Goal: Task Accomplishment & Management: Use online tool/utility

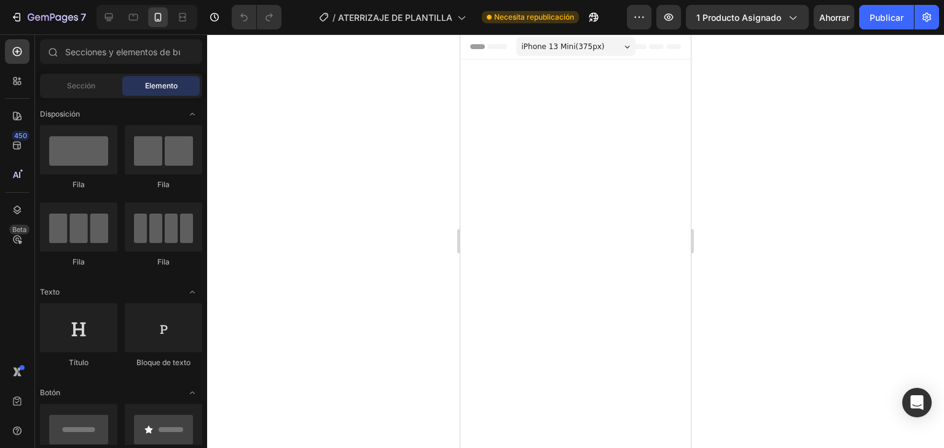
scroll to position [1843, 0]
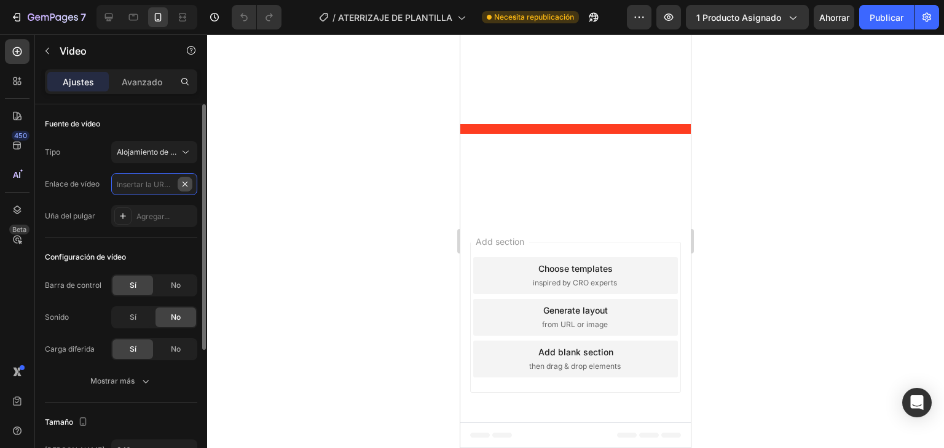
scroll to position [0, 0]
click at [158, 185] on input "text" at bounding box center [154, 184] width 86 height 22
type input "[URL][DOMAIN_NAME]"
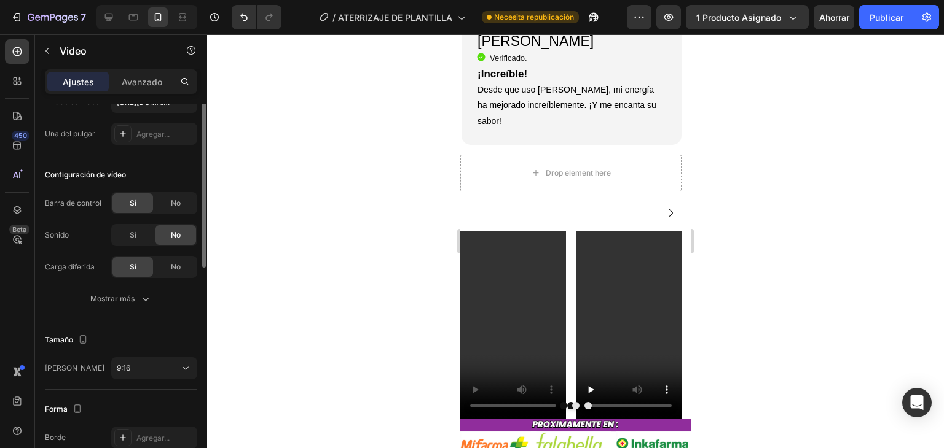
scroll to position [0, 0]
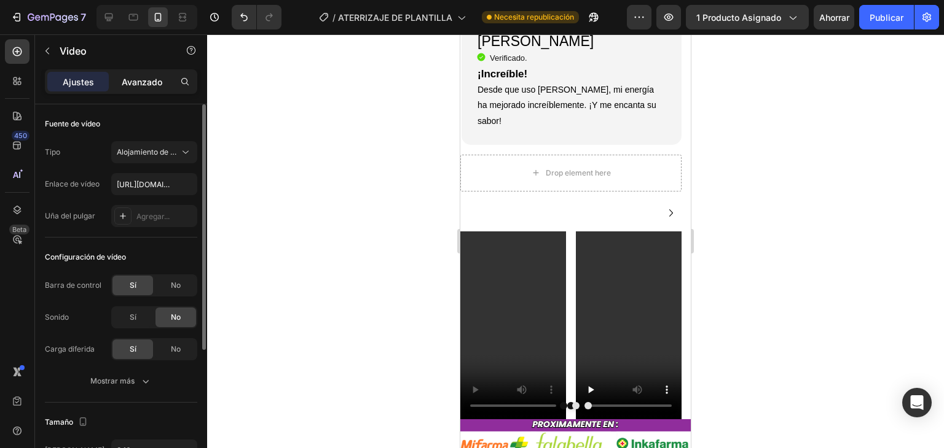
click at [143, 87] on p "Avanzado" at bounding box center [142, 82] width 41 height 13
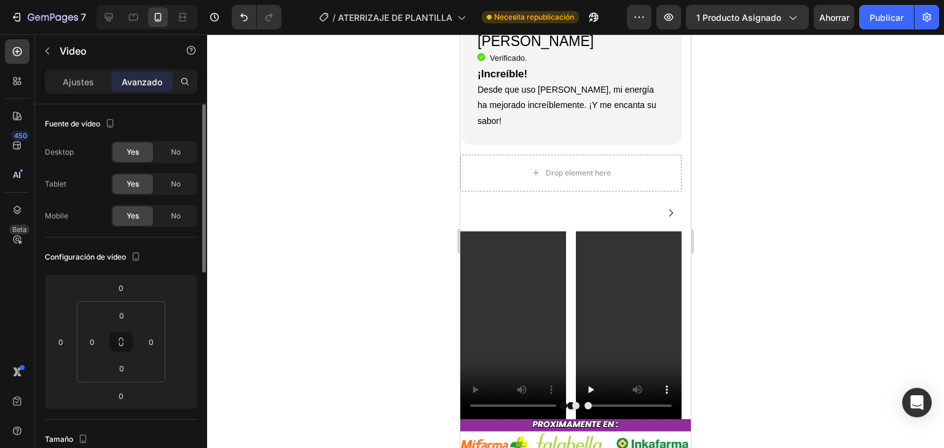
click at [146, 80] on font "Avanzado" at bounding box center [142, 82] width 41 height 10
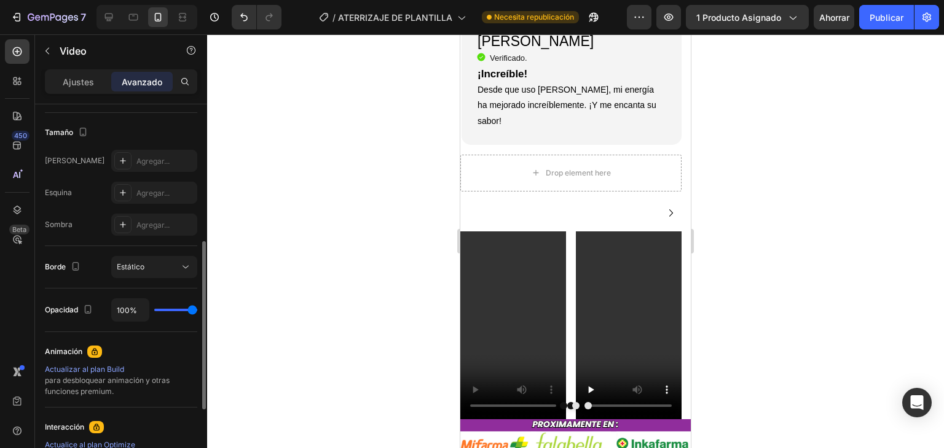
scroll to position [369, 0]
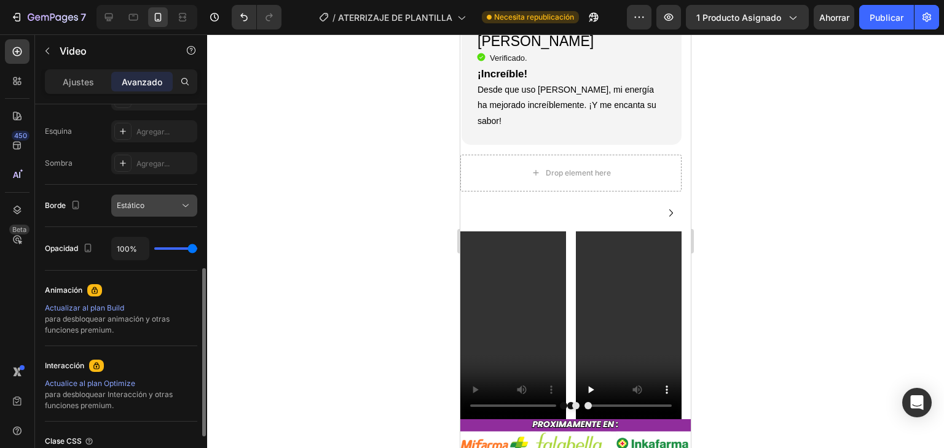
click at [177, 202] on div "Estático" at bounding box center [148, 205] width 63 height 11
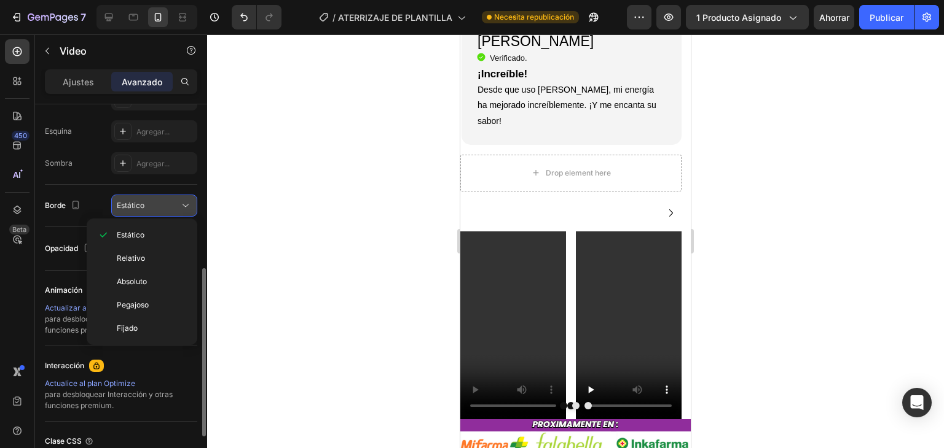
click at [177, 202] on div "Estático" at bounding box center [148, 205] width 63 height 11
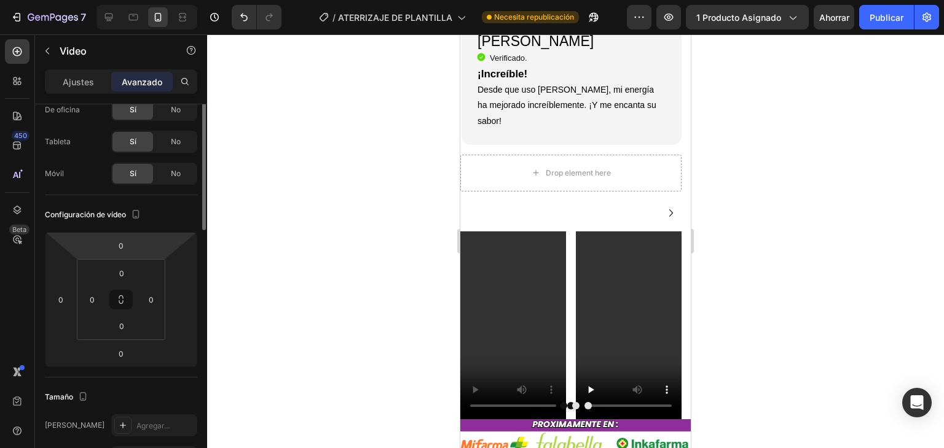
scroll to position [0, 0]
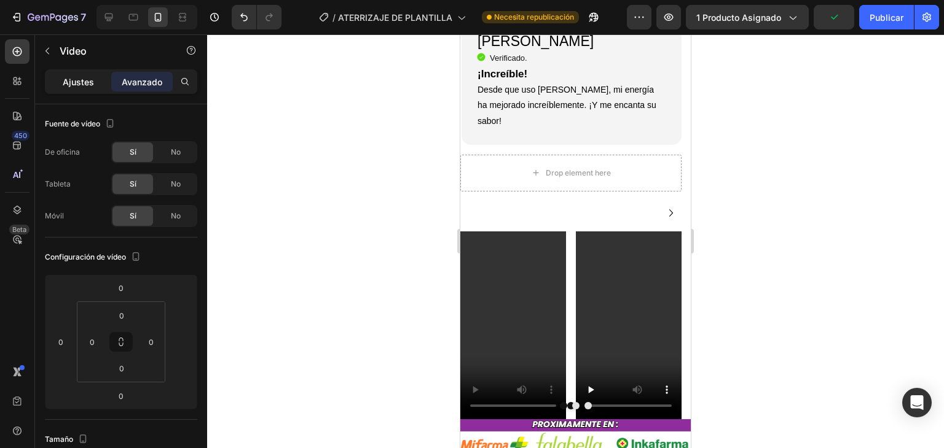
click at [59, 82] on div "Ajustes" at bounding box center [77, 82] width 61 height 20
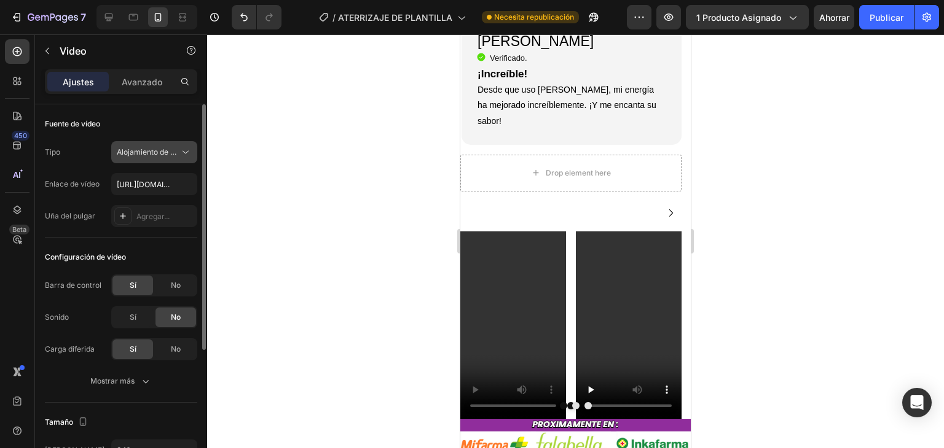
click at [171, 156] on span "Alojamiento de vídeos" at bounding box center [148, 152] width 63 height 11
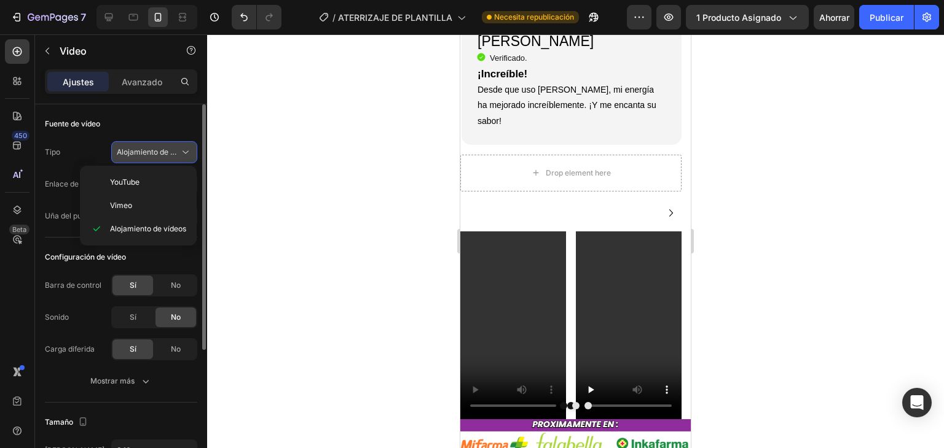
click at [171, 156] on span "Alojamiento de vídeos" at bounding box center [148, 152] width 63 height 11
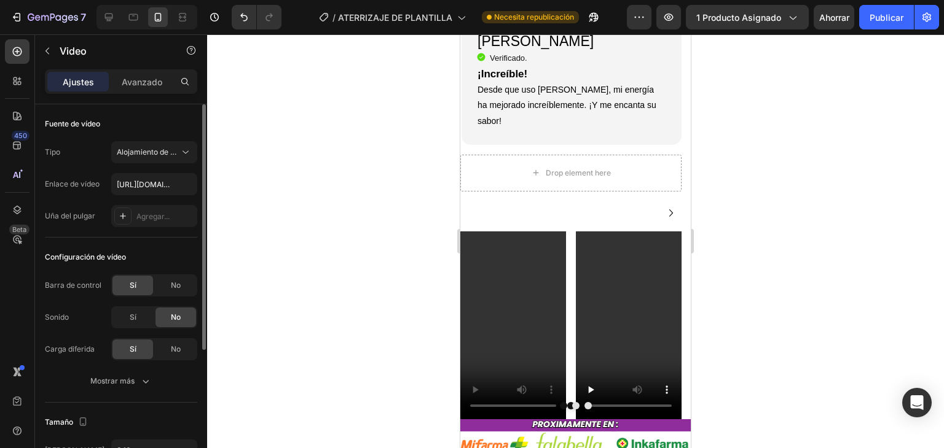
click at [171, 323] on span "No" at bounding box center [176, 317] width 10 height 11
click at [133, 319] on font "Sí" at bounding box center [133, 317] width 7 height 9
click at [183, 319] on div "No" at bounding box center [175, 318] width 41 height 20
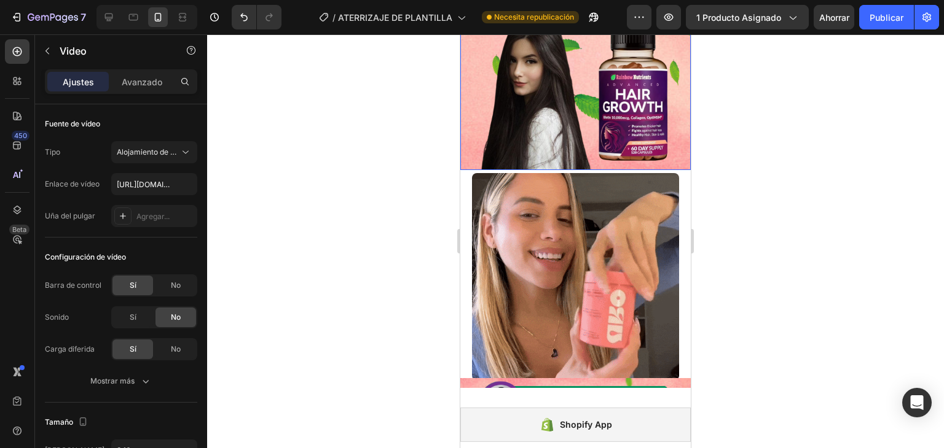
scroll to position [2273, 0]
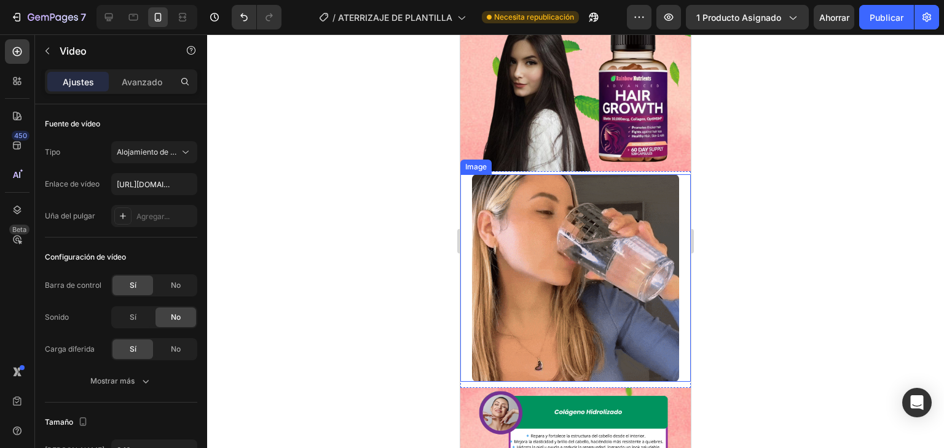
click at [598, 238] on img at bounding box center [576, 278] width 208 height 208
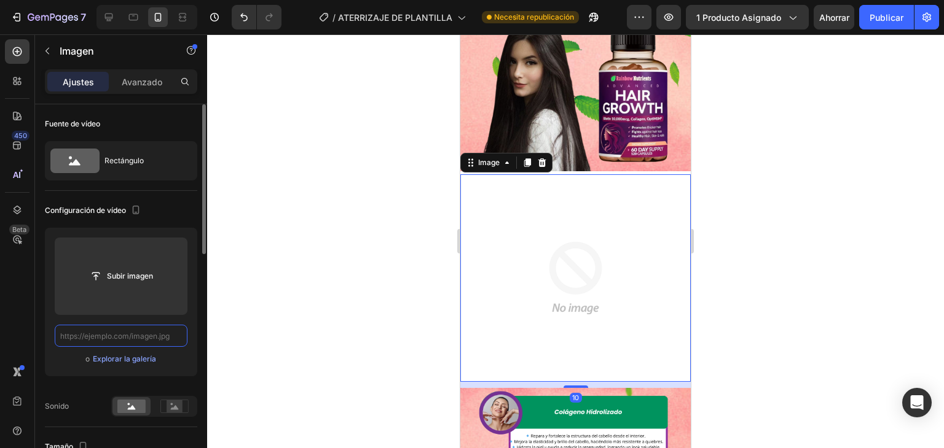
scroll to position [0, 0]
click at [149, 340] on input "text" at bounding box center [121, 336] width 133 height 22
paste input "[URL][DOMAIN_NAME]"
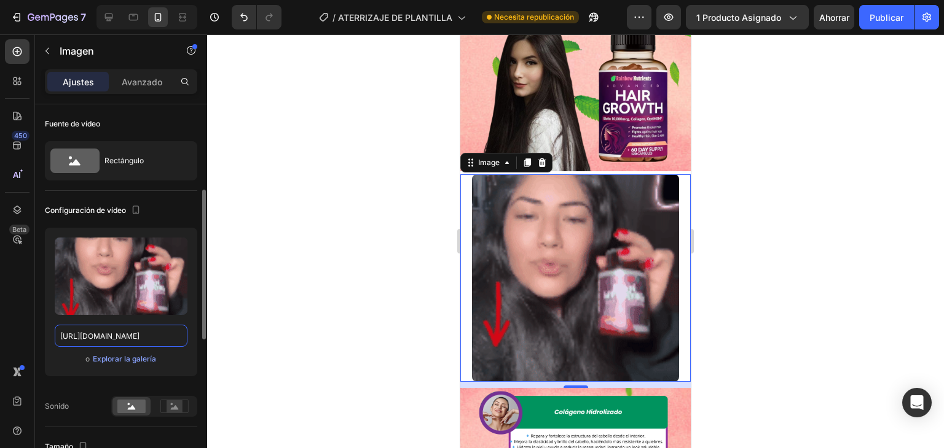
scroll to position [123, 0]
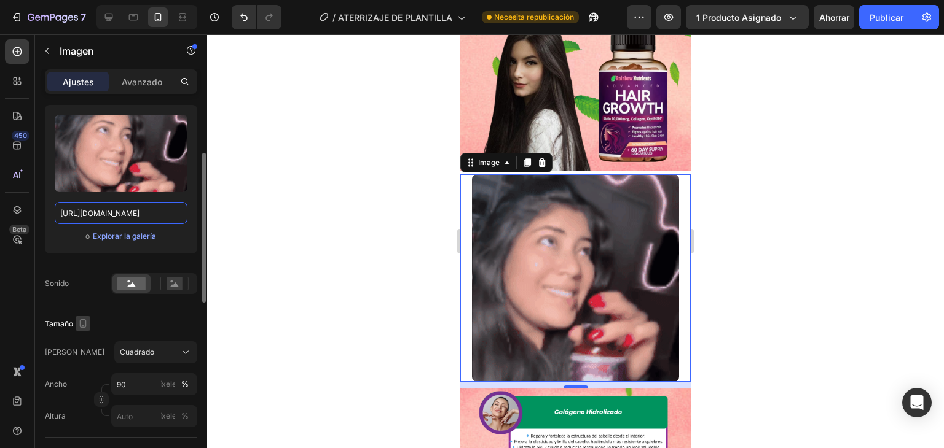
type input "[URL][DOMAIN_NAME]"
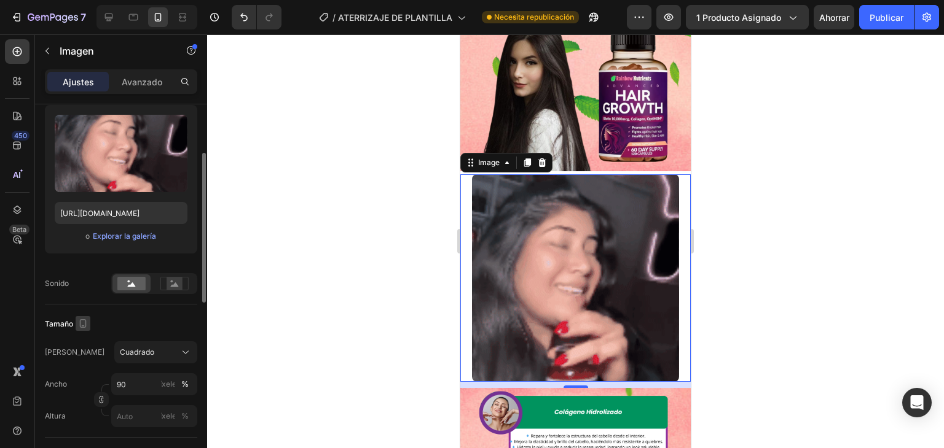
scroll to position [0, 0]
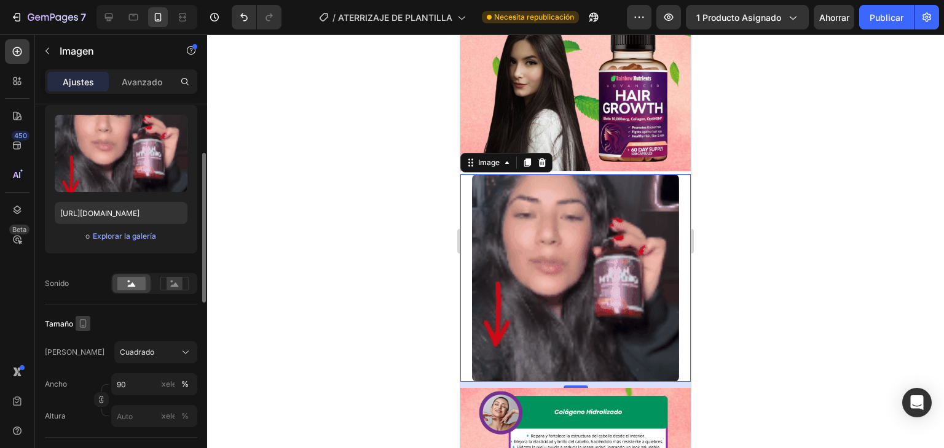
click at [81, 323] on icon "button" at bounding box center [83, 324] width 12 height 12
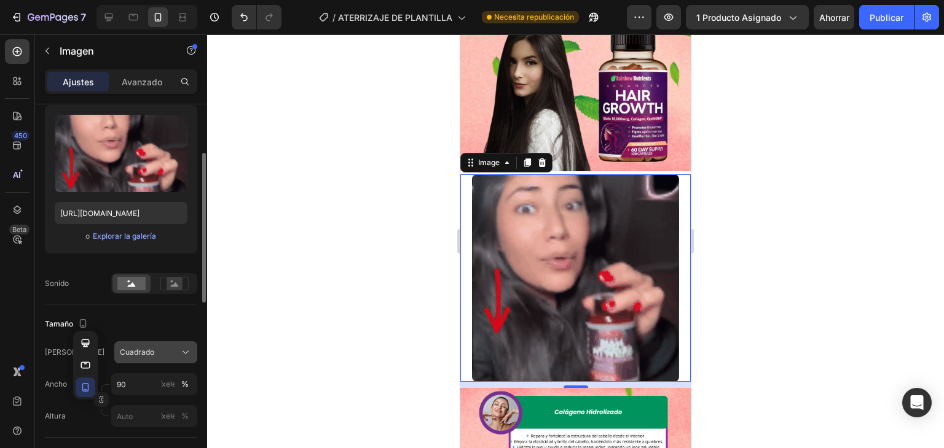
click at [160, 351] on div "Cuadrado" at bounding box center [148, 352] width 57 height 11
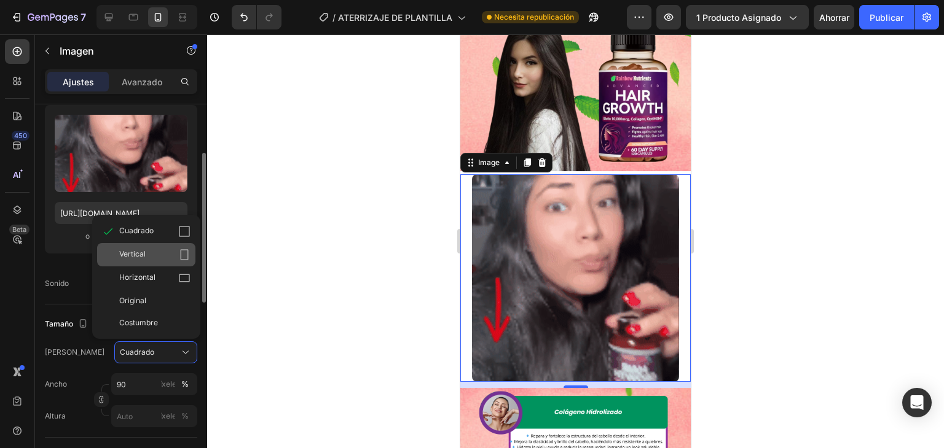
click at [150, 258] on div "Vertical" at bounding box center [154, 255] width 71 height 12
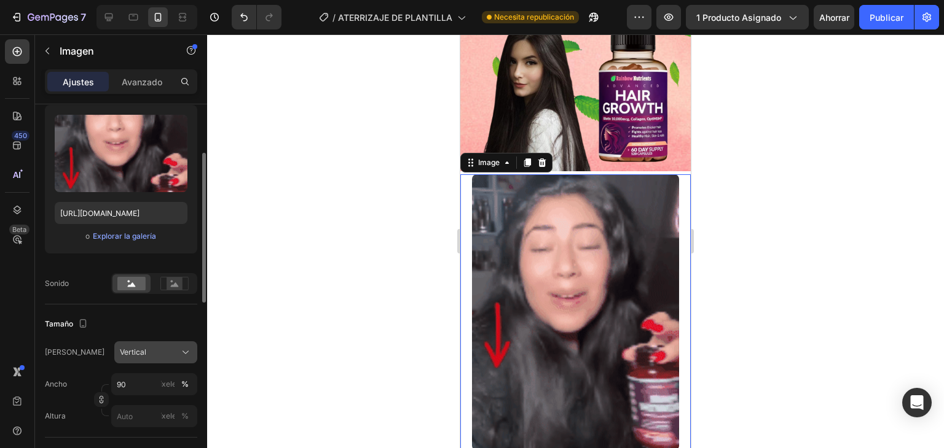
scroll to position [184, 0]
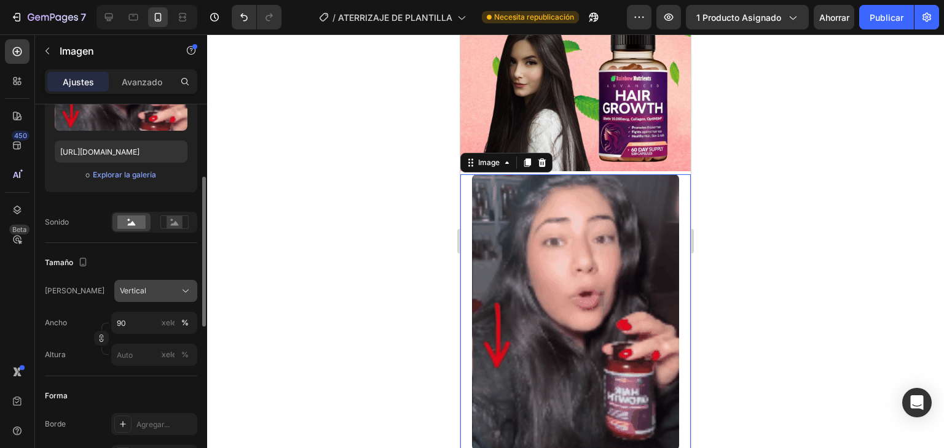
click at [161, 289] on div "Vertical" at bounding box center [148, 291] width 57 height 11
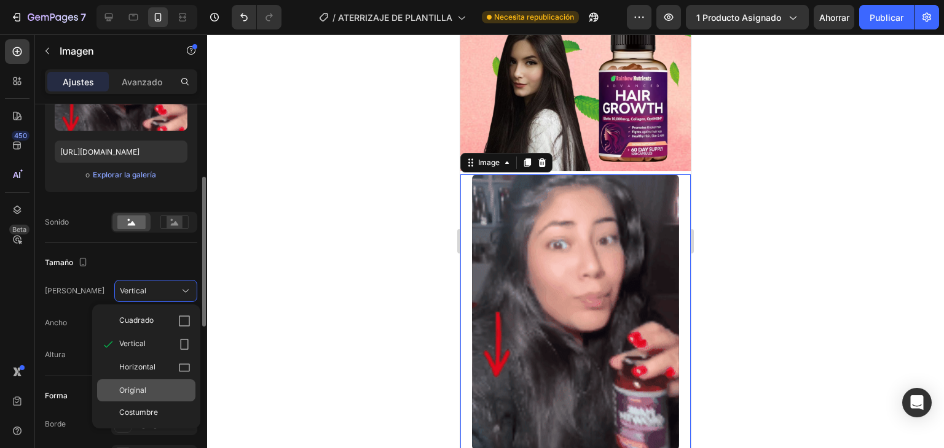
click at [146, 389] on div "Original" at bounding box center [154, 390] width 71 height 11
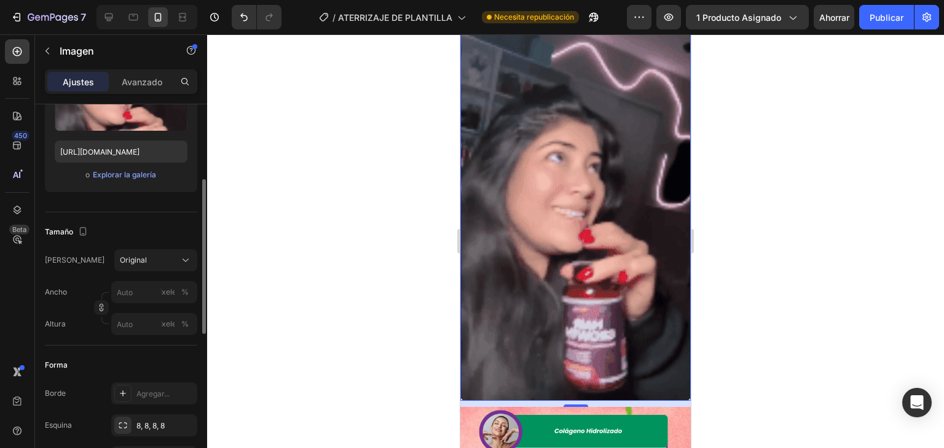
scroll to position [2519, 0]
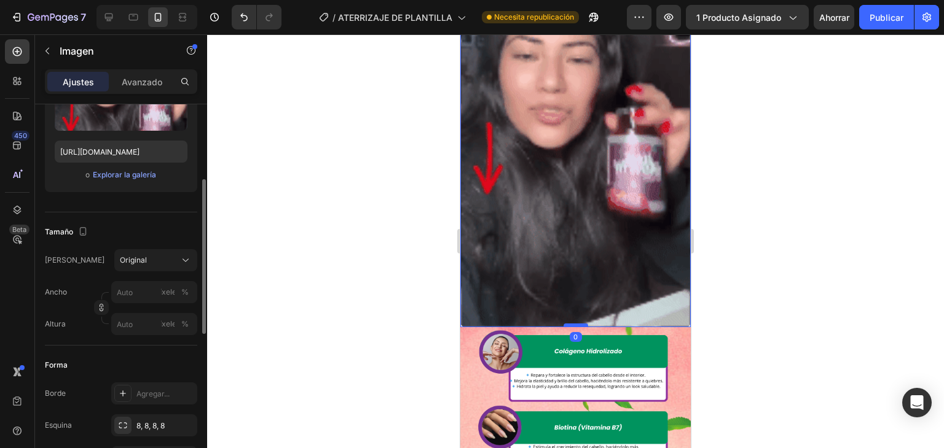
drag, startPoint x: 574, startPoint y: 316, endPoint x: 573, endPoint y: 308, distance: 7.5
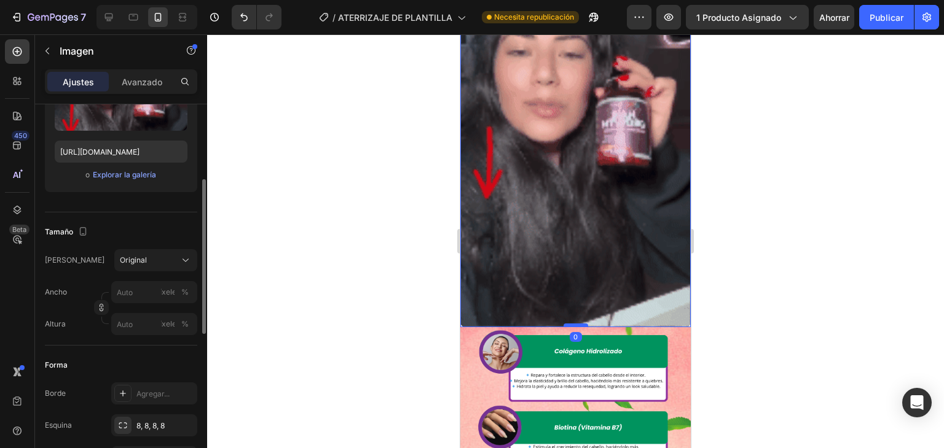
click at [573, 324] on div at bounding box center [575, 326] width 25 height 4
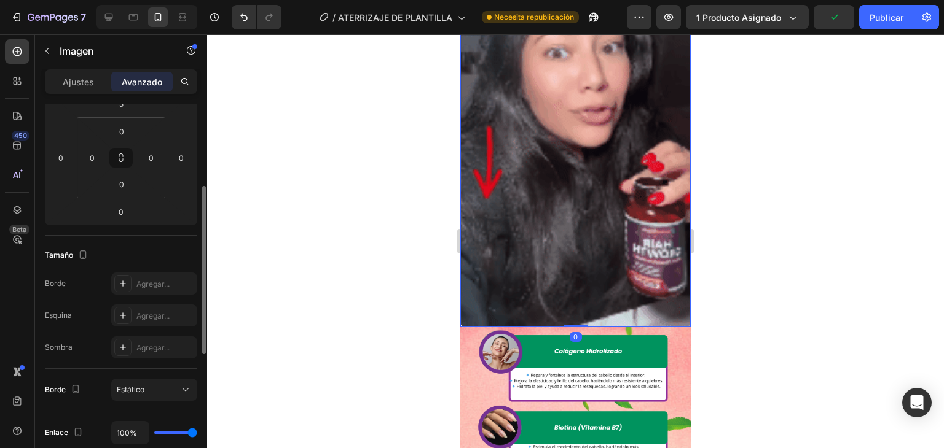
click at [577, 304] on div "Image 0" at bounding box center [575, 123] width 230 height 410
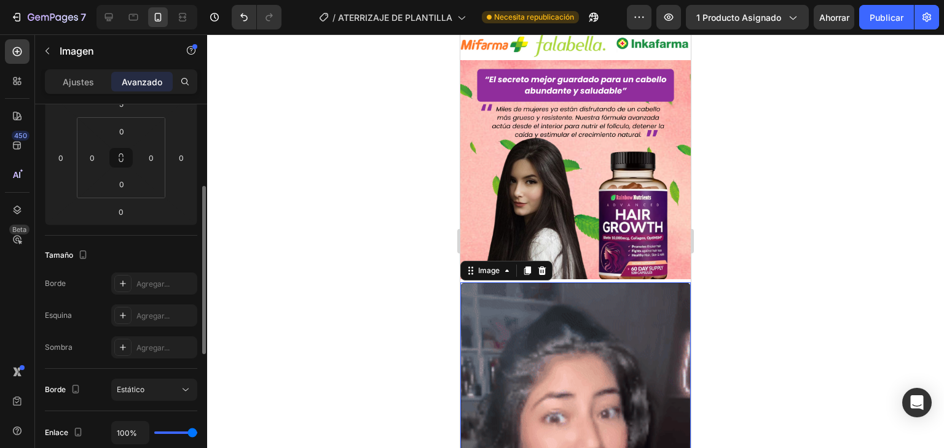
scroll to position [2150, 0]
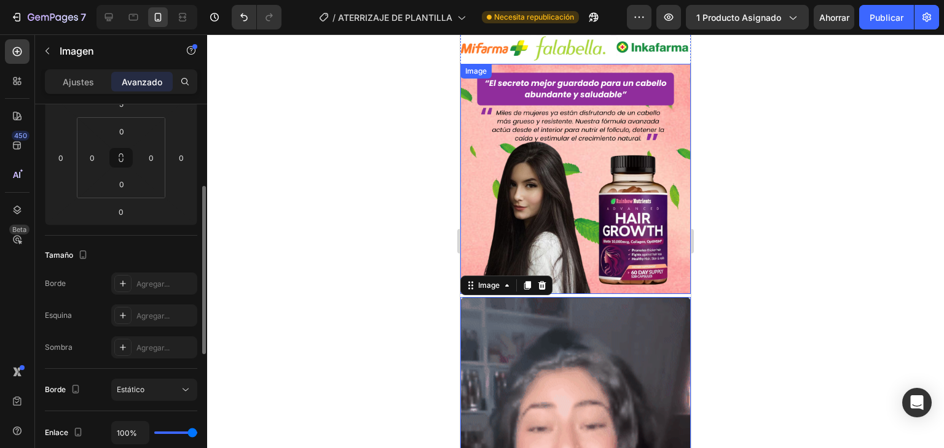
click at [578, 275] on img at bounding box center [575, 179] width 230 height 230
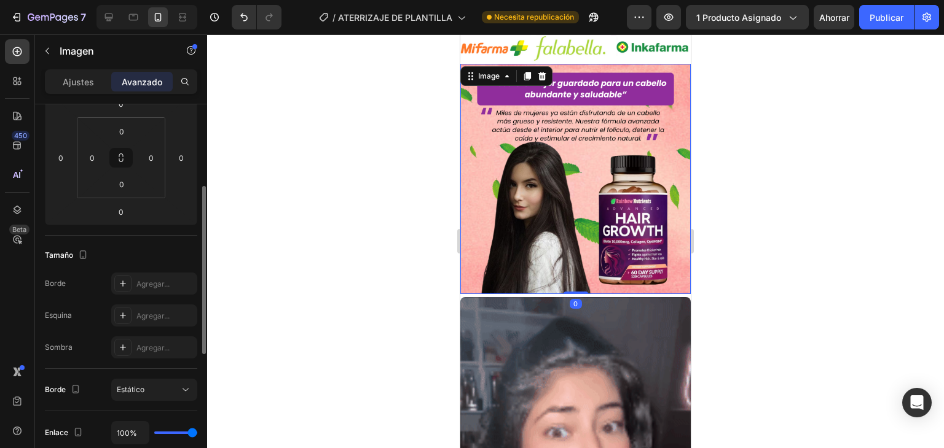
click at [569, 277] on div "Image 0" at bounding box center [575, 179] width 230 height 230
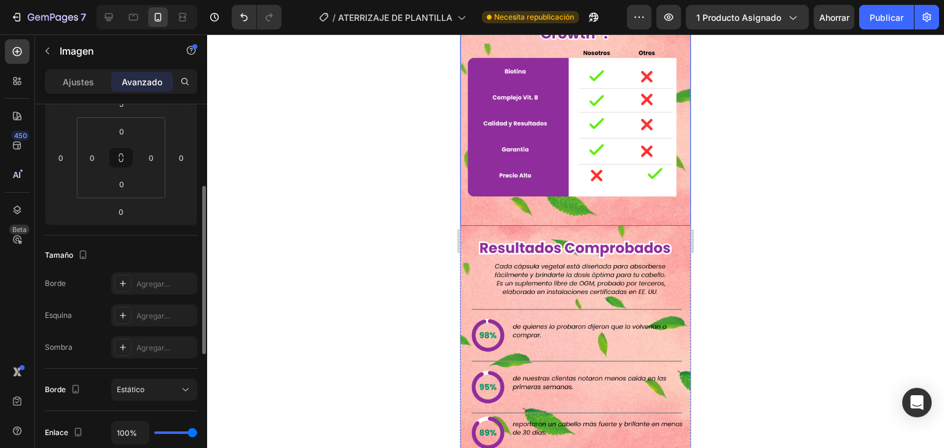
scroll to position [3624, 0]
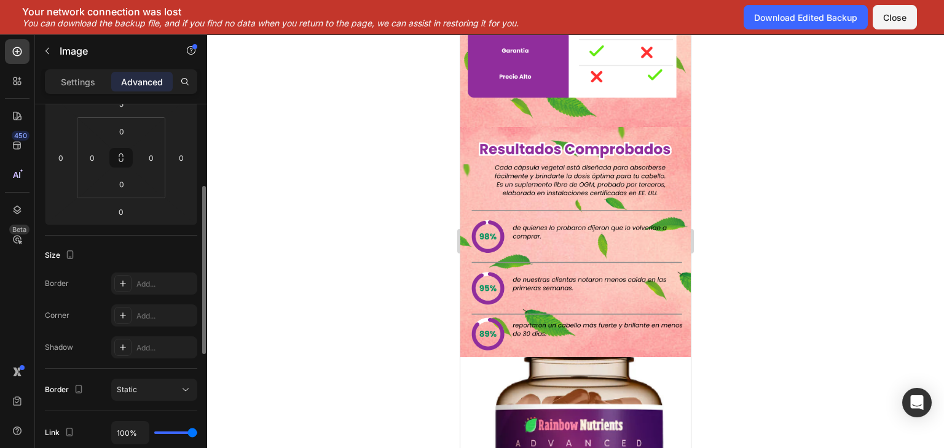
click at [794, 178] on div at bounding box center [575, 241] width 737 height 414
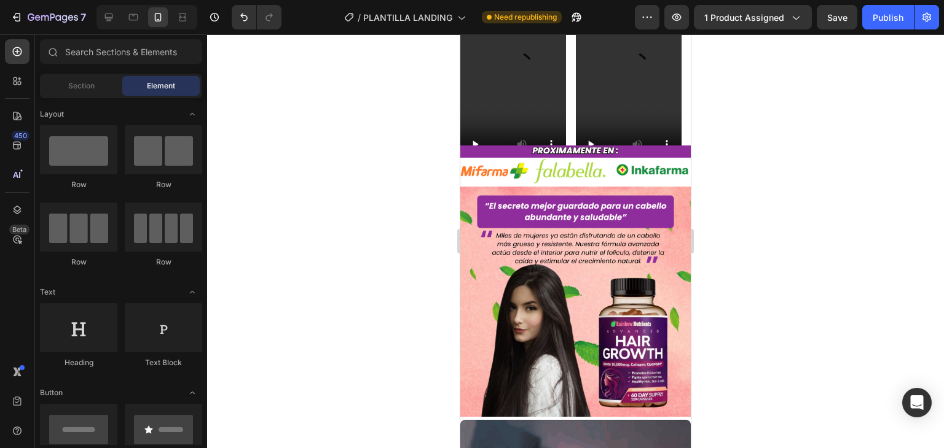
scroll to position [2211, 0]
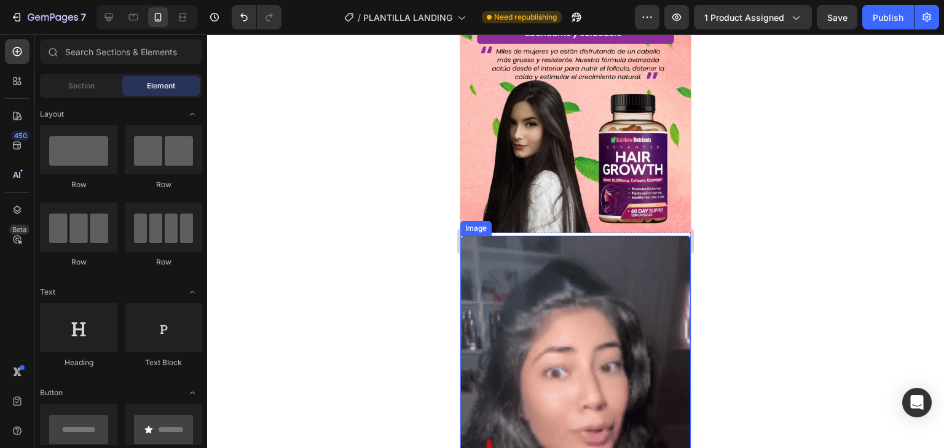
click at [556, 264] on img at bounding box center [575, 441] width 230 height 410
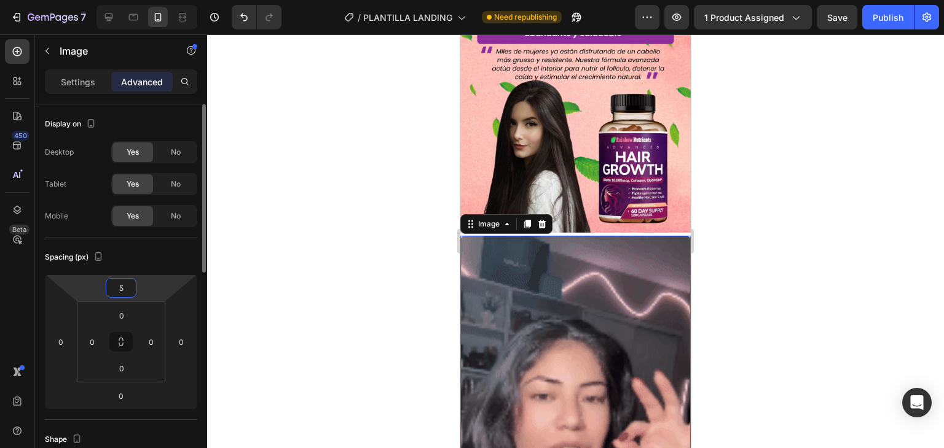
click at [122, 287] on input "5" at bounding box center [121, 288] width 25 height 18
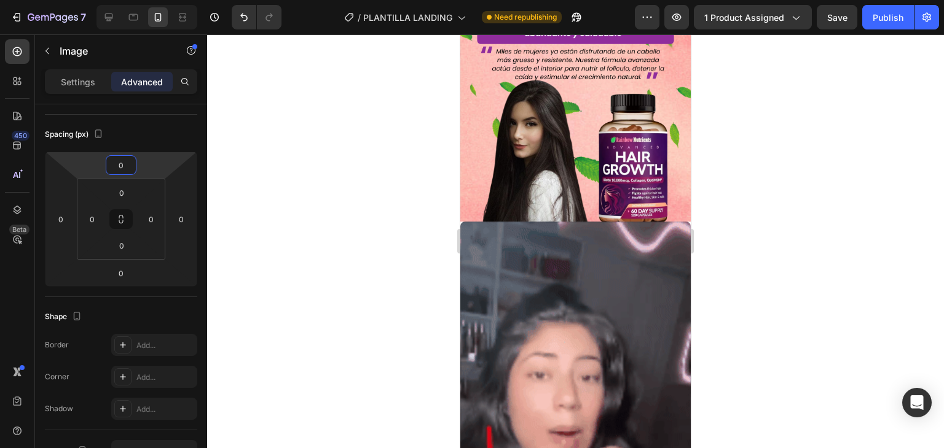
type input "0"
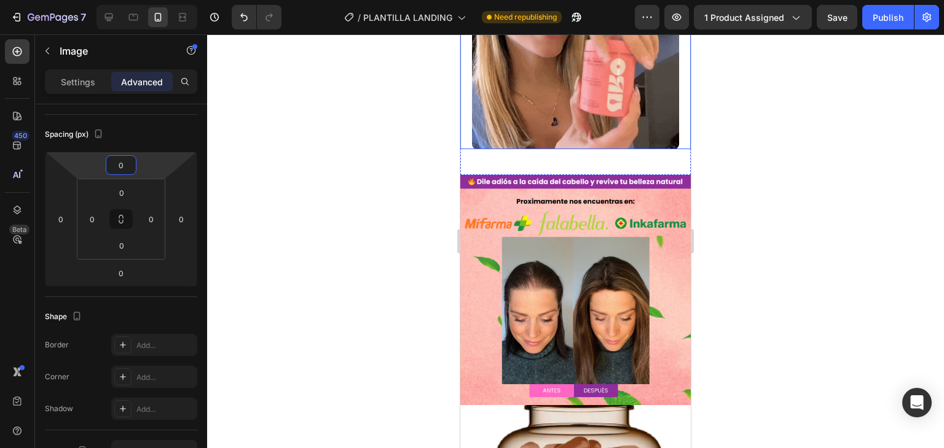
scroll to position [123, 0]
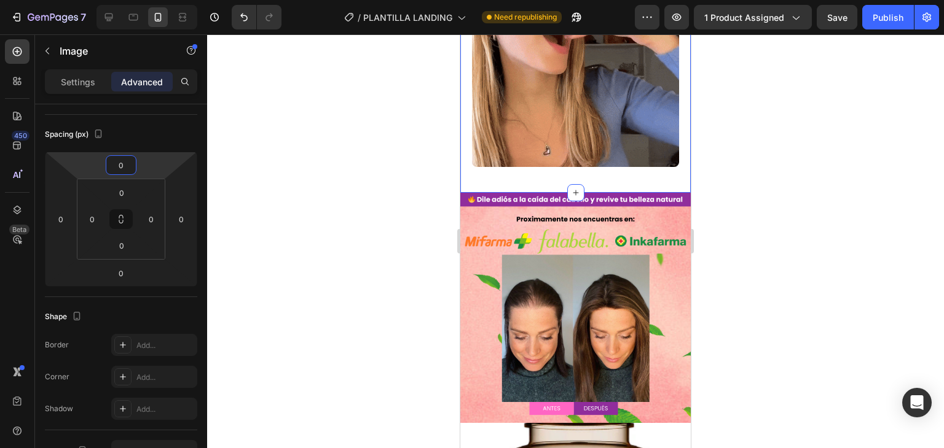
click at [560, 174] on div "Image Section 2" at bounding box center [575, 65] width 230 height 256
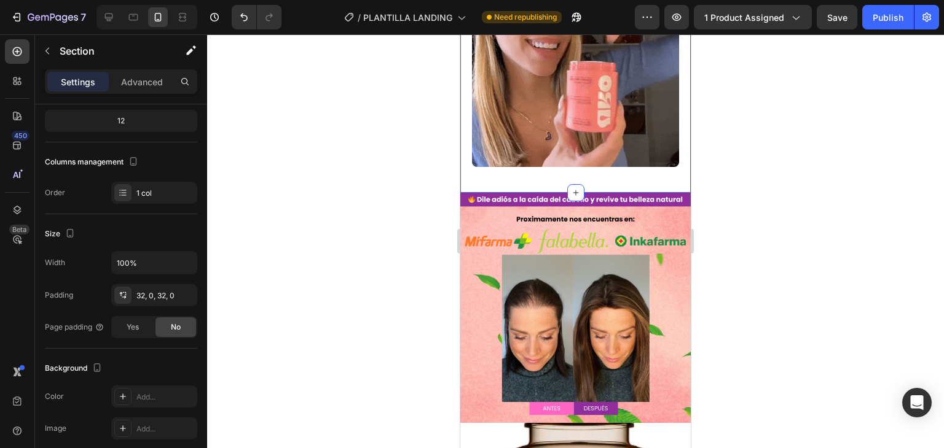
scroll to position [0, 0]
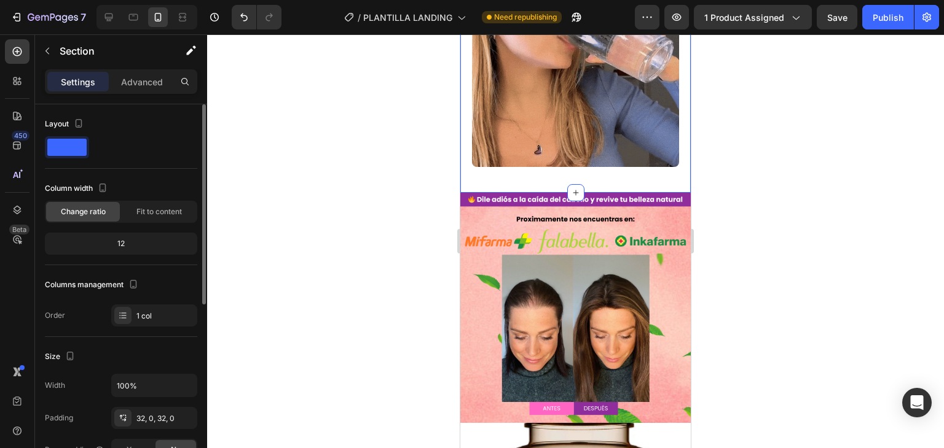
click at [545, 167] on img at bounding box center [576, 63] width 208 height 208
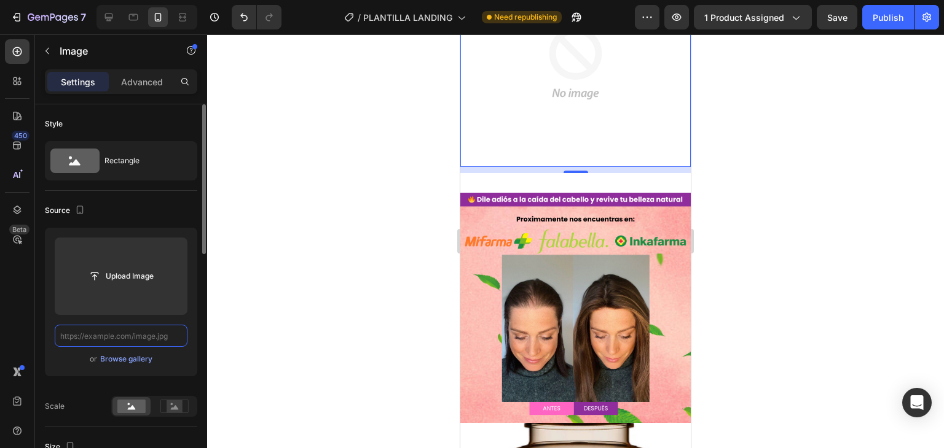
click at [145, 338] on input "text" at bounding box center [121, 336] width 133 height 22
paste input "[URL][DOMAIN_NAME]"
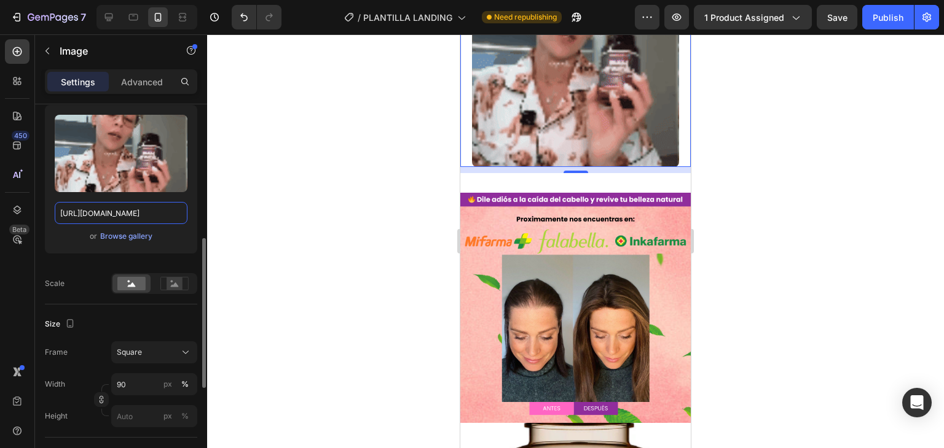
scroll to position [184, 0]
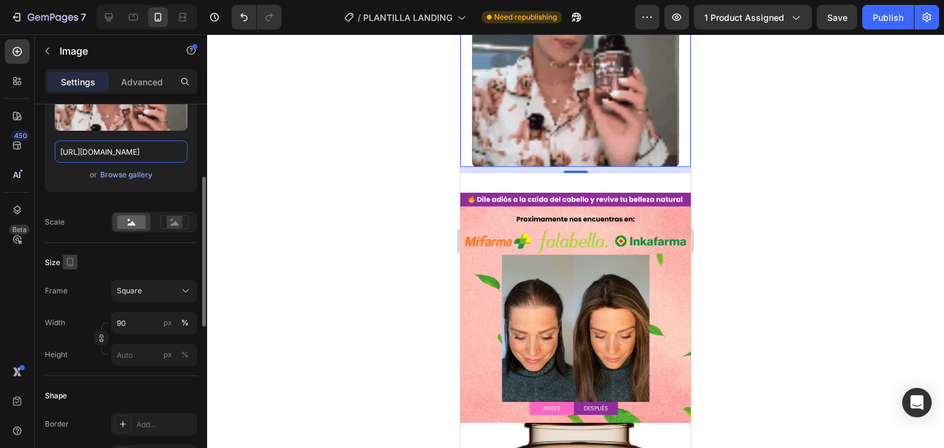
type input "[URL][DOMAIN_NAME]"
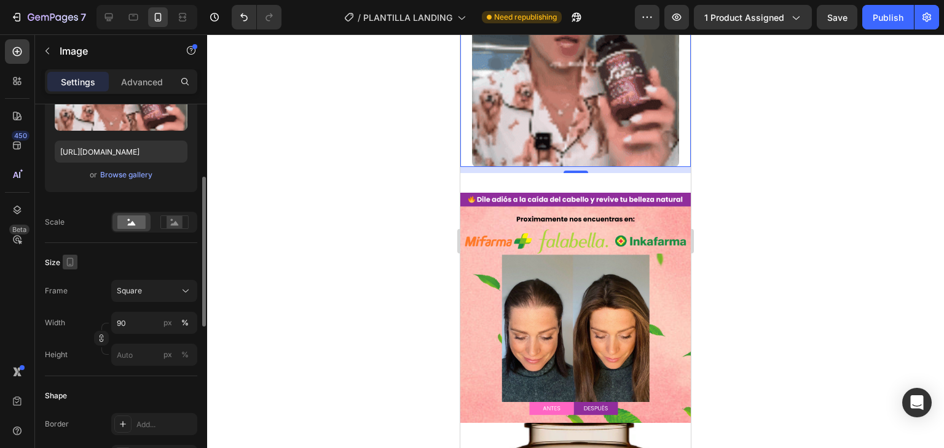
scroll to position [0, 0]
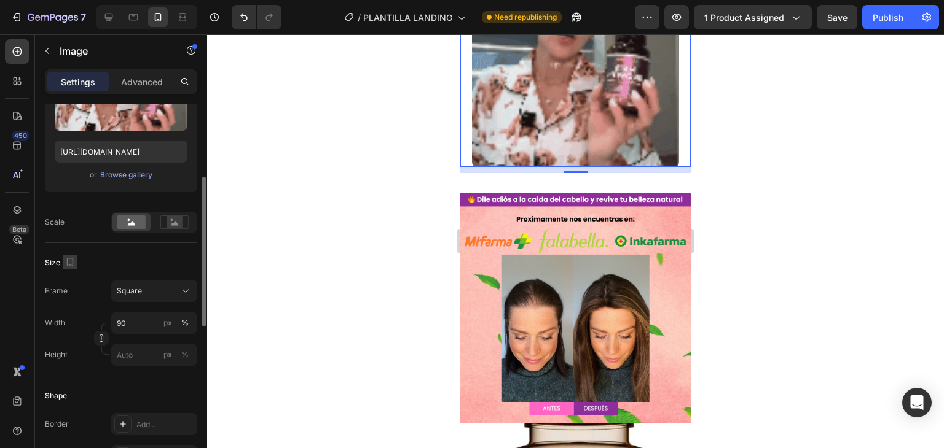
click at [75, 265] on icon "button" at bounding box center [70, 262] width 12 height 12
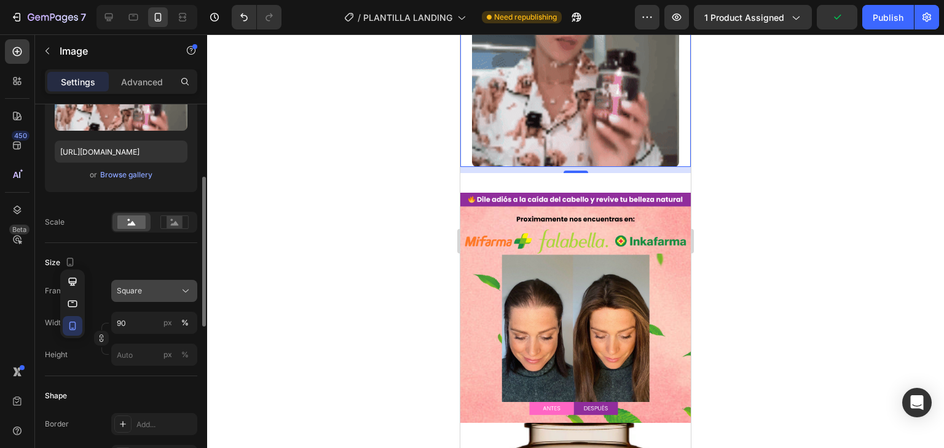
click at [152, 294] on div "Square" at bounding box center [147, 291] width 60 height 11
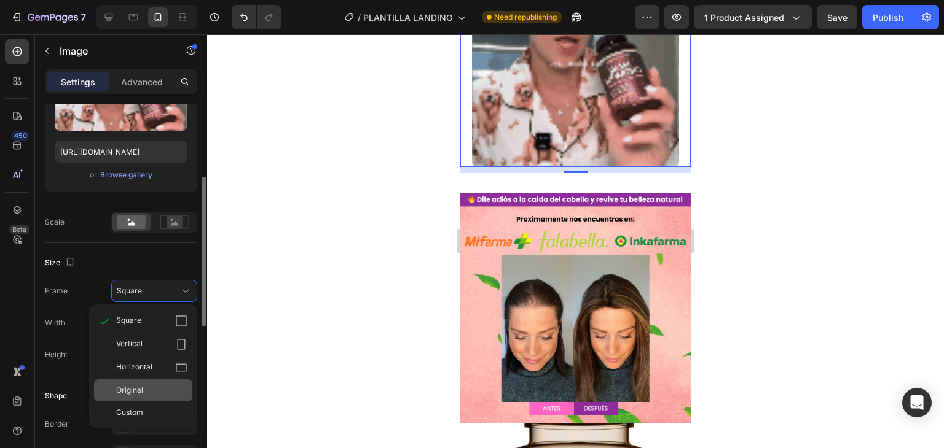
drag, startPoint x: 152, startPoint y: 338, endPoint x: 139, endPoint y: 387, distance: 50.8
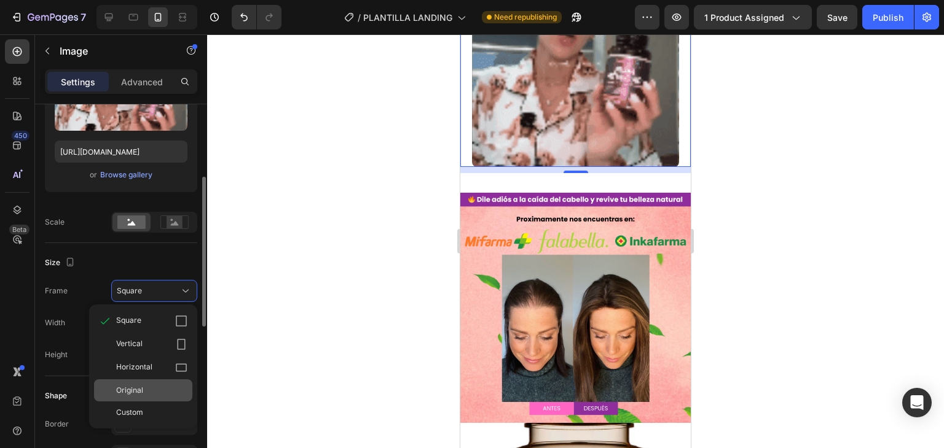
click at [139, 387] on div "Square Vertical Horizontal Original Custom" at bounding box center [143, 367] width 108 height 114
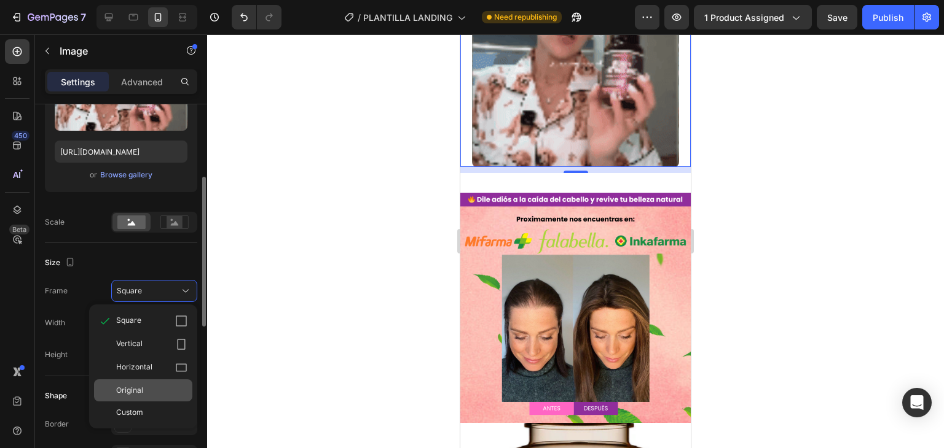
click at [139, 387] on span "Original" at bounding box center [129, 390] width 27 height 11
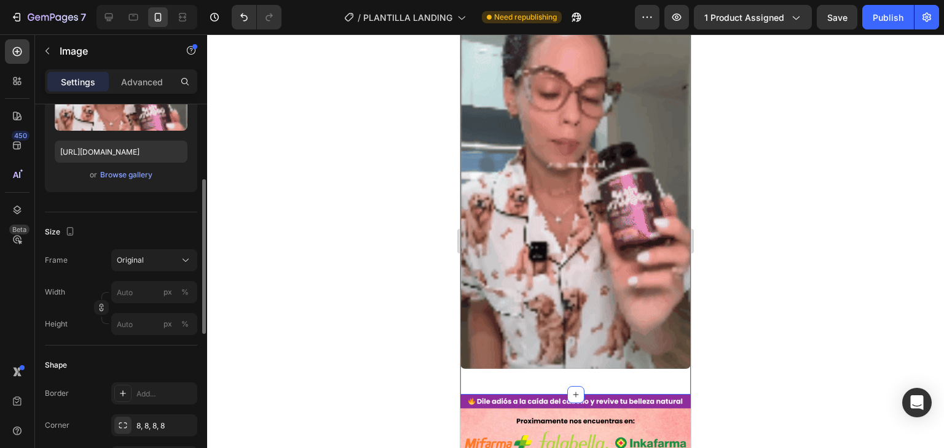
click at [613, 169] on div "Image Section 2 You can create reusable sections Create Theme Section AI Conten…" at bounding box center [575, 166] width 230 height 458
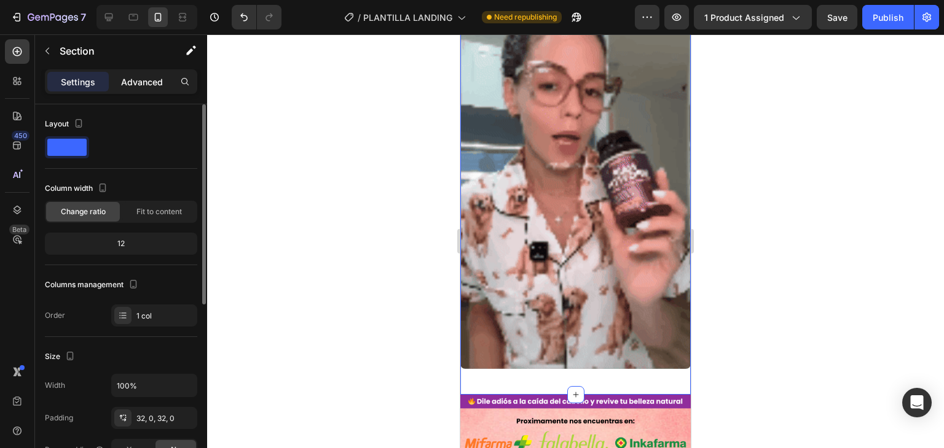
click at [143, 87] on p "Advanced" at bounding box center [142, 82] width 42 height 13
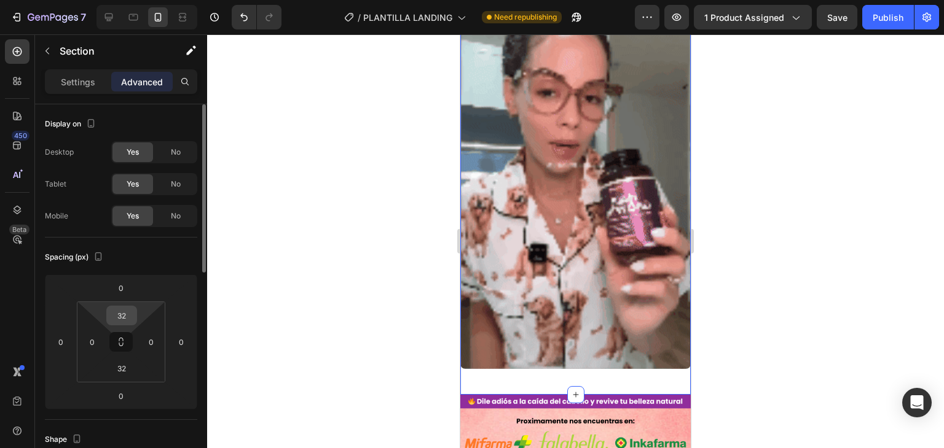
click at [123, 313] on input "32" at bounding box center [121, 316] width 25 height 18
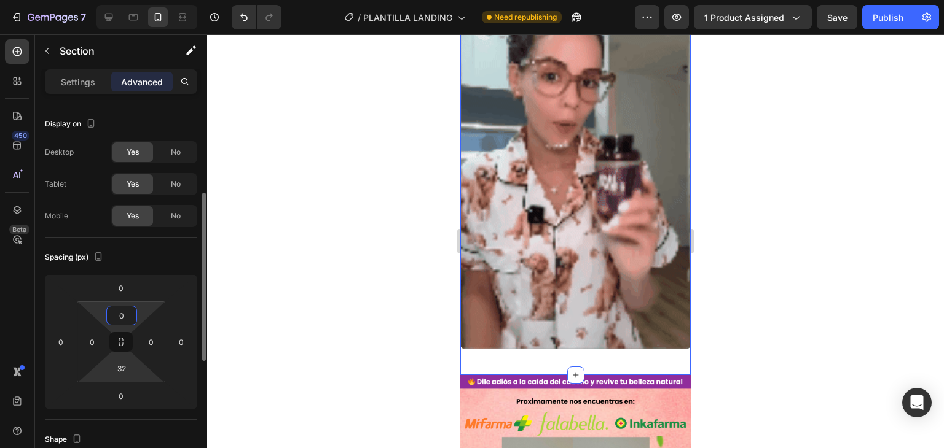
scroll to position [61, 0]
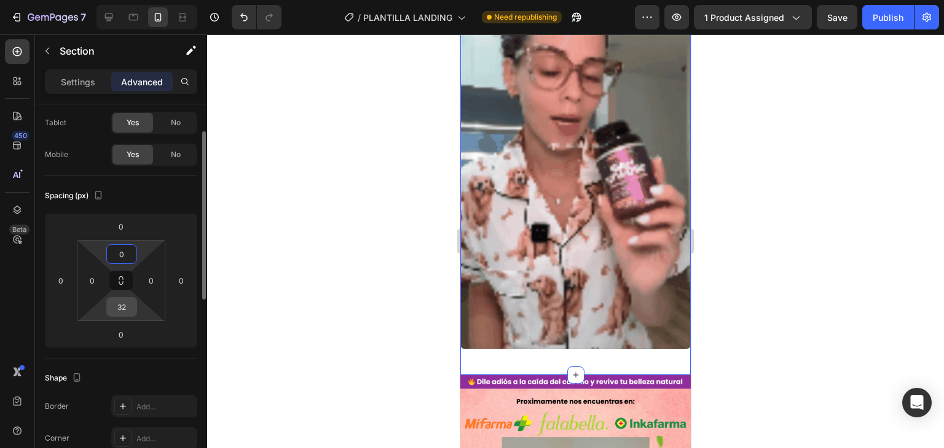
type input "0"
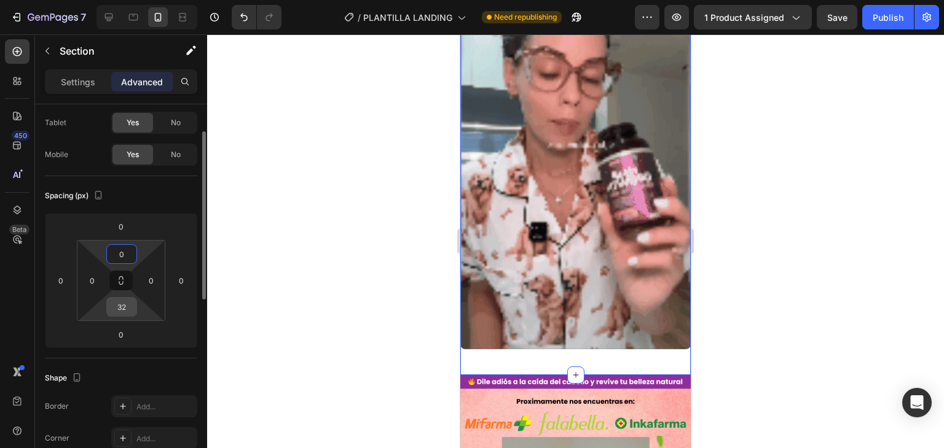
click at [123, 310] on input "32" at bounding box center [121, 307] width 25 height 18
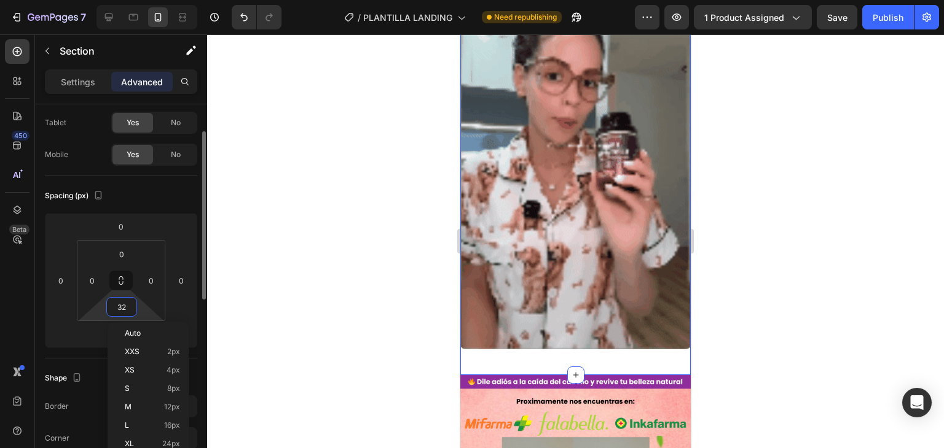
type input "0"
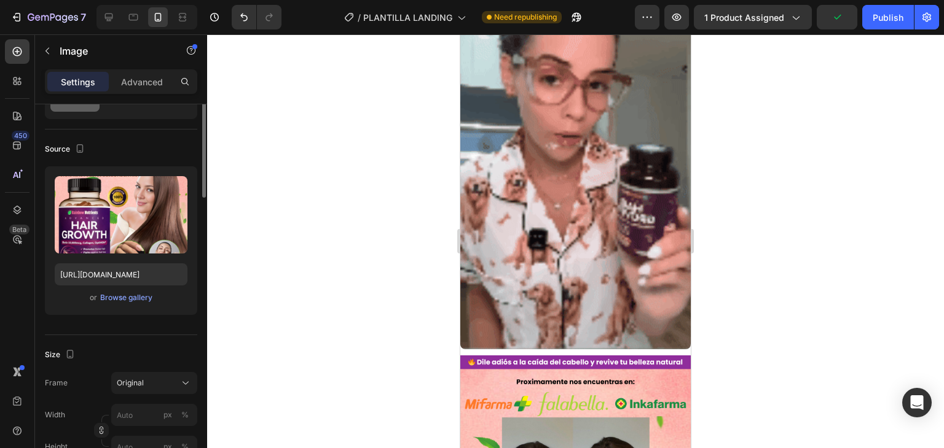
scroll to position [0, 0]
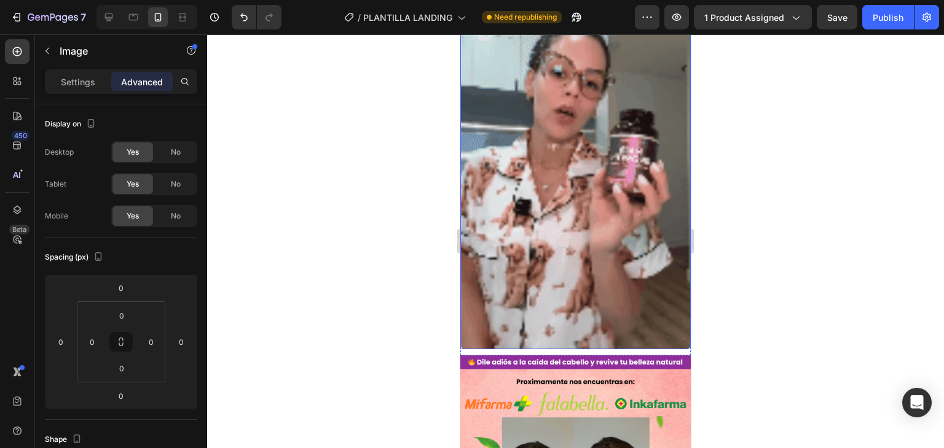
click at [550, 168] on img at bounding box center [575, 145] width 230 height 410
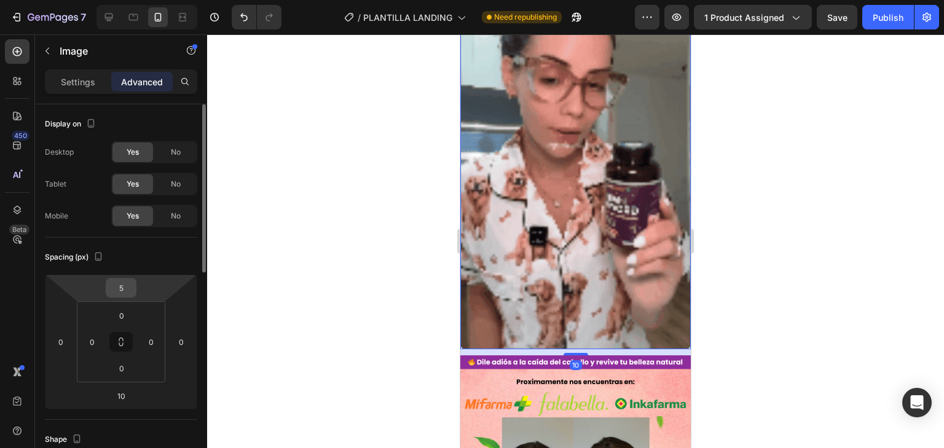
click at [116, 280] on input "5" at bounding box center [121, 288] width 25 height 18
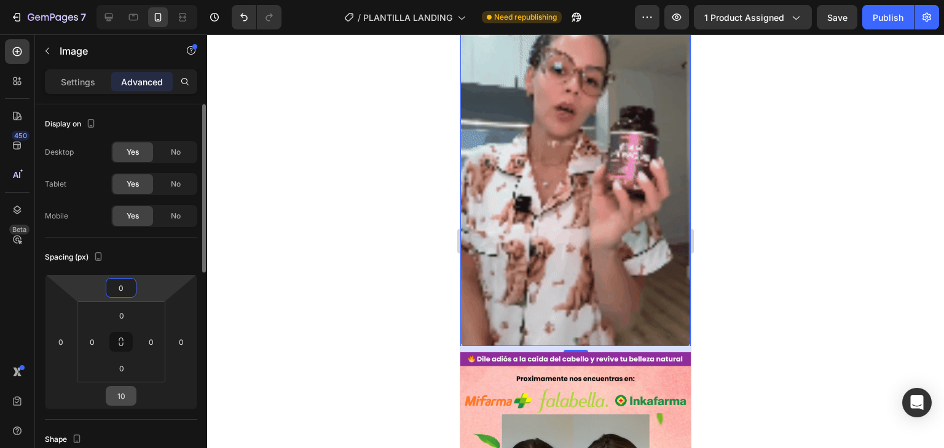
type input "0"
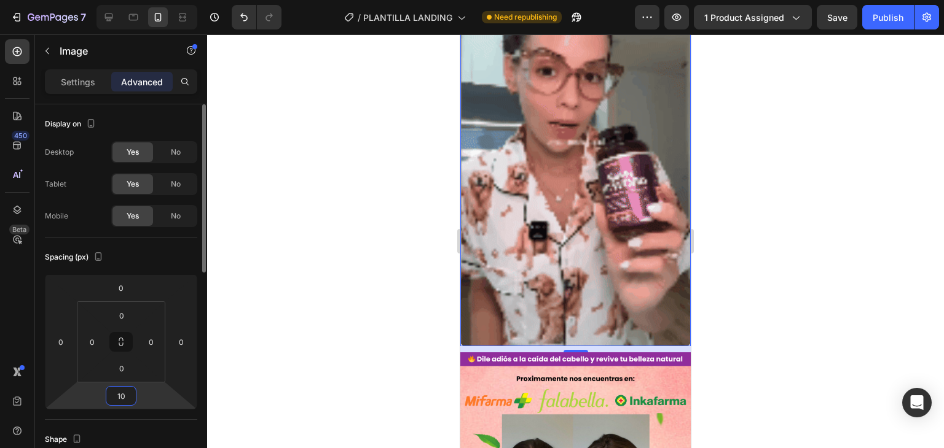
click at [118, 402] on input "10" at bounding box center [121, 396] width 25 height 18
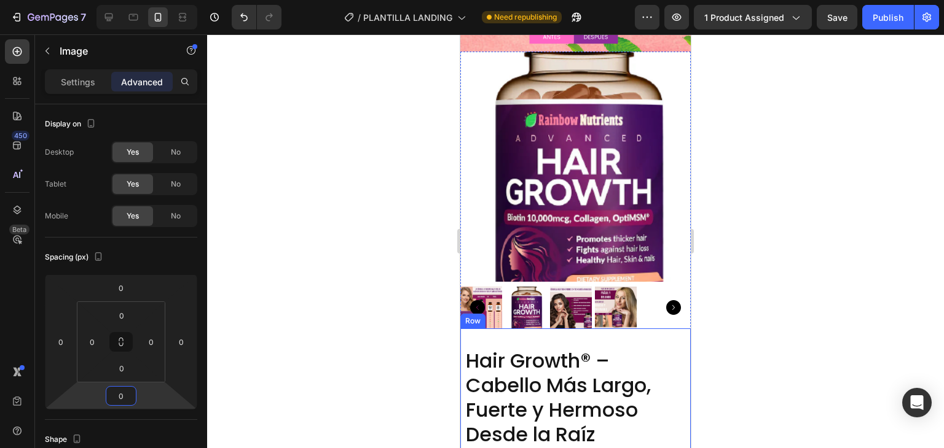
scroll to position [860, 0]
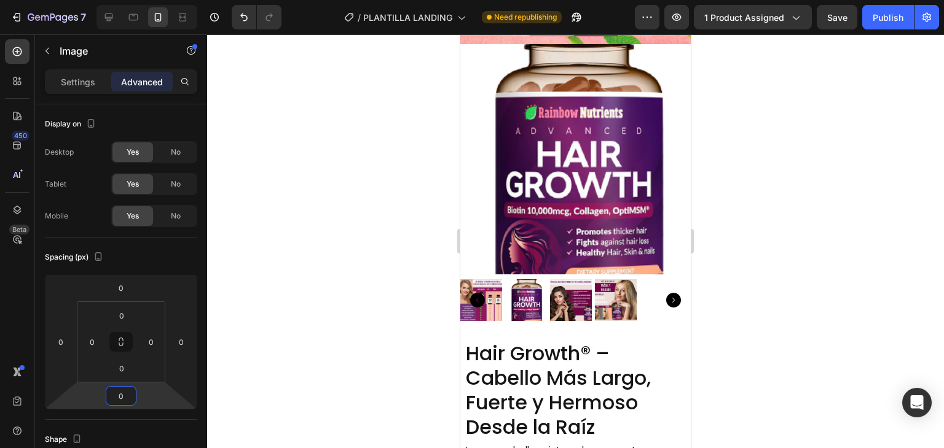
type input "0"
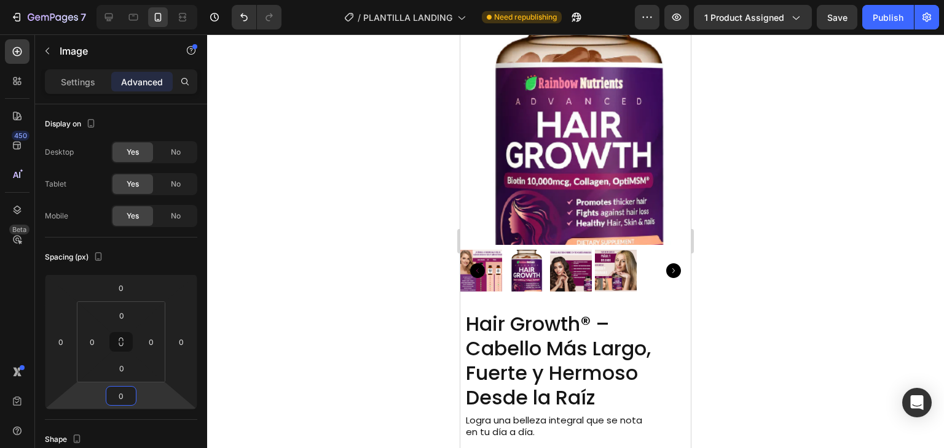
scroll to position [921, 0]
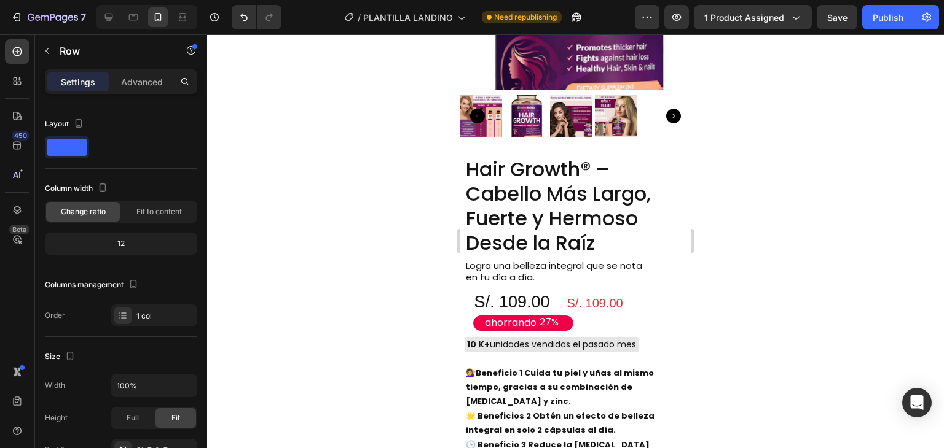
scroll to position [1406, 0]
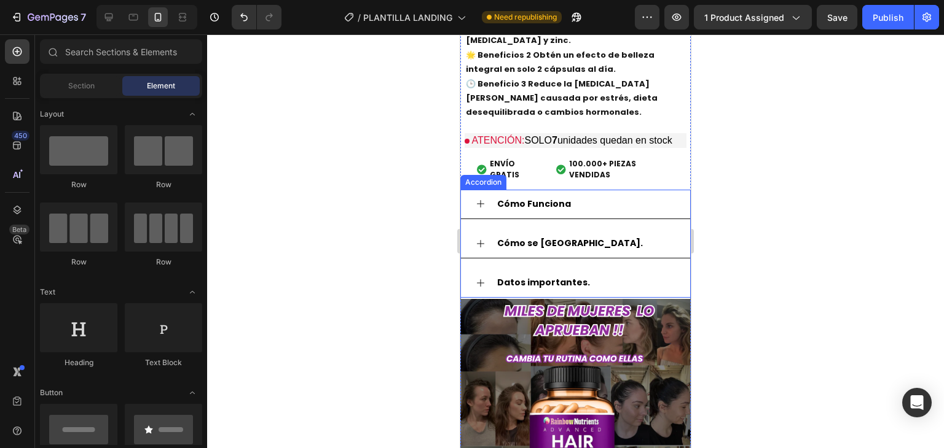
click at [477, 200] on icon at bounding box center [480, 203] width 7 height 7
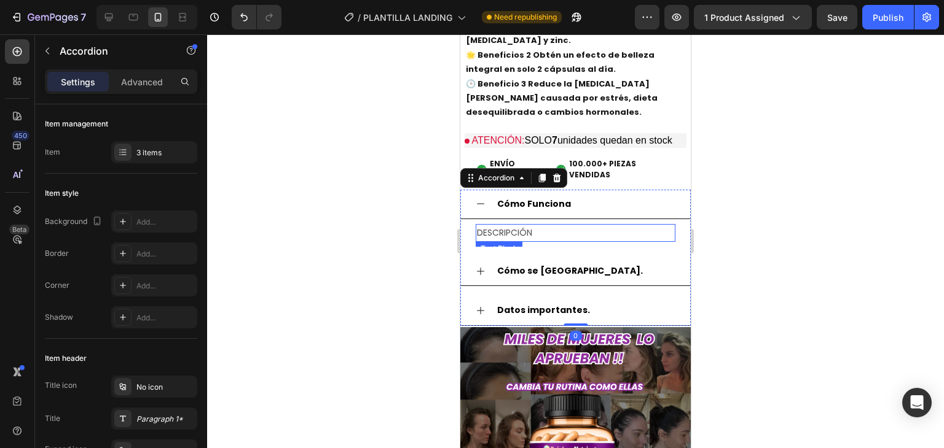
click at [519, 225] on p "DESCRIPCIÓN" at bounding box center [575, 232] width 197 height 15
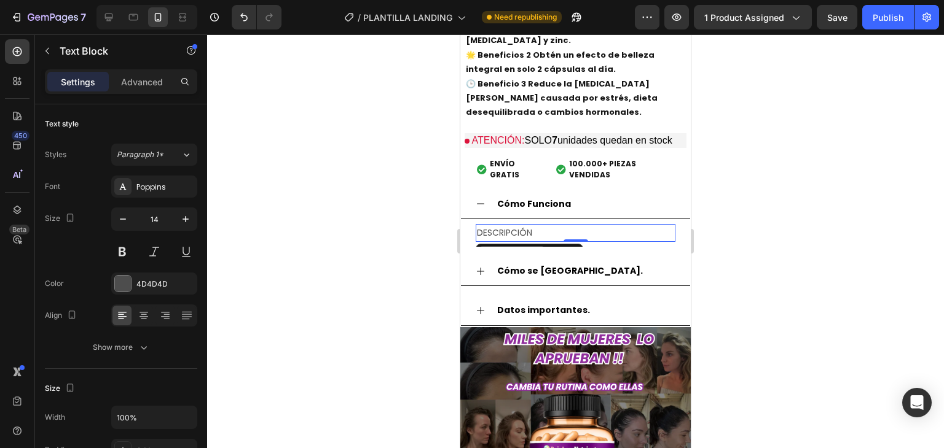
click at [533, 246] on div "Text Block" at bounding box center [512, 253] width 66 height 15
click at [545, 224] on div "DESCRIPCIÓN Text Block Accordion Section 0" at bounding box center [575, 233] width 229 height 28
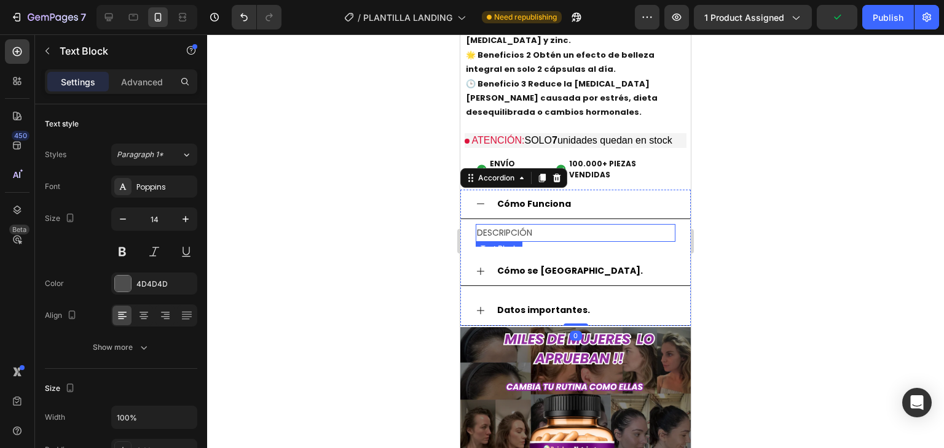
click at [533, 225] on p "DESCRIPCIÓN" at bounding box center [575, 232] width 197 height 15
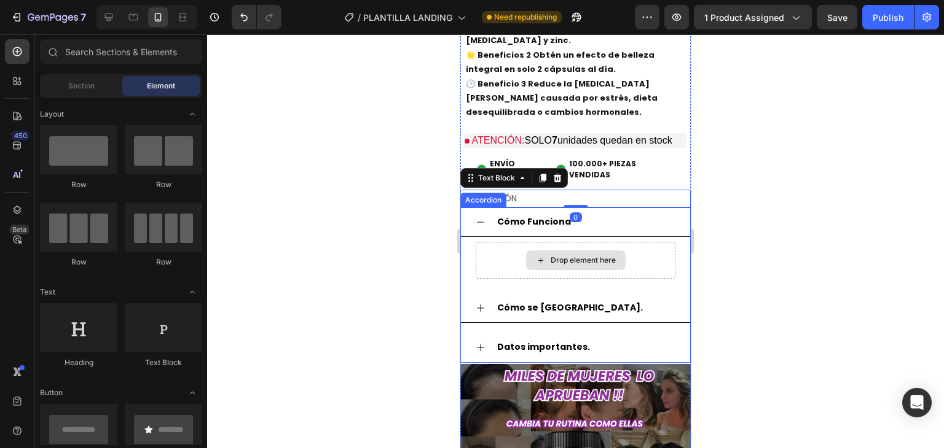
click at [550, 256] on div "Drop element here" at bounding box center [582, 261] width 65 height 10
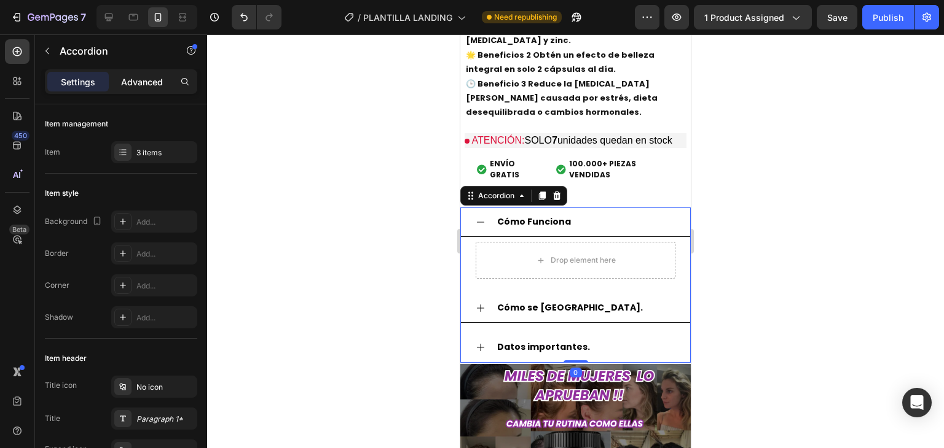
click at [147, 90] on div "Advanced" at bounding box center [141, 82] width 61 height 20
type input "100%"
type input "100"
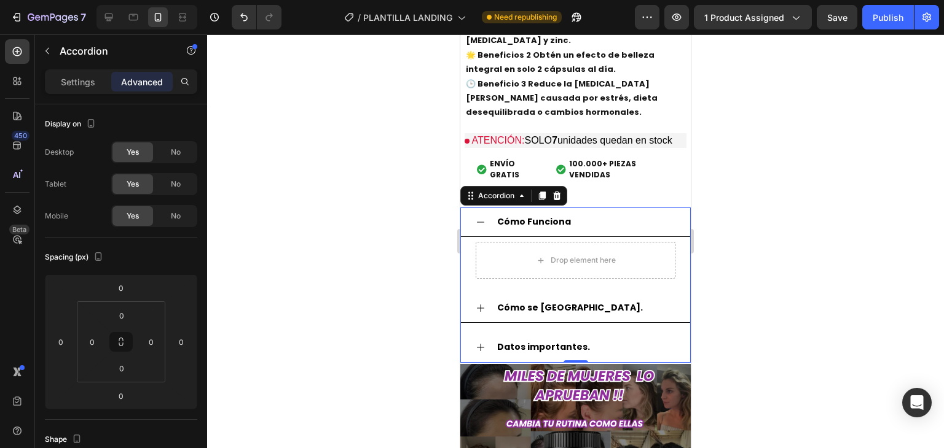
click at [79, 87] on p "Settings" at bounding box center [78, 82] width 34 height 13
type input "16"
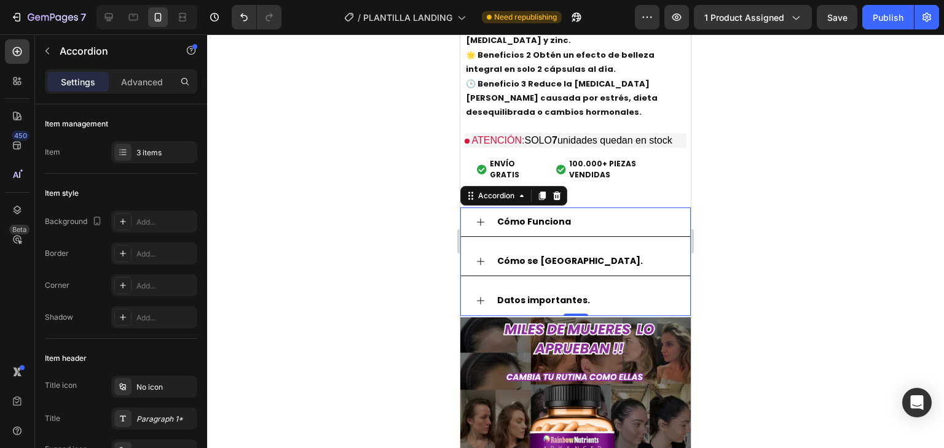
click at [526, 213] on div "Cómo Funciona" at bounding box center [533, 222] width 77 height 19
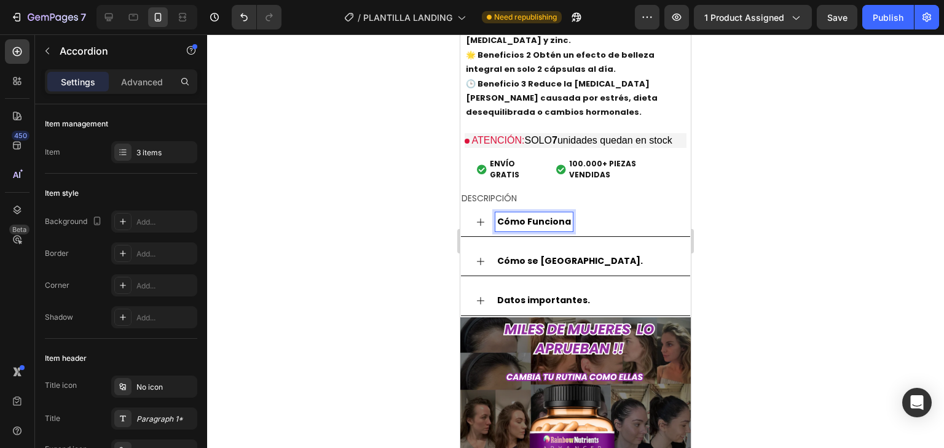
click at [523, 216] on strong "Cómo Funciona" at bounding box center [534, 222] width 74 height 12
click at [479, 217] on icon at bounding box center [480, 222] width 10 height 10
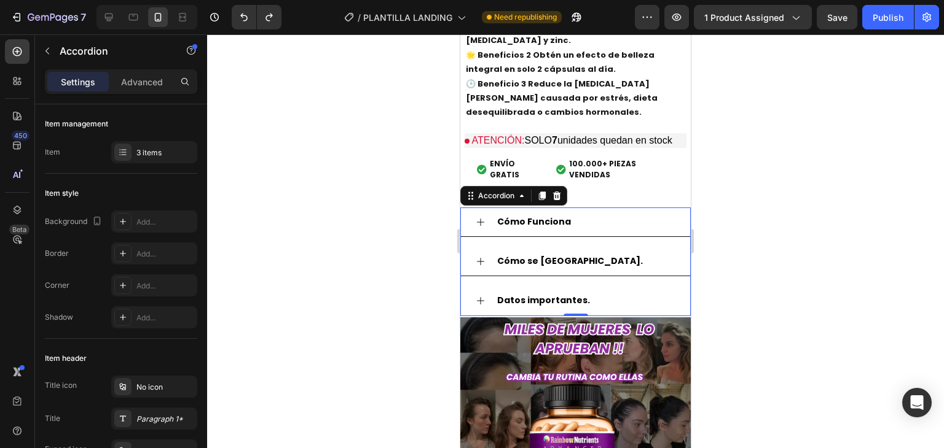
click at [484, 257] on icon at bounding box center [480, 262] width 10 height 10
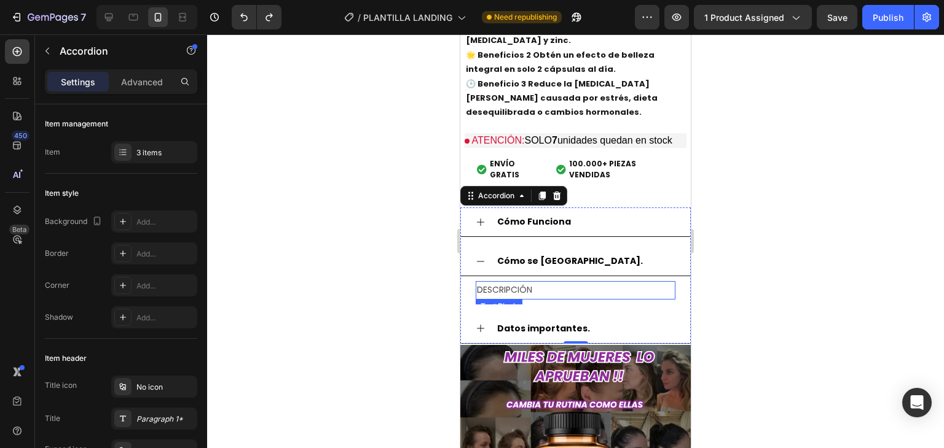
click at [514, 283] on p "DESCRIPCIÓN" at bounding box center [575, 290] width 197 height 15
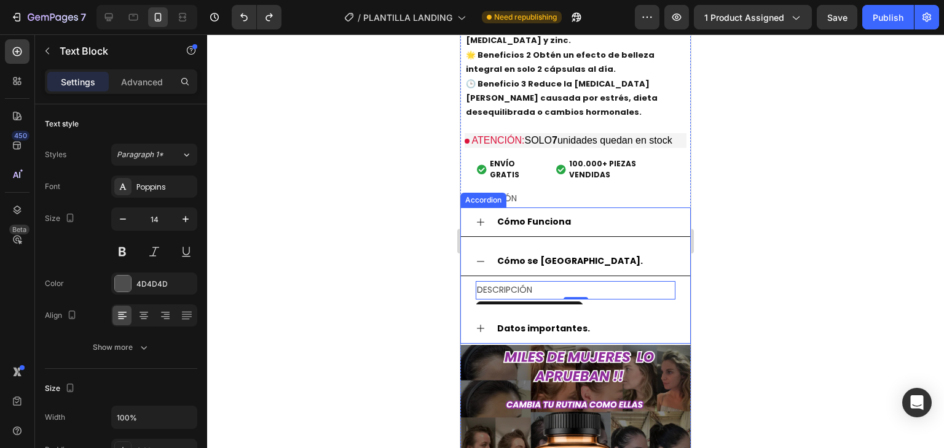
click at [506, 247] on div "Cómo se [GEOGRAPHIC_DATA]." at bounding box center [575, 261] width 229 height 29
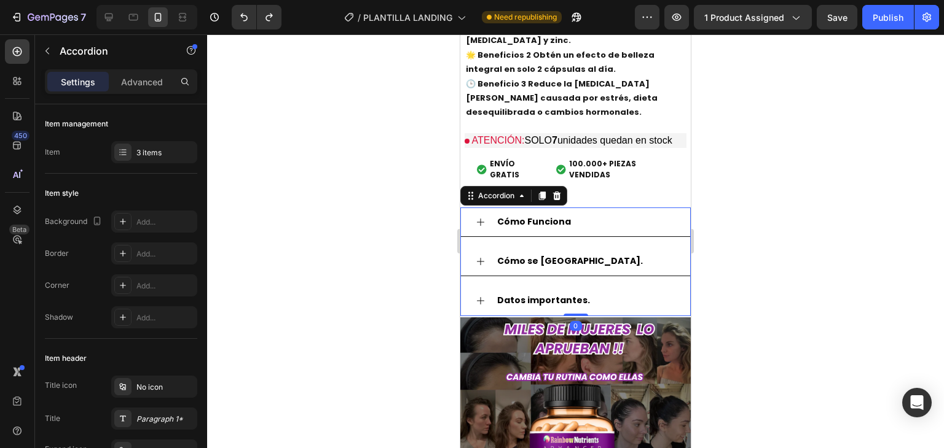
click at [509, 227] on div "Cómo Funciona Cómo se usa. DESCRIPCIÓN Text Block Datos importantes." at bounding box center [575, 262] width 230 height 109
click at [511, 222] on div "Cómo Funciona Cómo se usa. Datos importantes." at bounding box center [575, 262] width 230 height 109
click at [618, 266] on div "Cómo Funciona Cómo se usa. Datos importantes." at bounding box center [575, 262] width 230 height 109
click at [552, 191] on icon at bounding box center [557, 196] width 10 height 10
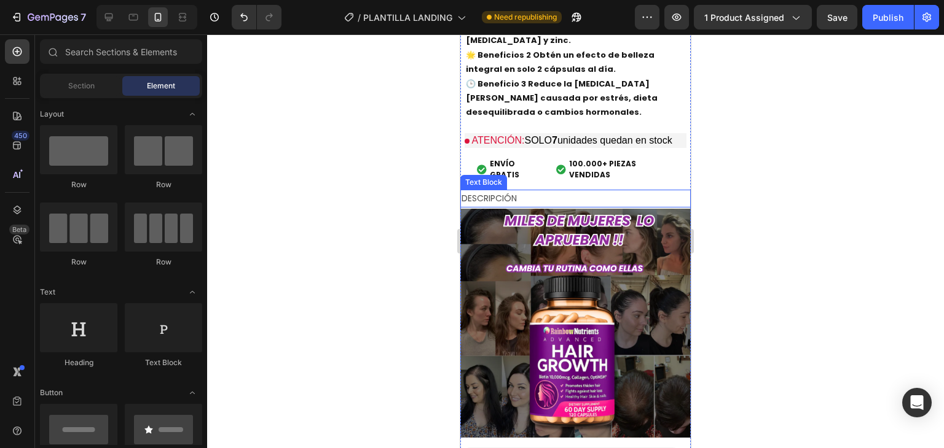
click at [489, 191] on p "DESCRIPCIÓN" at bounding box center [575, 198] width 228 height 15
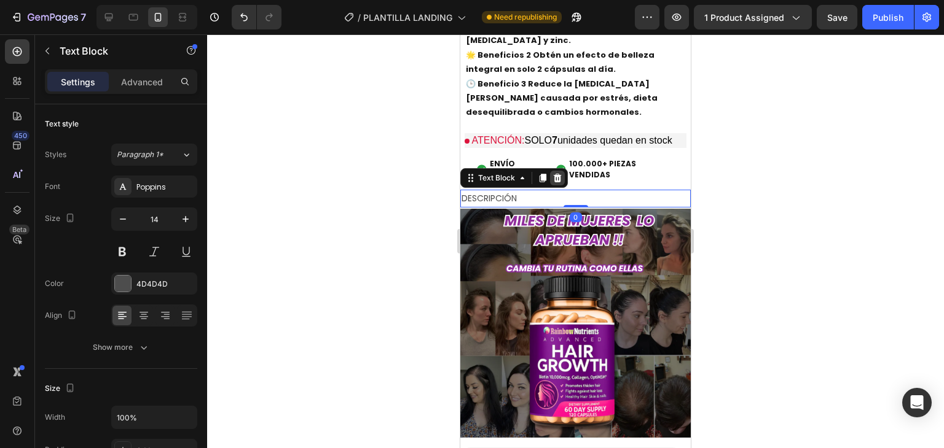
click at [555, 173] on icon at bounding box center [557, 178] width 10 height 10
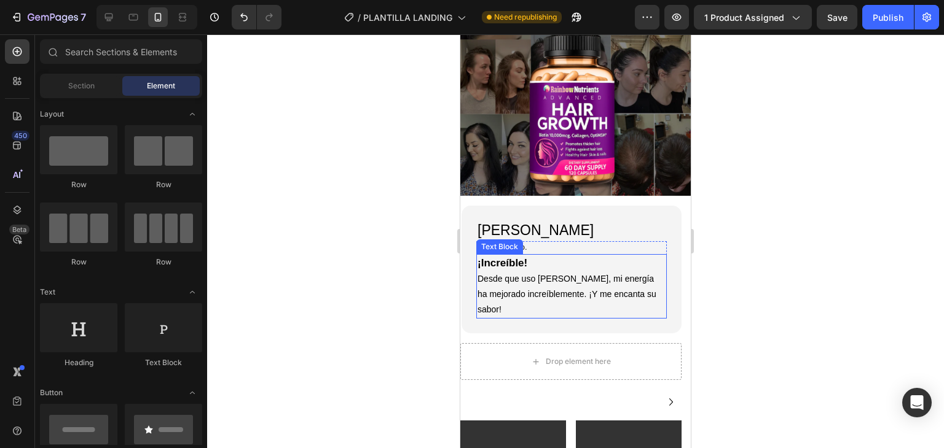
scroll to position [1651, 0]
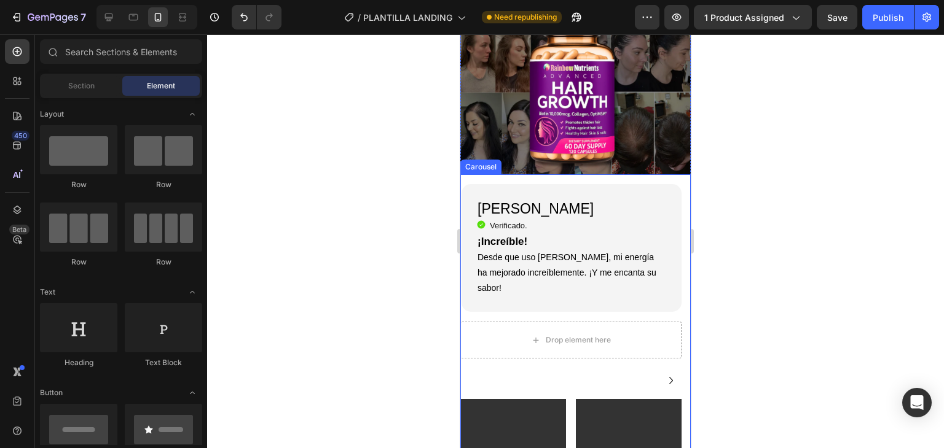
click at [620, 174] on div "[PERSON_NAME] Heading Icon Verificado. Heading Icon List ¡Increíble! Desde que …" at bounding box center [570, 380] width 221 height 413
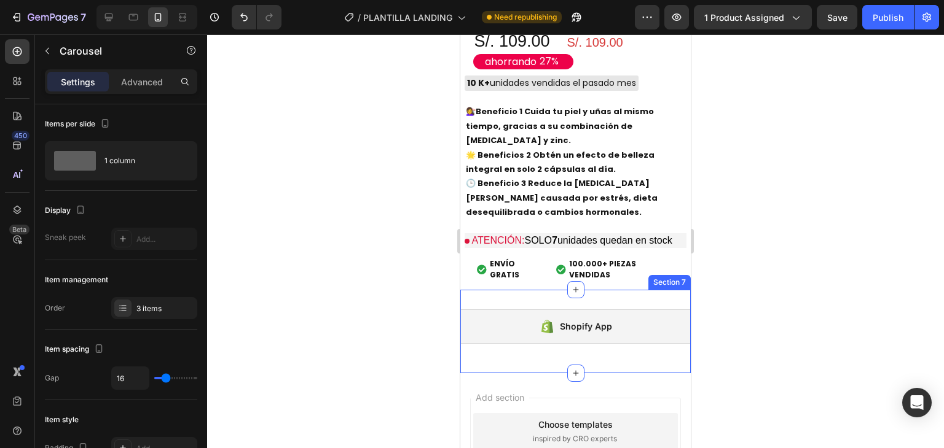
scroll to position [4395, 0]
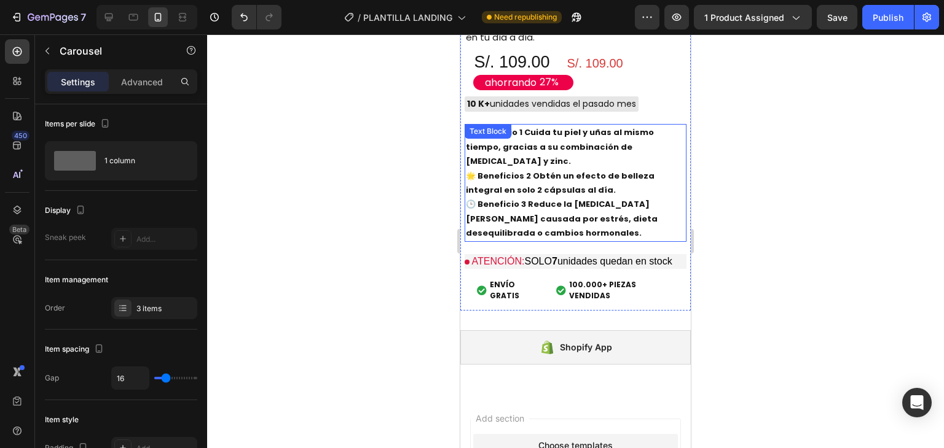
click at [552, 143] on p "💇‍♀️ Beneficio 1 Cuida tu piel y uñas al mismo tiempo, gracias a su combinación…" at bounding box center [575, 182] width 219 height 115
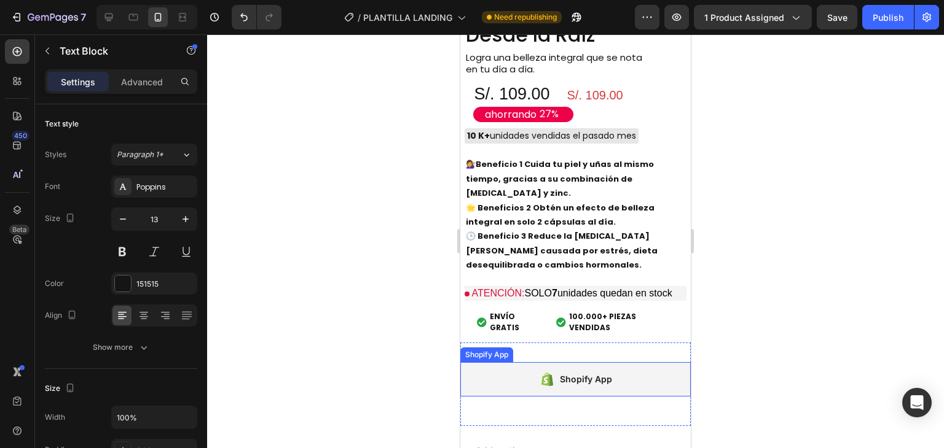
scroll to position [4239, 0]
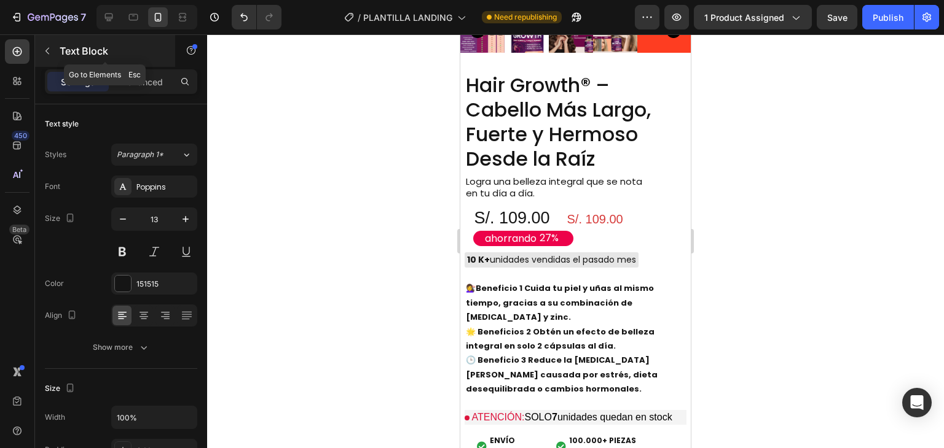
click at [46, 47] on icon "button" at bounding box center [47, 51] width 10 height 10
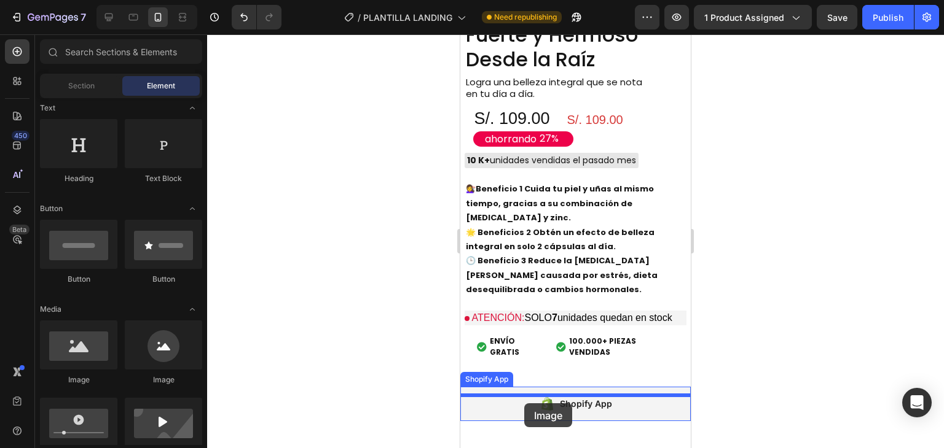
scroll to position [4344, 0]
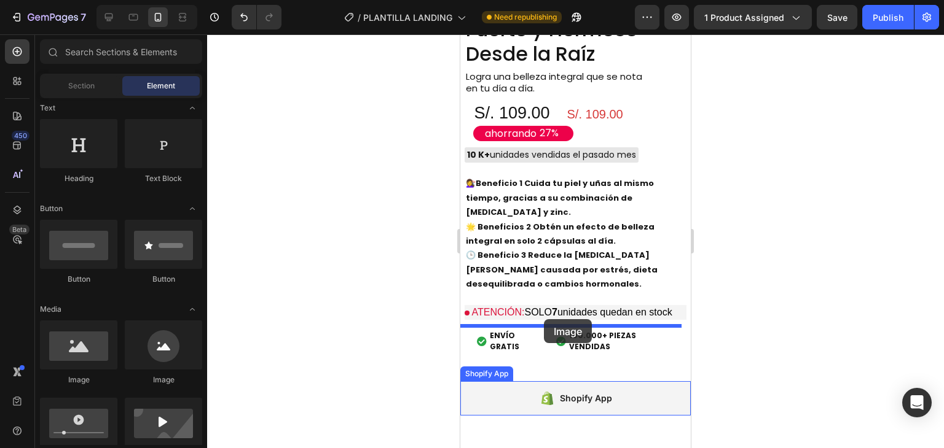
drag, startPoint x: 542, startPoint y: 389, endPoint x: 544, endPoint y: 319, distance: 69.4
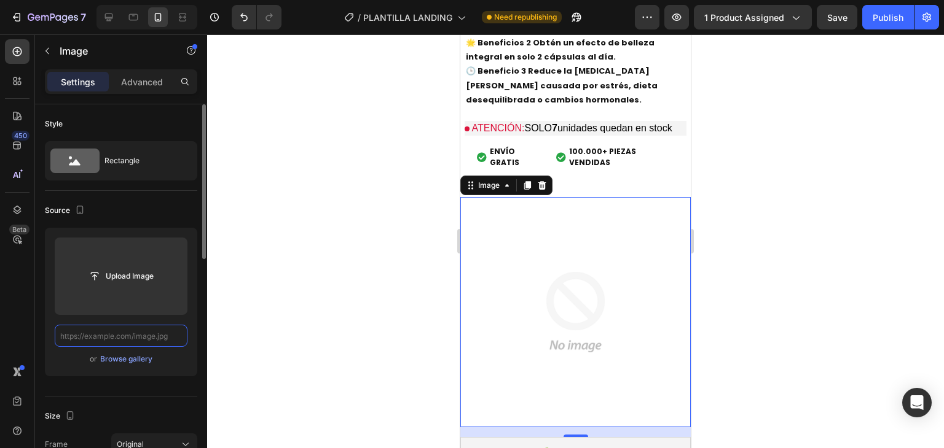
scroll to position [0, 0]
click at [167, 340] on input "text" at bounding box center [121, 336] width 133 height 22
paste input "[URL][DOMAIN_NAME]"
type input "[URL][DOMAIN_NAME]"
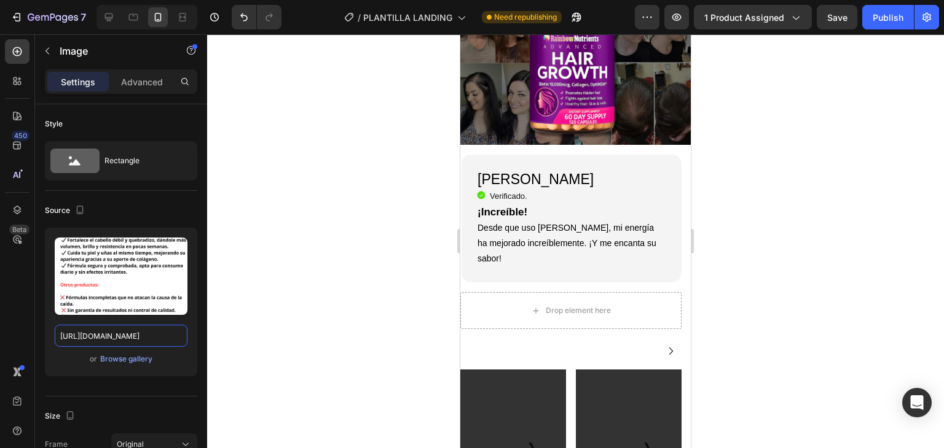
scroll to position [1619, 0]
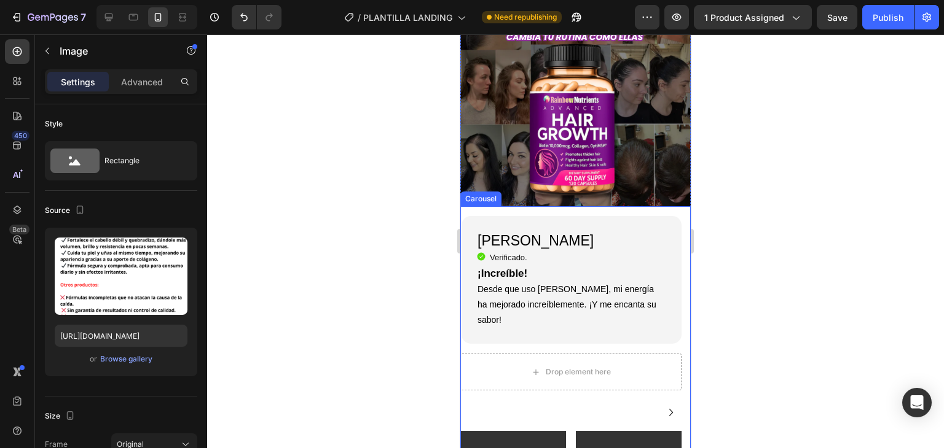
click at [571, 206] on div "[PERSON_NAME] Heading Icon Verificado. Heading Icon List ¡Increíble! Desde que …" at bounding box center [570, 412] width 221 height 413
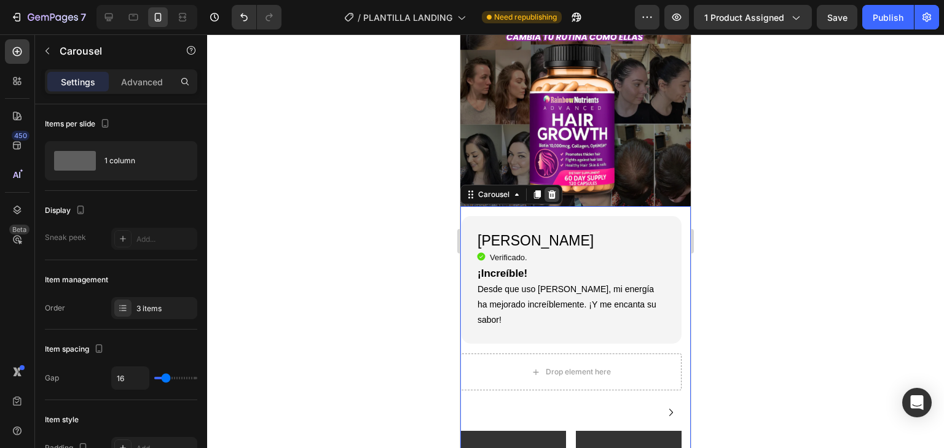
click at [549, 190] on icon at bounding box center [552, 194] width 8 height 9
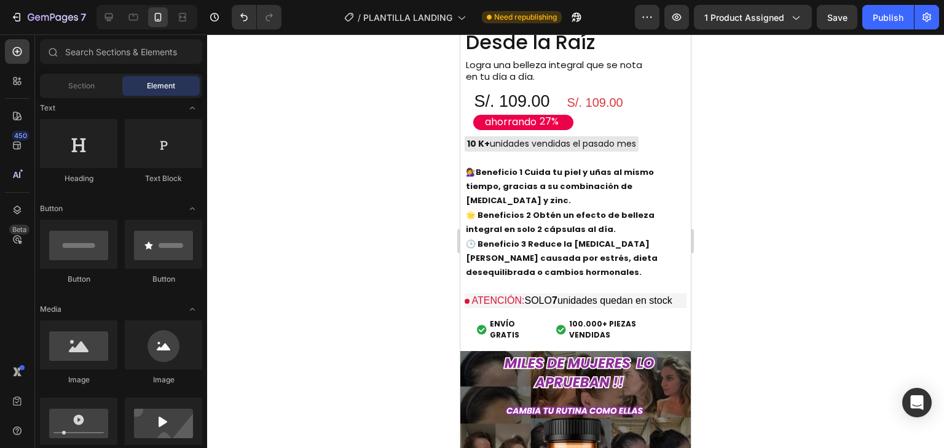
scroll to position [1189, 0]
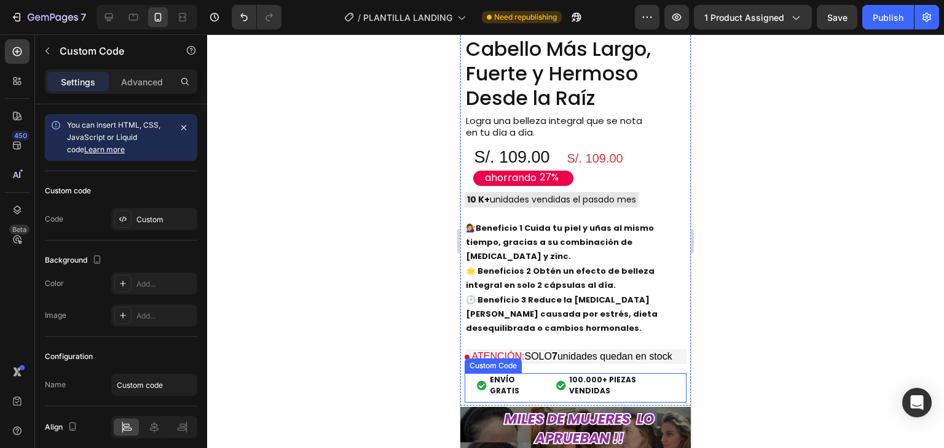
click at [632, 375] on span "100.000+ PIEZAS VENDIDAS" at bounding box center [621, 386] width 105 height 22
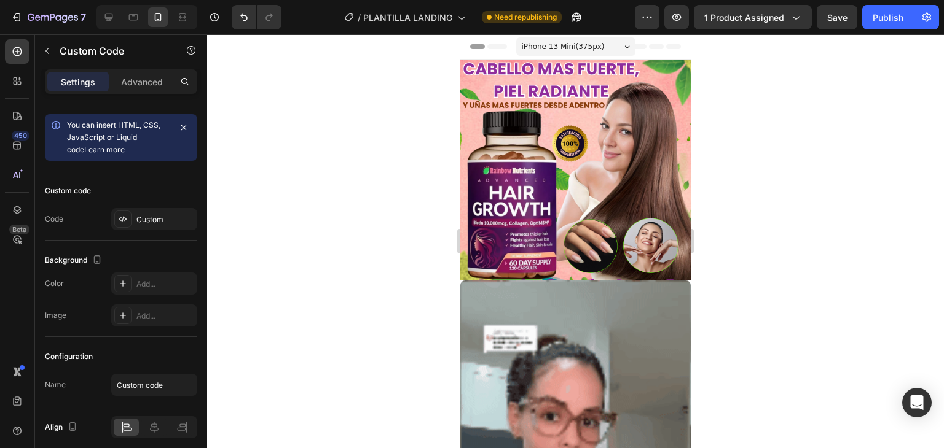
scroll to position [0, 0]
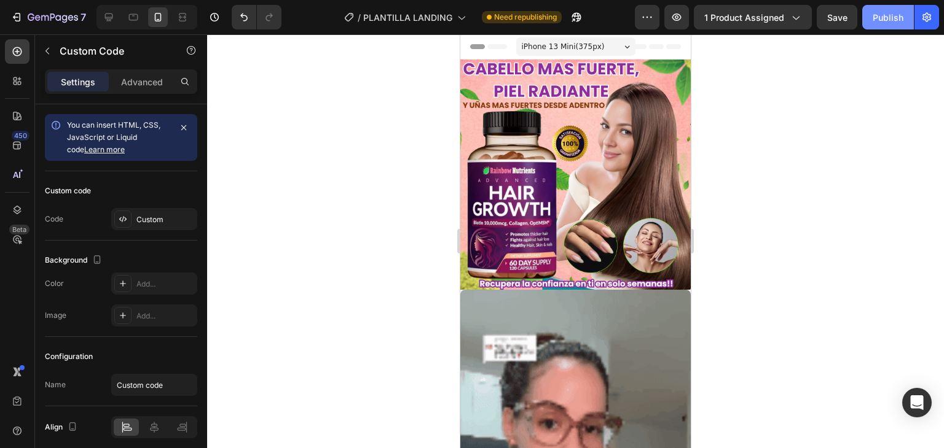
click at [879, 18] on div "Publish" at bounding box center [887, 17] width 31 height 13
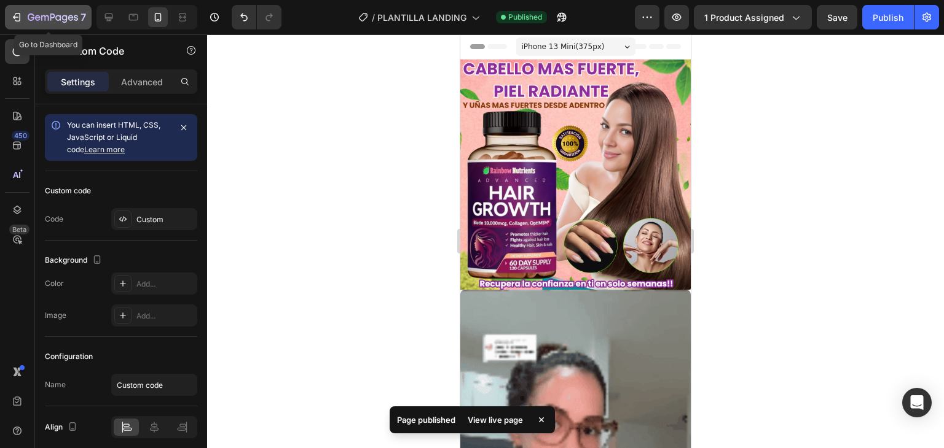
click at [12, 14] on icon "button" at bounding box center [16, 17] width 12 height 12
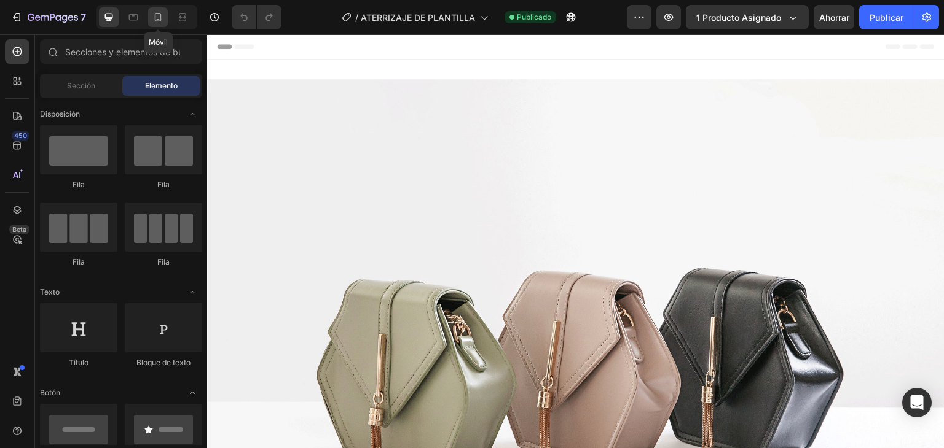
click at [154, 18] on icon at bounding box center [158, 17] width 12 height 12
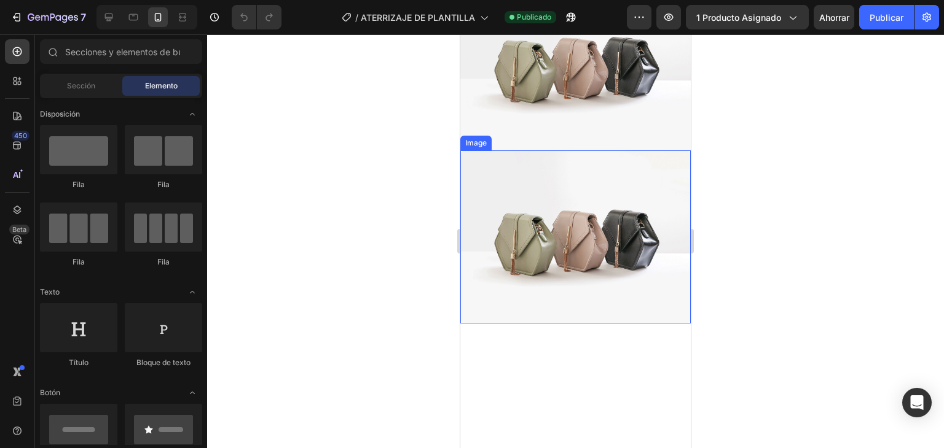
scroll to position [184, 0]
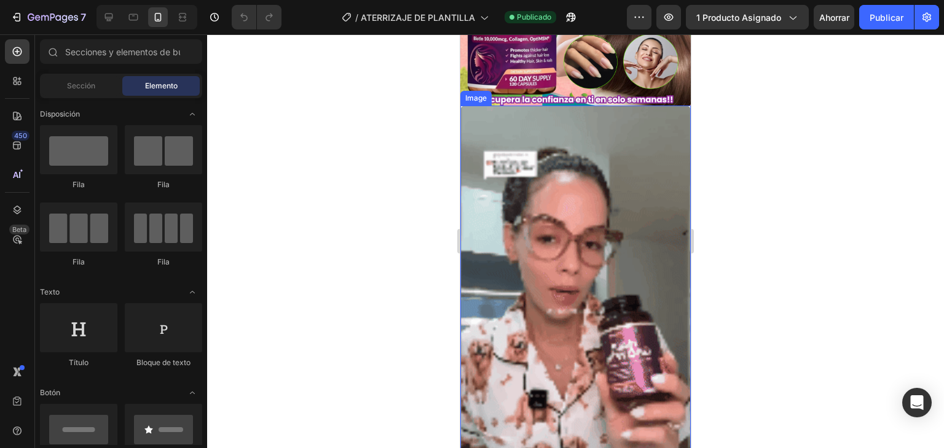
click at [596, 230] on img at bounding box center [575, 311] width 230 height 410
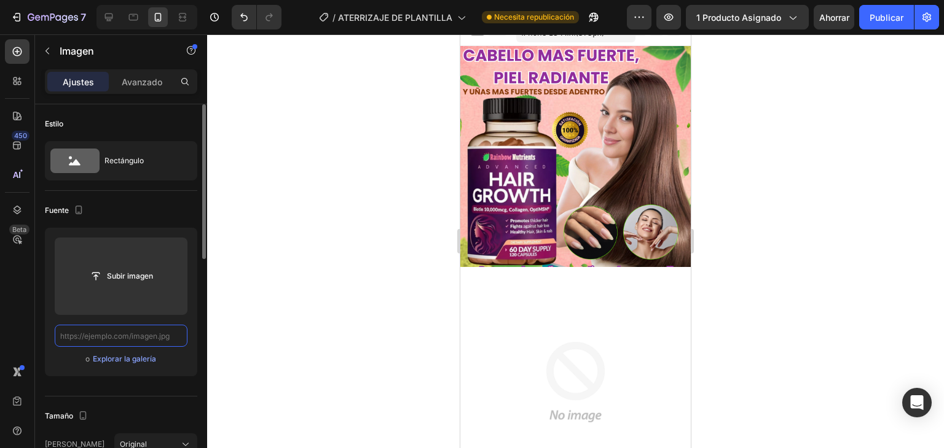
scroll to position [0, 0]
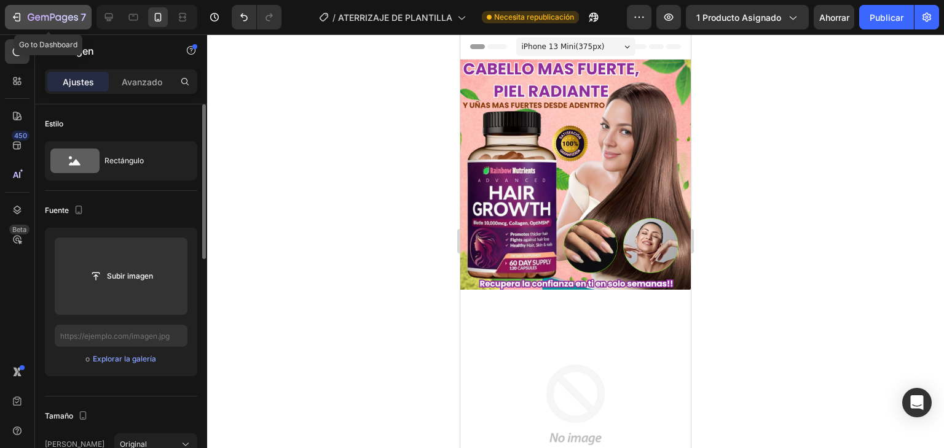
click at [14, 20] on icon "button" at bounding box center [16, 17] width 12 height 12
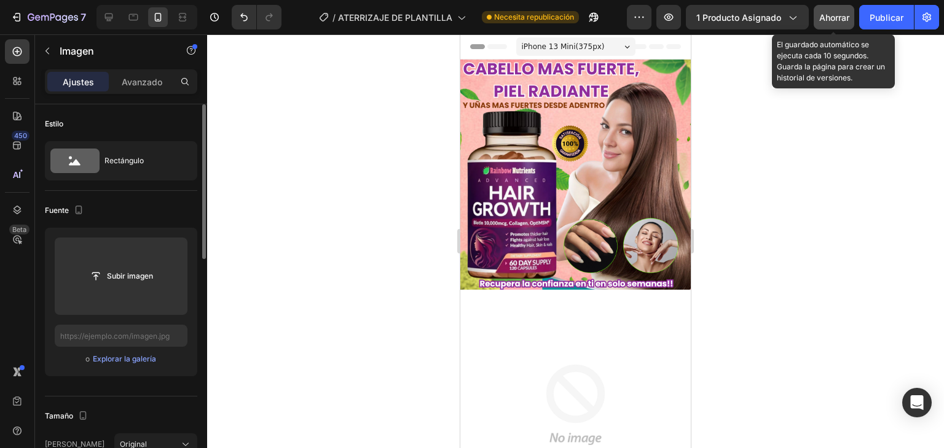
click at [829, 18] on font "Ahorrar" at bounding box center [834, 17] width 30 height 10
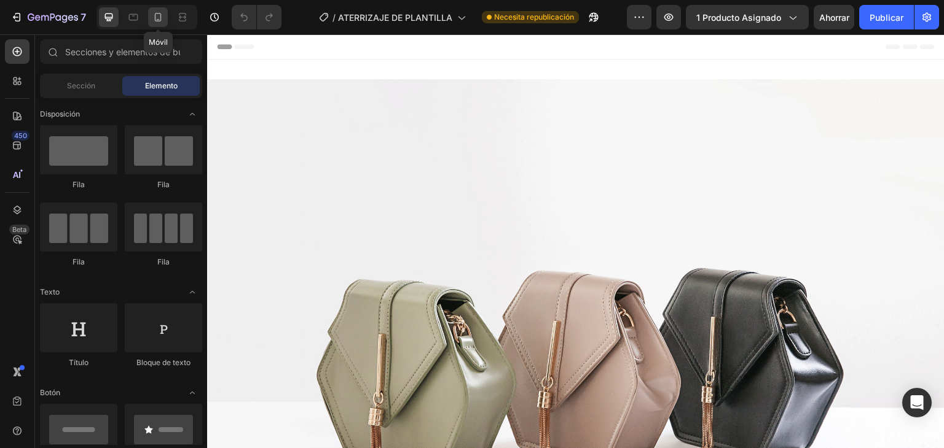
click at [152, 16] on icon at bounding box center [158, 17] width 12 height 12
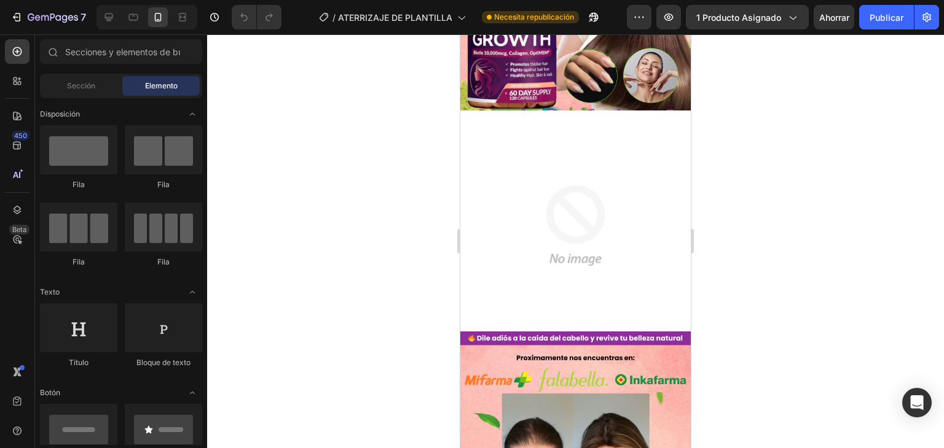
scroll to position [61, 0]
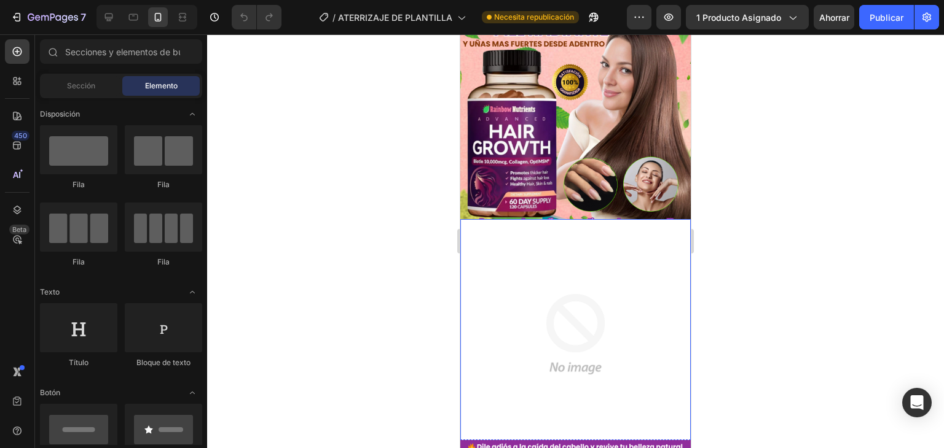
click at [584, 312] on img at bounding box center [575, 334] width 230 height 230
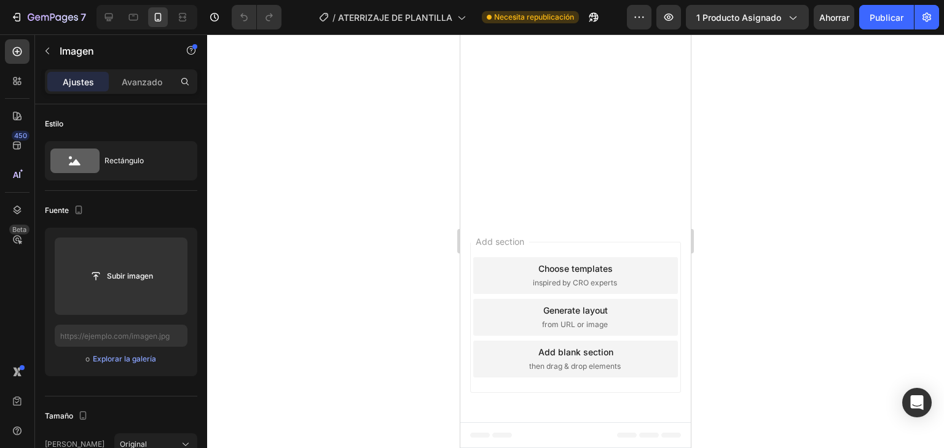
scroll to position [3860, 0]
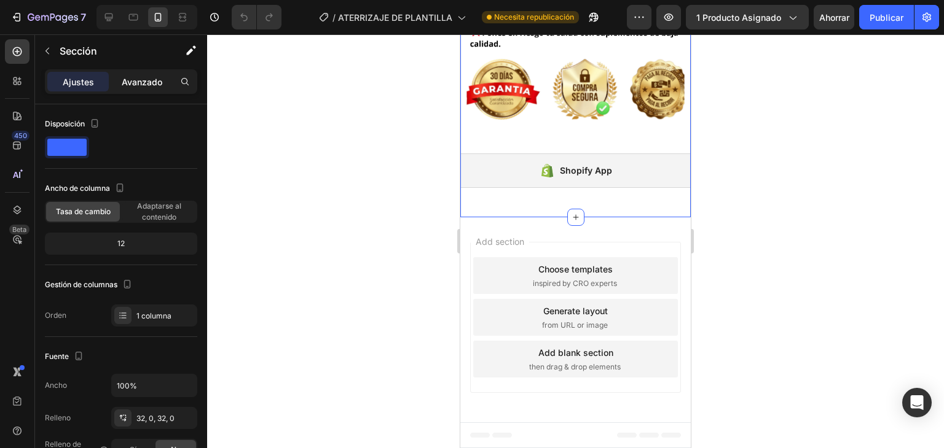
click at [145, 82] on font "Avanzado" at bounding box center [142, 82] width 41 height 10
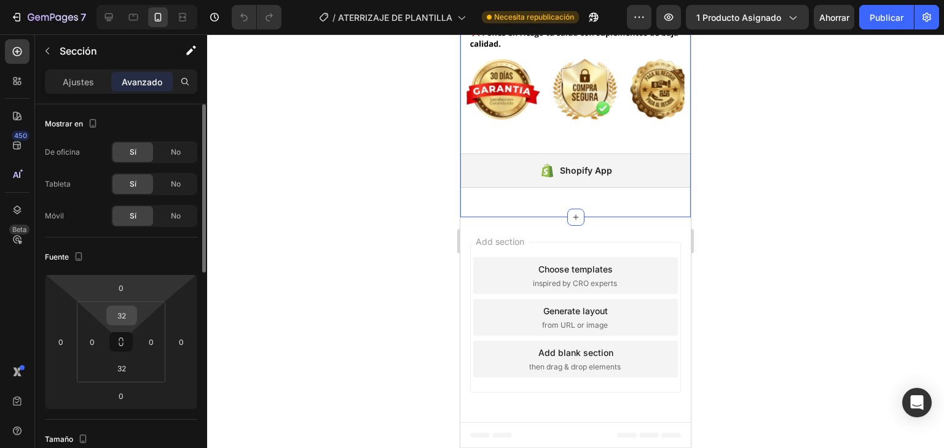
click at [119, 318] on input "32" at bounding box center [121, 316] width 25 height 18
type input "0"
click at [118, 370] on input "32" at bounding box center [121, 368] width 25 height 18
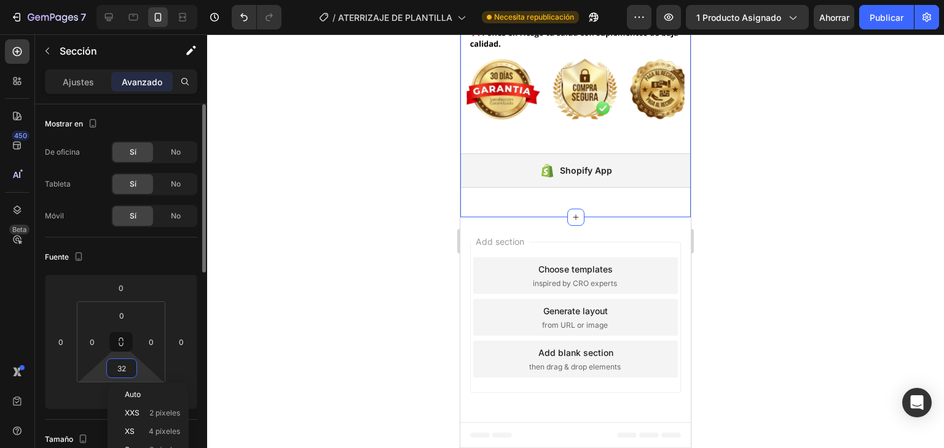
type input "0"
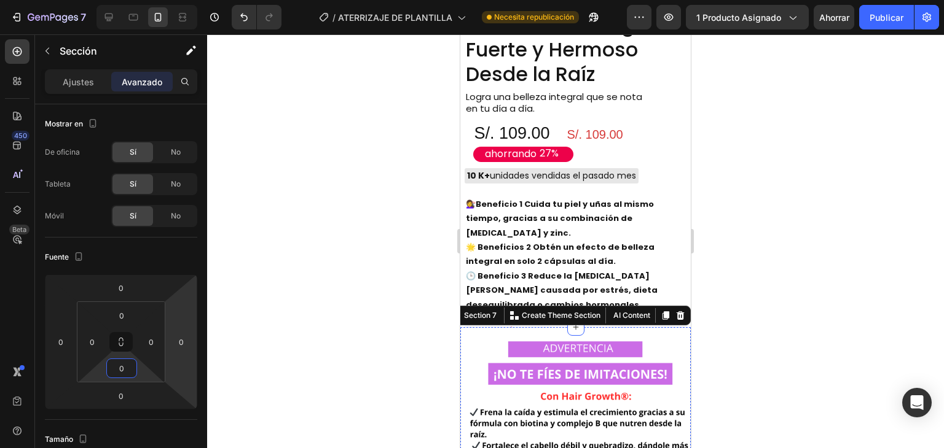
scroll to position [3737, 0]
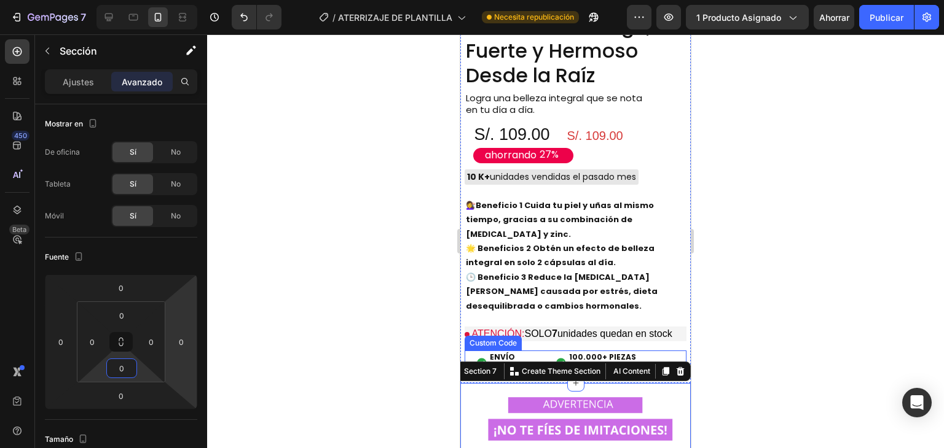
click at [595, 346] on div "ENVÍO GRATIS 100.000+ PIEZAS VENDIDAS" at bounding box center [575, 363] width 222 height 34
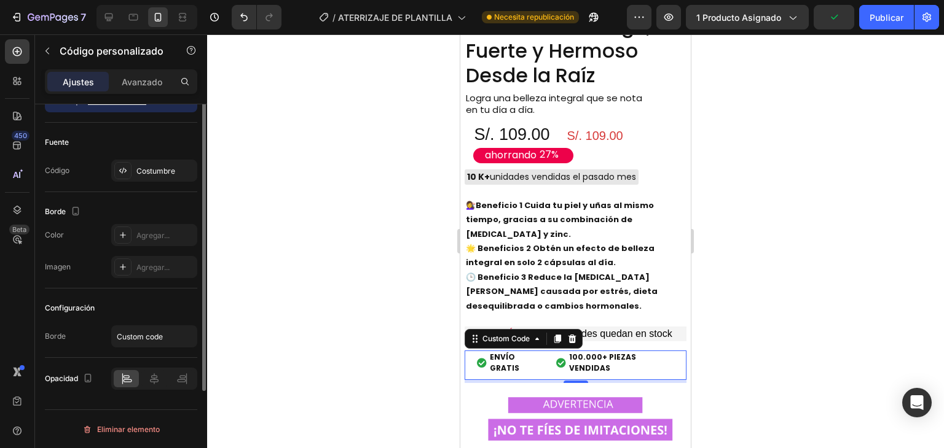
scroll to position [0, 0]
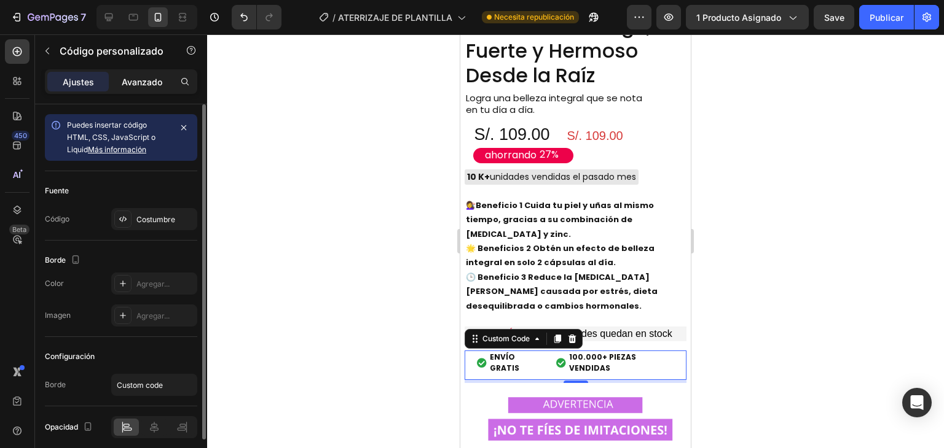
click at [146, 87] on p "Avanzado" at bounding box center [142, 82] width 41 height 13
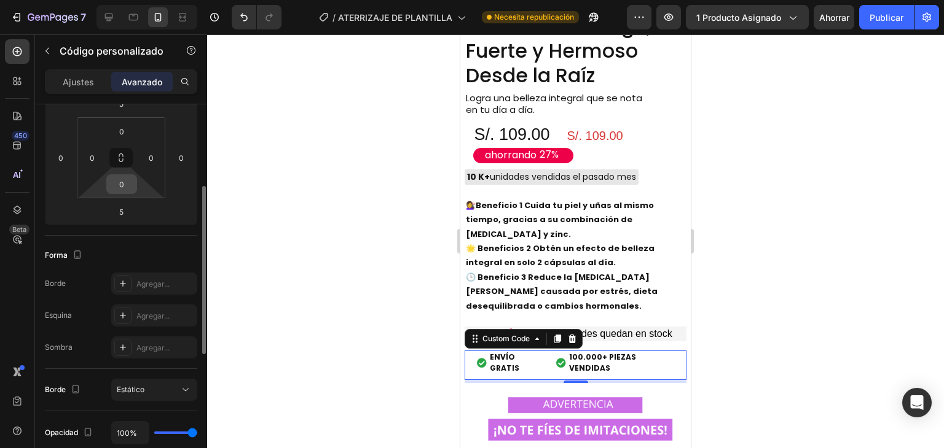
scroll to position [123, 0]
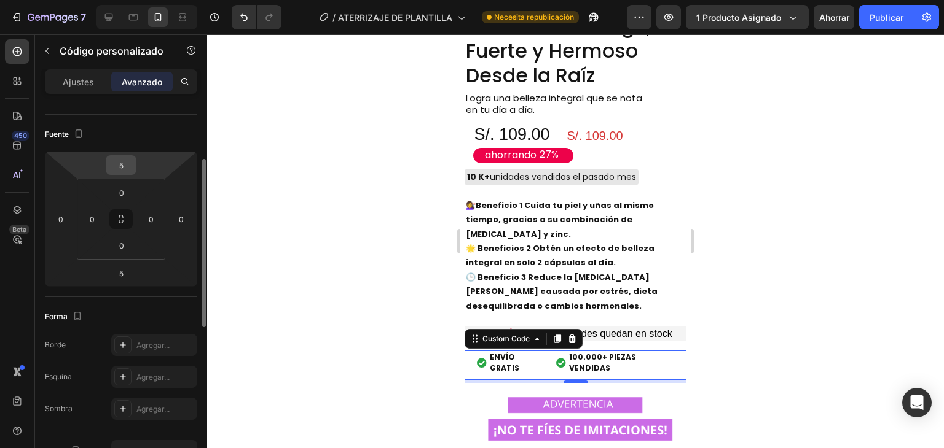
click at [122, 171] on input "5" at bounding box center [121, 165] width 25 height 18
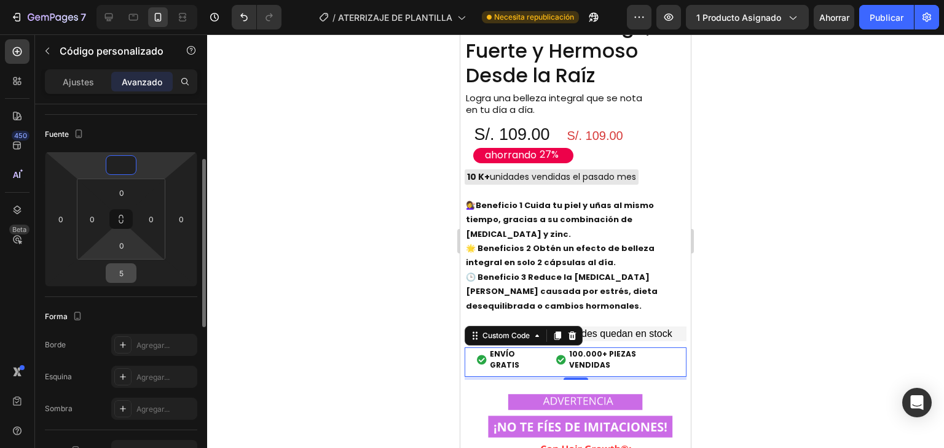
type input "0"
click at [124, 271] on input "5" at bounding box center [121, 273] width 25 height 18
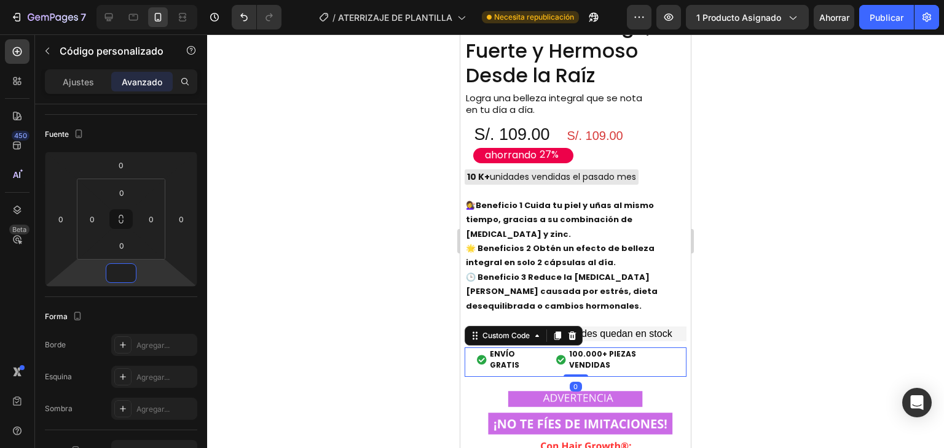
type input "0"
click at [791, 315] on div at bounding box center [575, 241] width 737 height 414
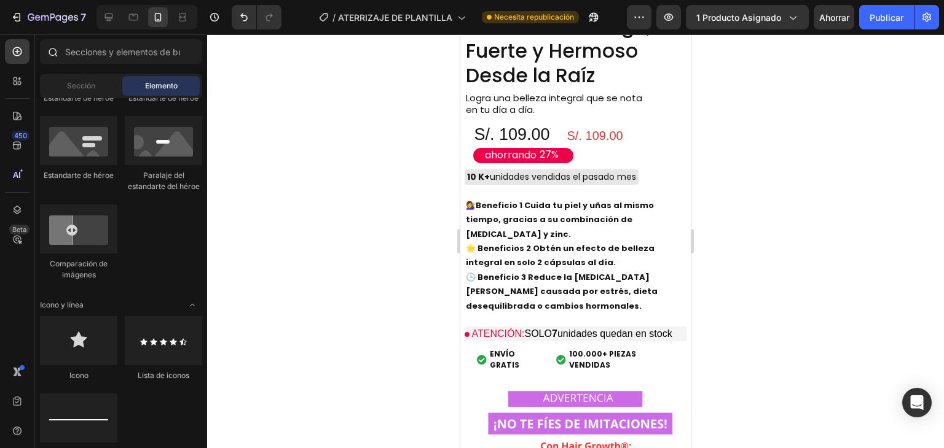
scroll to position [0, 0]
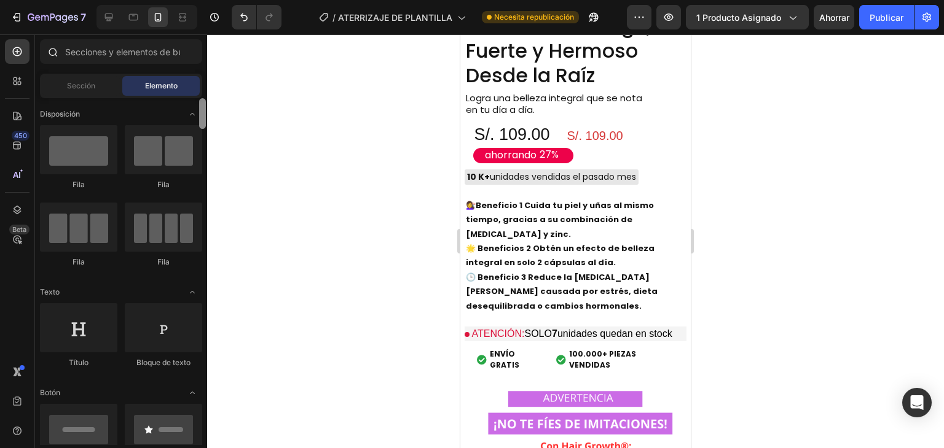
drag, startPoint x: 202, startPoint y: 391, endPoint x: 202, endPoint y: 41, distance: 350.2
click at [202, 41] on div "Sections(18) Elementos(84) Sección Elemento Hero Section Product Detail Brands …" at bounding box center [121, 242] width 172 height 406
drag, startPoint x: 205, startPoint y: 354, endPoint x: 186, endPoint y: 67, distance: 287.5
click at [186, 67] on div "Sections(18) Elementos(84) Sección Elemento Hero Section Product Detail Brands …" at bounding box center [121, 242] width 172 height 406
click at [77, 85] on font "Sección" at bounding box center [81, 85] width 28 height 9
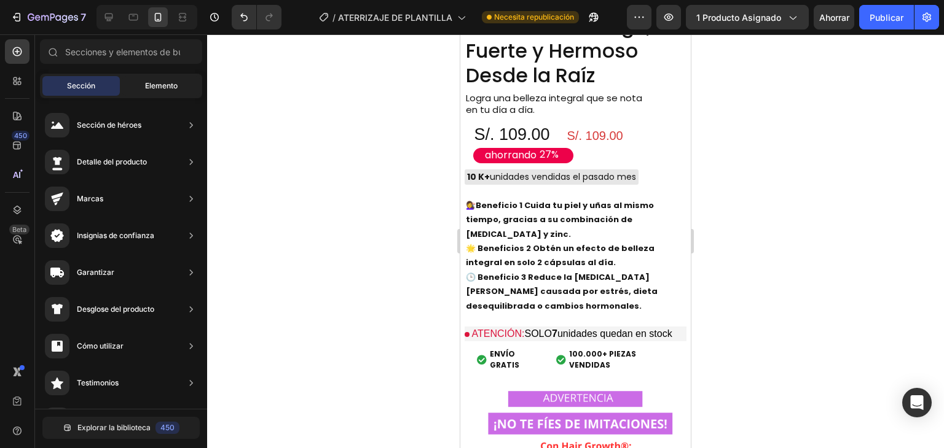
click at [157, 88] on font "Elemento" at bounding box center [161, 85] width 33 height 9
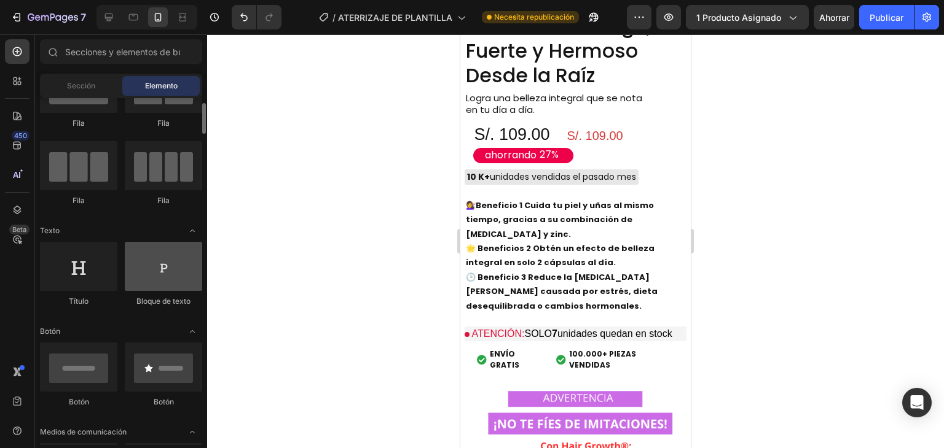
scroll to position [123, 0]
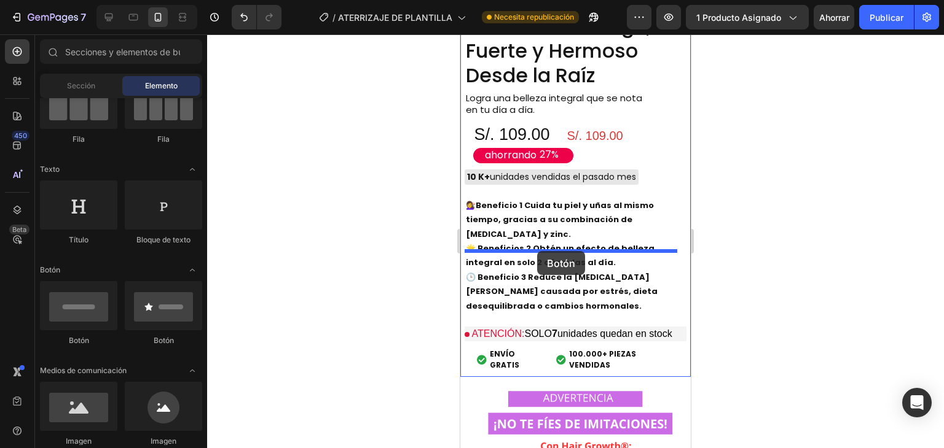
drag, startPoint x: 555, startPoint y: 355, endPoint x: 537, endPoint y: 251, distance: 105.3
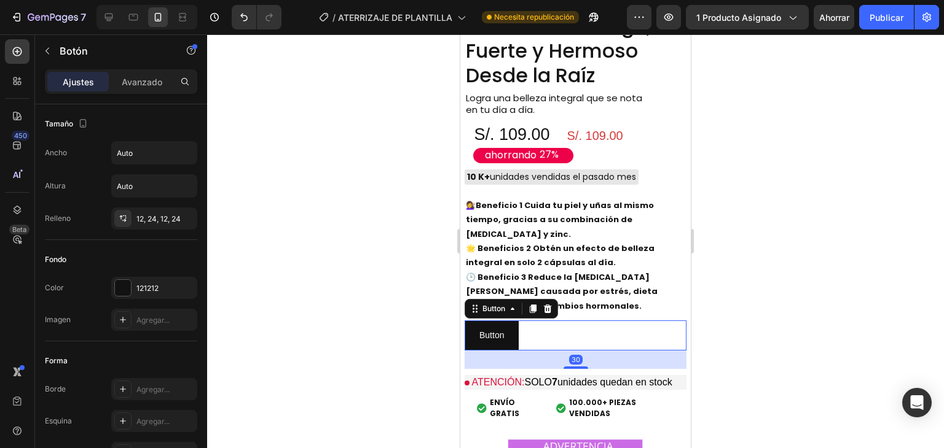
click at [553, 321] on div "Button Button 30" at bounding box center [575, 336] width 222 height 30
click at [565, 321] on div "Button Button 30" at bounding box center [575, 336] width 222 height 30
click at [548, 304] on icon at bounding box center [547, 309] width 10 height 10
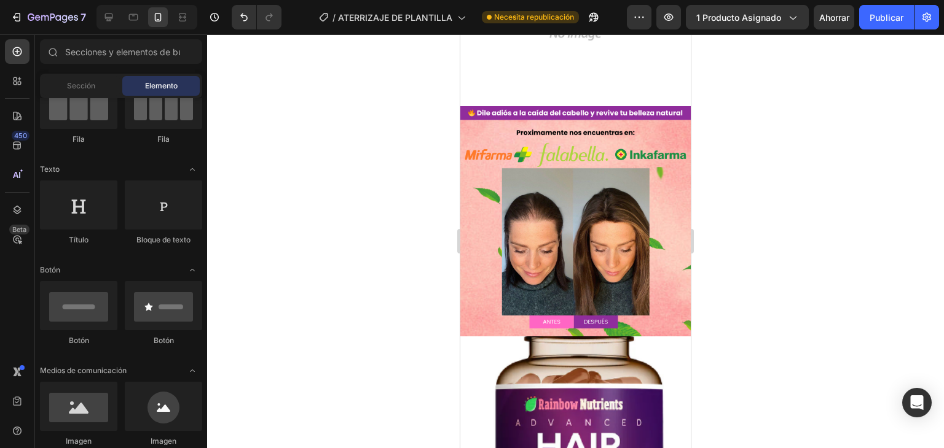
scroll to position [518, 0]
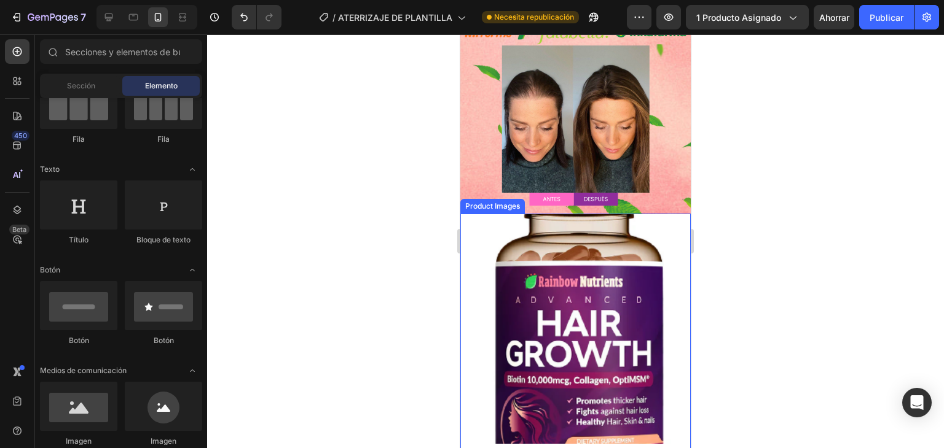
click at [565, 222] on img at bounding box center [575, 329] width 230 height 230
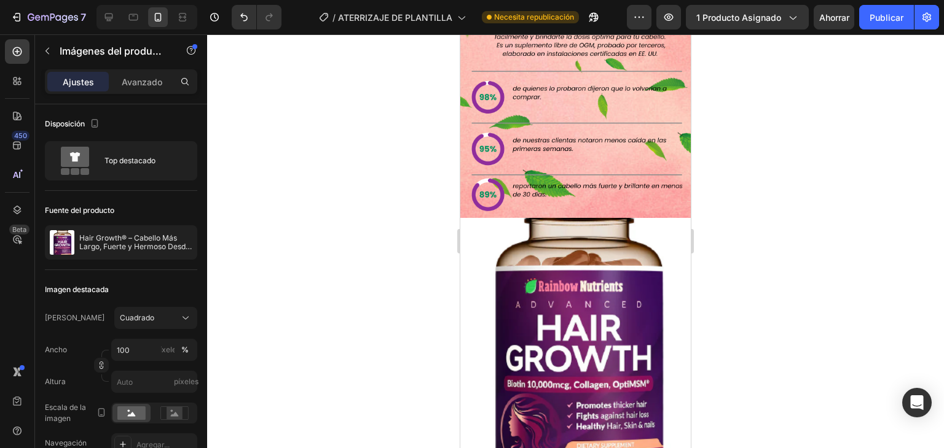
scroll to position [3221, 0]
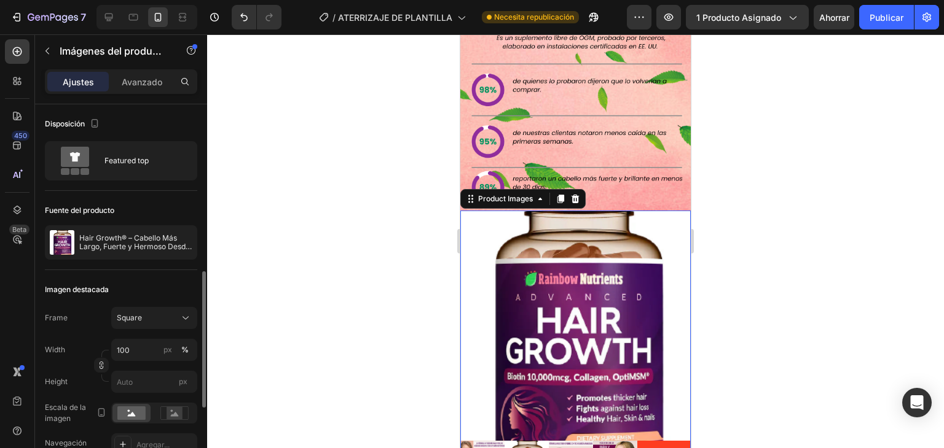
click at [626, 247] on img at bounding box center [575, 326] width 230 height 230
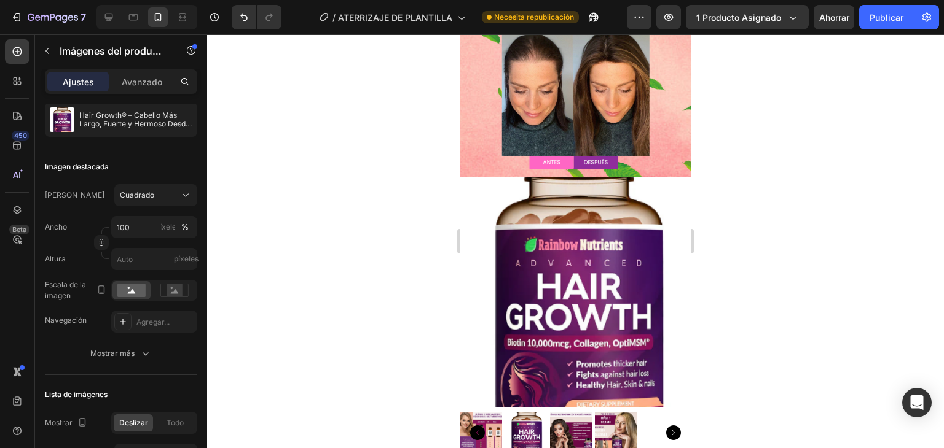
scroll to position [494, 0]
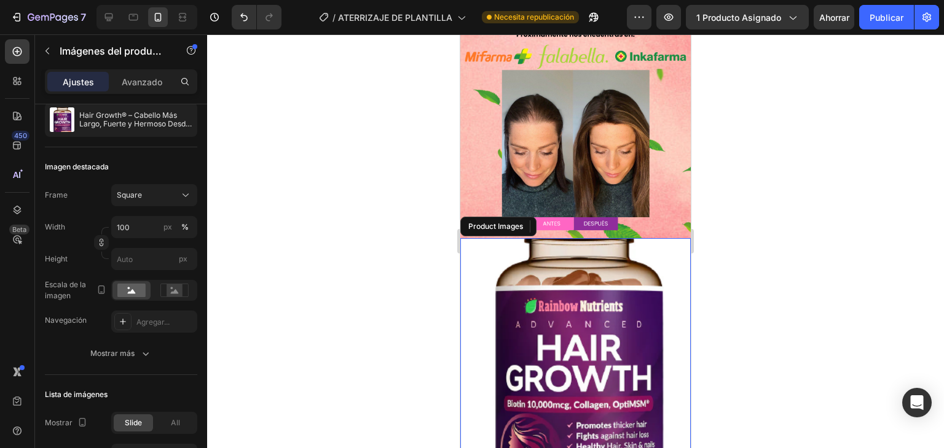
click at [604, 240] on img at bounding box center [575, 353] width 230 height 230
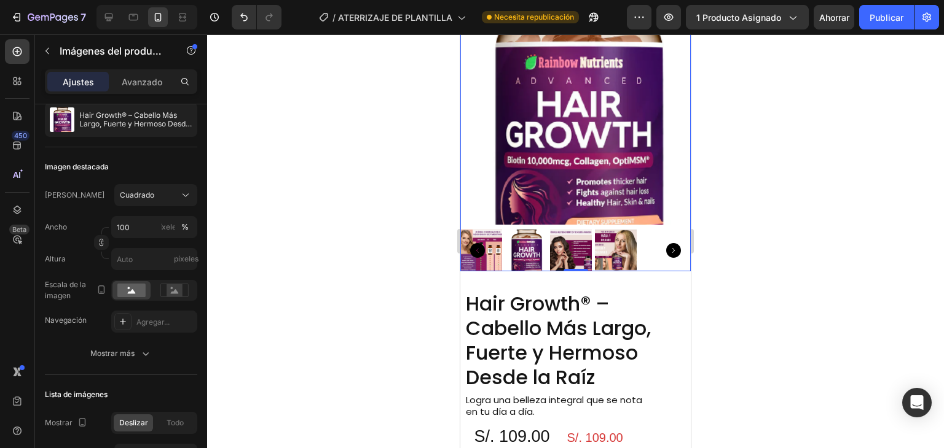
scroll to position [740, 0]
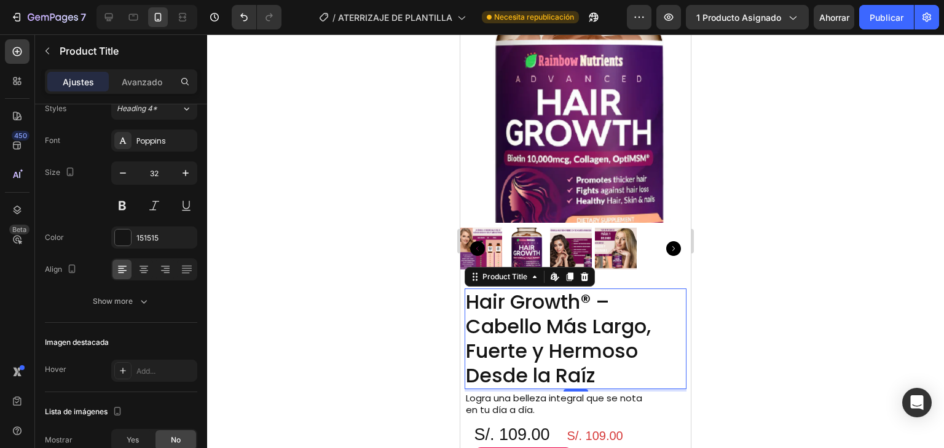
click at [571, 289] on h2 "Hair Growth® – Cabello Más Largo, Fuerte y Hermoso Desde la Raíz" at bounding box center [575, 339] width 222 height 101
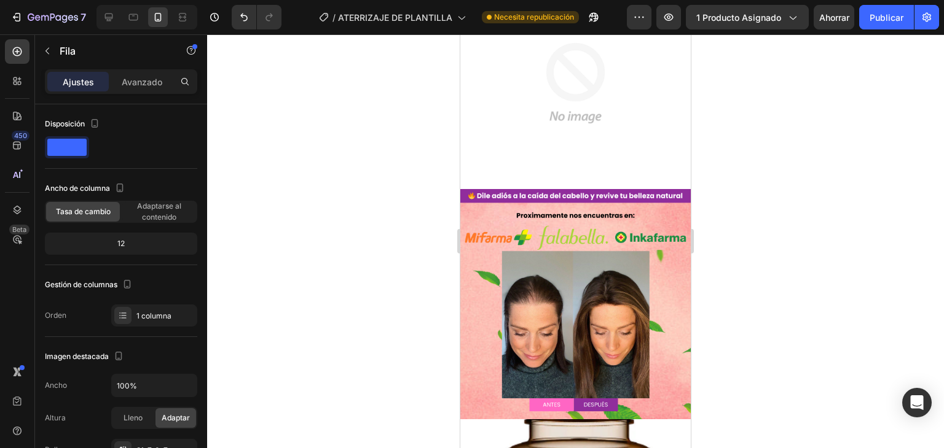
scroll to position [310, 0]
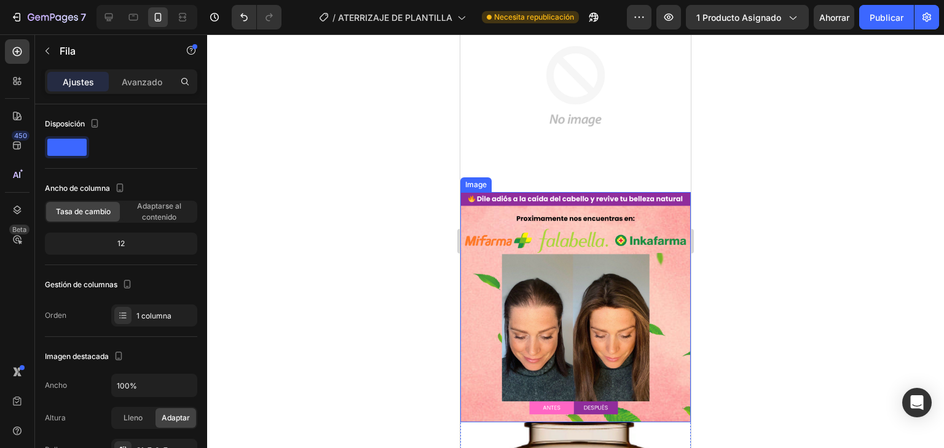
click at [643, 268] on img at bounding box center [575, 307] width 230 height 230
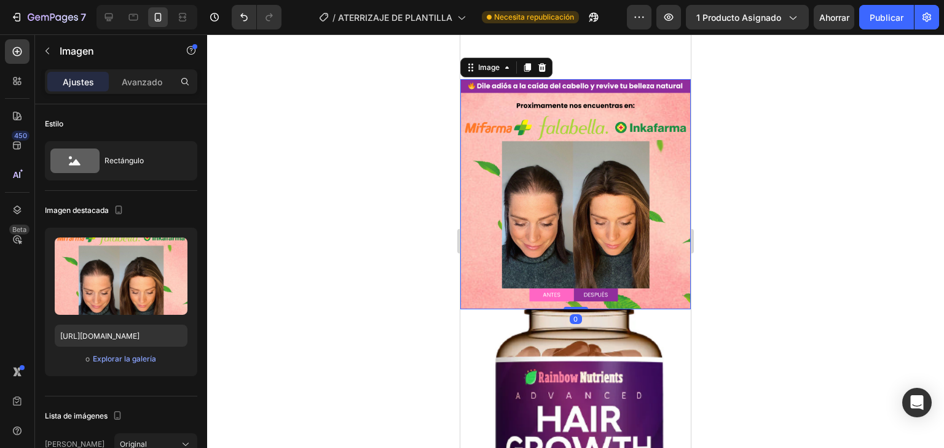
scroll to position [432, 0]
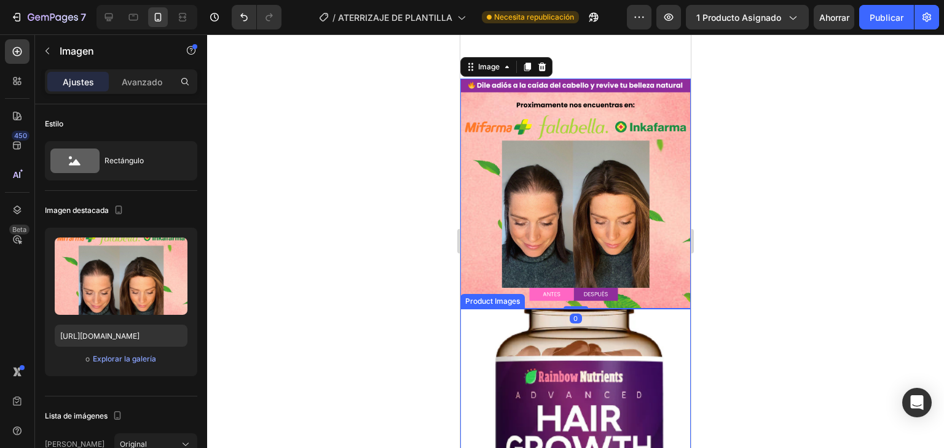
click at [641, 309] on img at bounding box center [575, 424] width 230 height 230
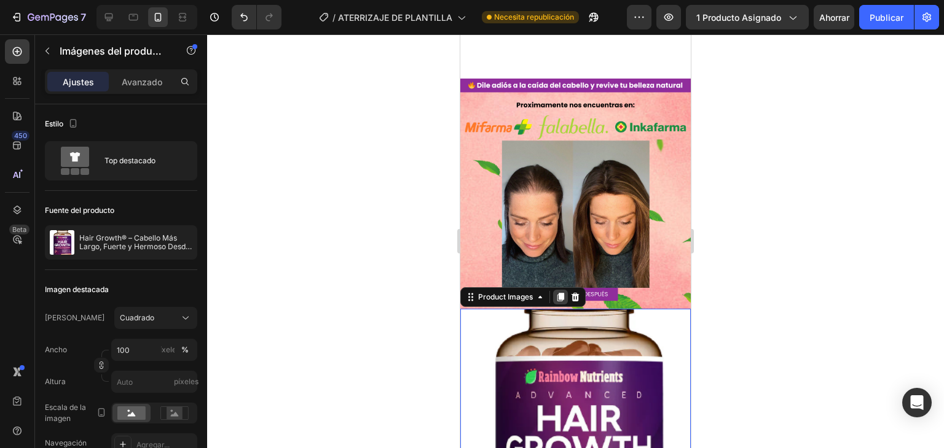
click at [563, 293] on icon at bounding box center [560, 297] width 7 height 9
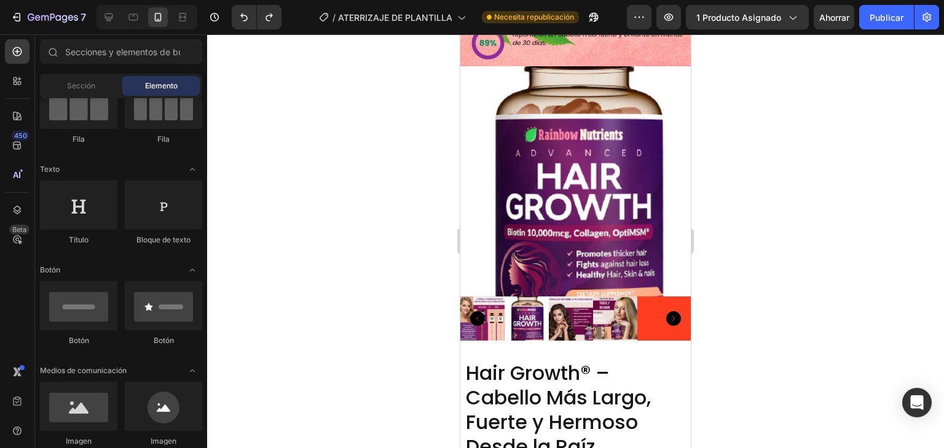
scroll to position [3432, 0]
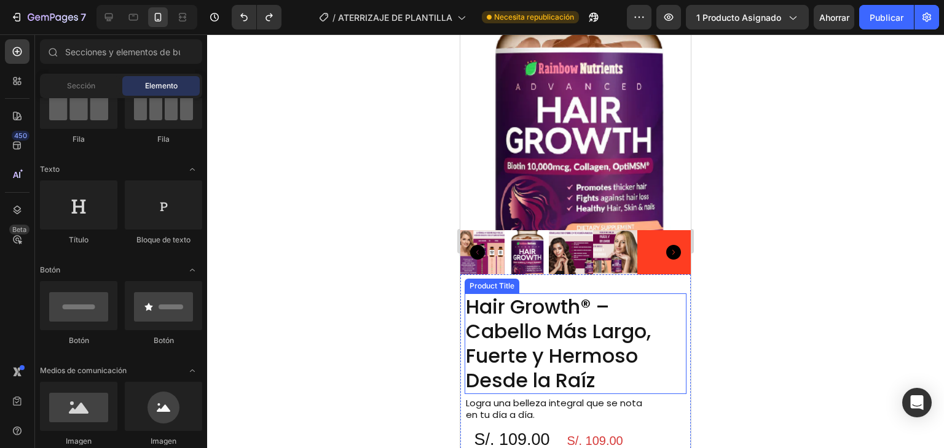
click at [587, 294] on h2 "Hair Growth® – Cabello Más Largo, Fuerte y Hermoso Desde la Raíz" at bounding box center [575, 344] width 222 height 101
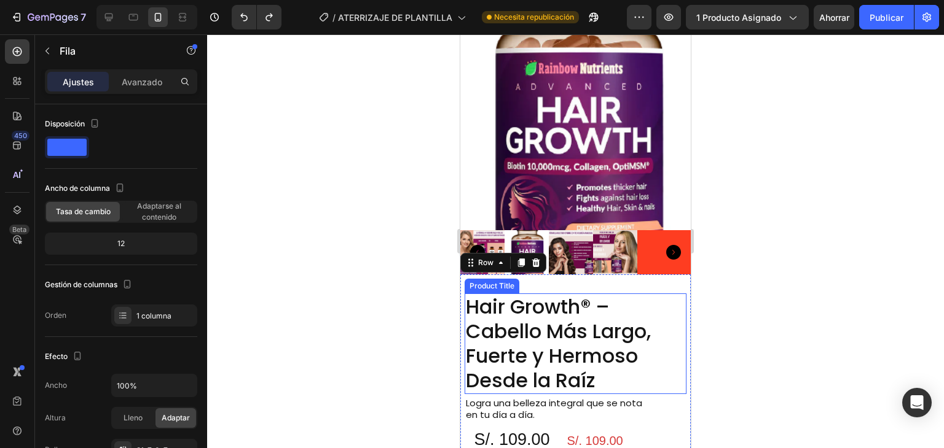
click at [596, 294] on h2 "Hair Growth® – Cabello Más Largo, Fuerte y Hermoso Desde la Raíz" at bounding box center [575, 344] width 222 height 101
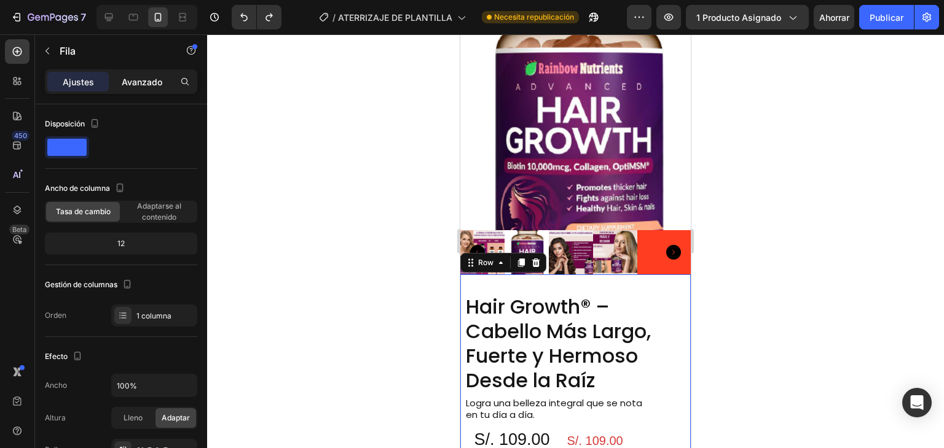
click at [143, 84] on font "Avanzado" at bounding box center [142, 82] width 41 height 10
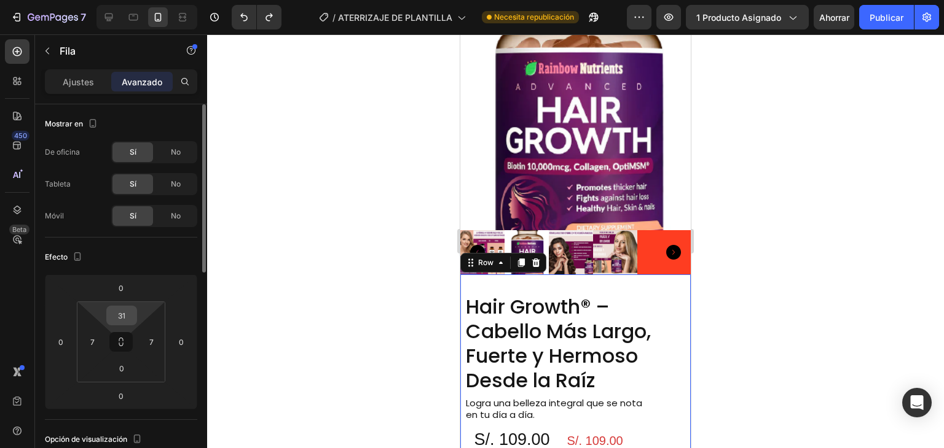
click at [123, 309] on input "31" at bounding box center [121, 316] width 25 height 18
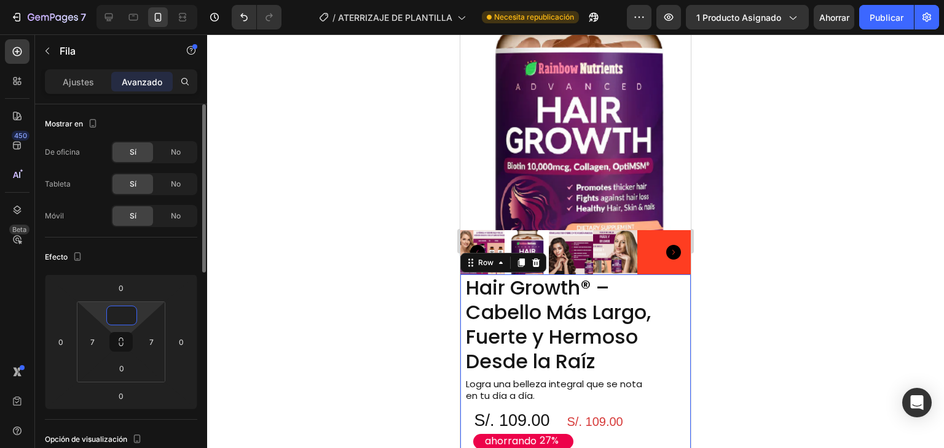
scroll to position [123, 0]
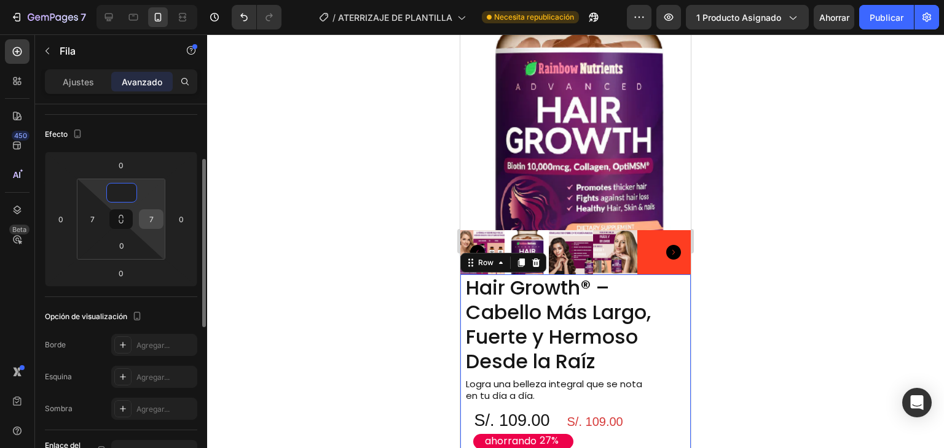
type input "0"
click at [148, 219] on input "7" at bounding box center [151, 219] width 18 height 18
type input "0"
click at [93, 224] on input "7" at bounding box center [92, 219] width 18 height 18
click at [93, 224] on input at bounding box center [92, 219] width 18 height 18
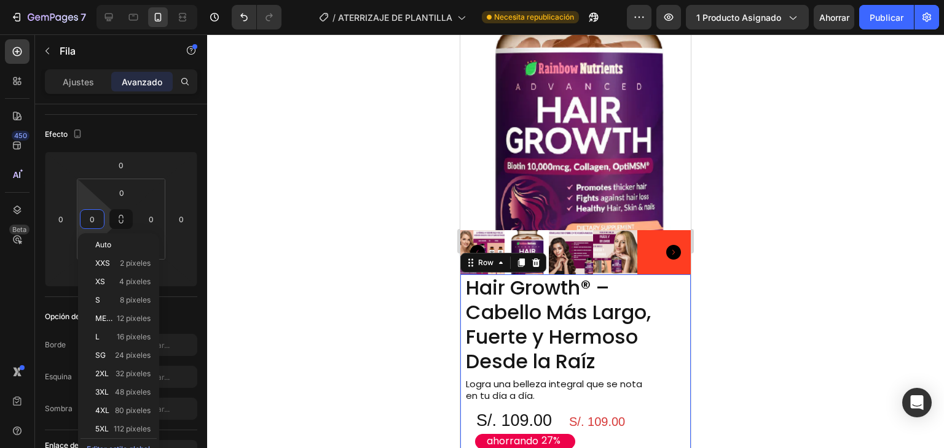
click at [758, 270] on div at bounding box center [575, 241] width 737 height 414
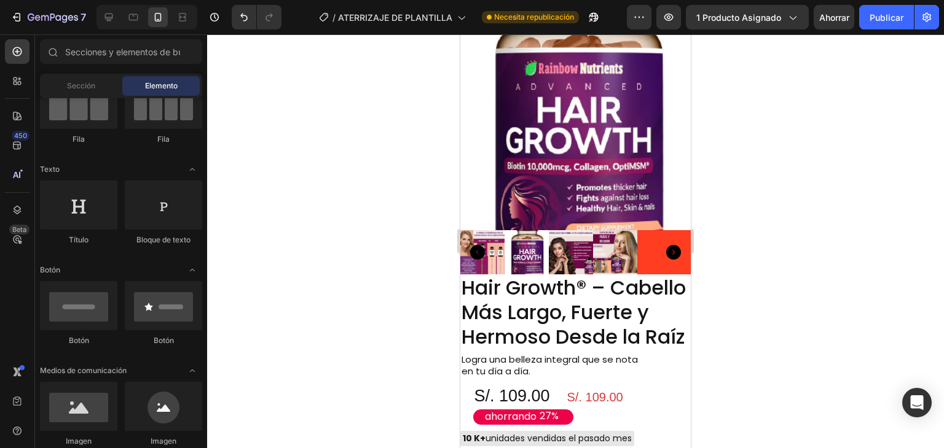
click at [800, 227] on div at bounding box center [575, 241] width 737 height 414
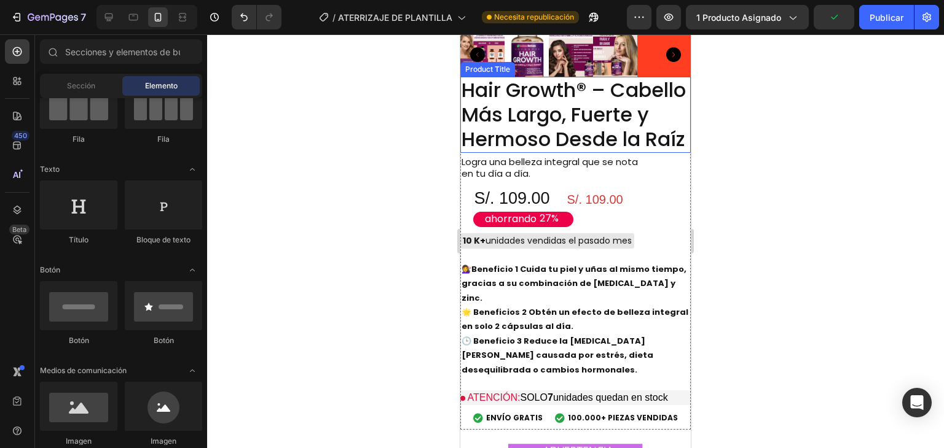
scroll to position [3739, 0]
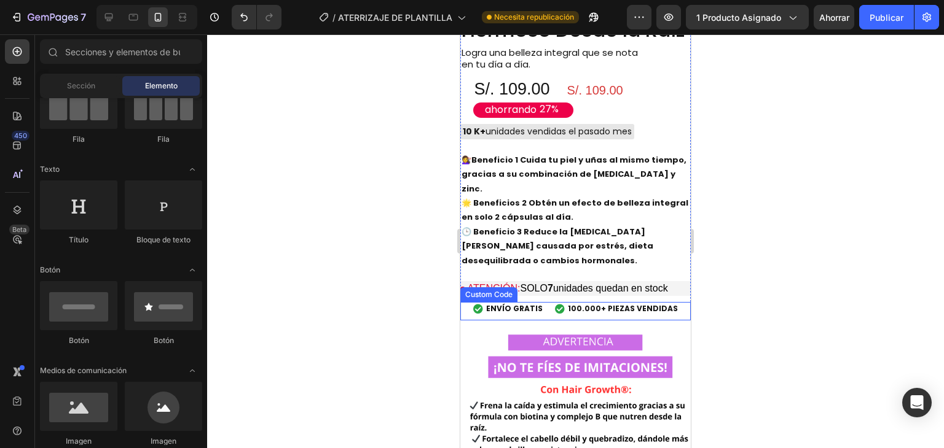
click at [638, 303] on span "100.000+ PIEZAS VENDIDAS" at bounding box center [623, 308] width 110 height 11
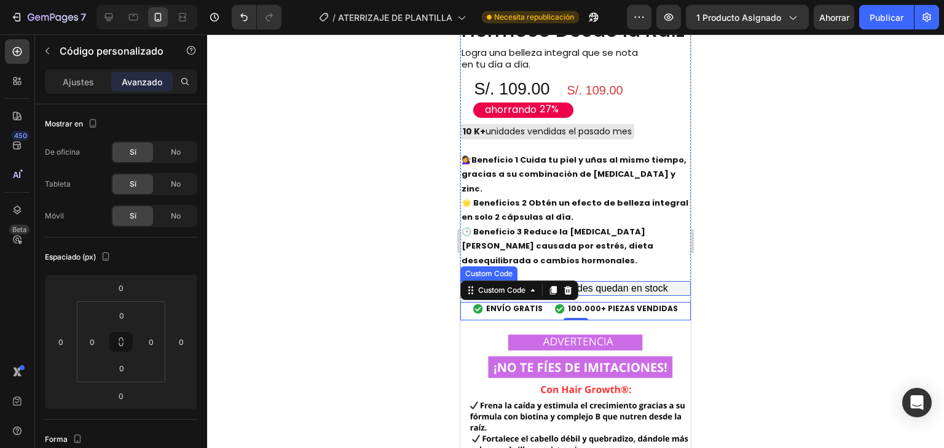
click at [637, 281] on p "ATENCIÓN: SOLO 7 unidades quedan en stock" at bounding box center [575, 288] width 230 height 15
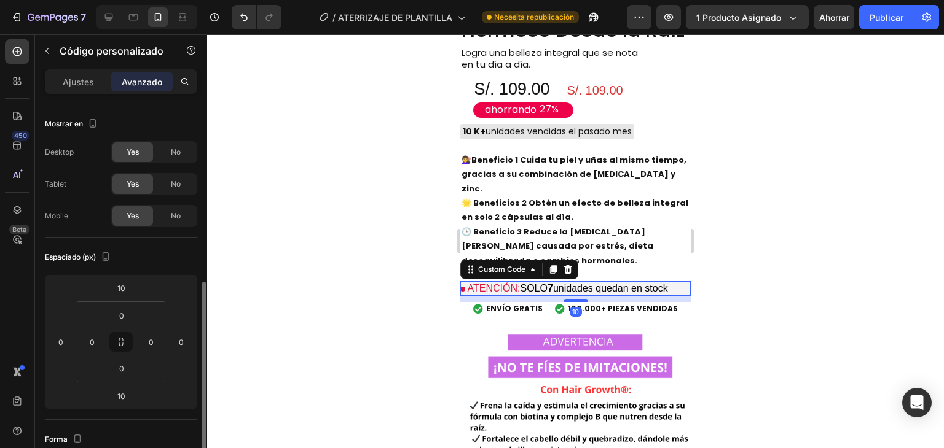
scroll to position [123, 0]
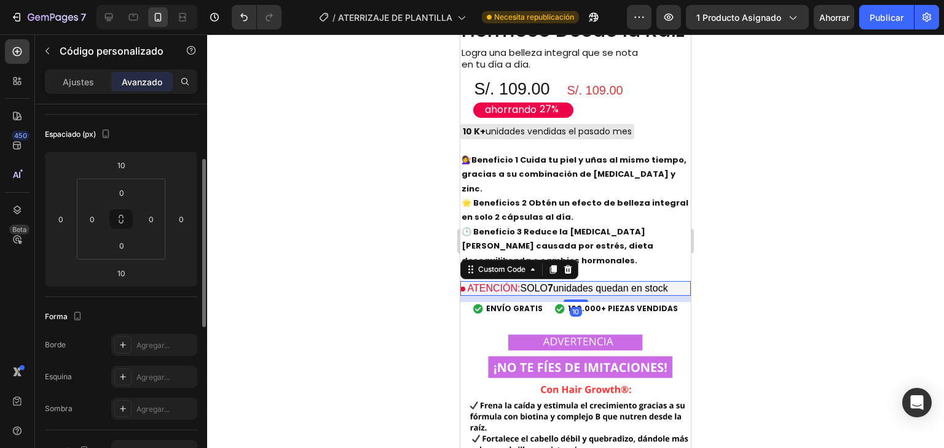
click at [776, 265] on div at bounding box center [575, 241] width 737 height 414
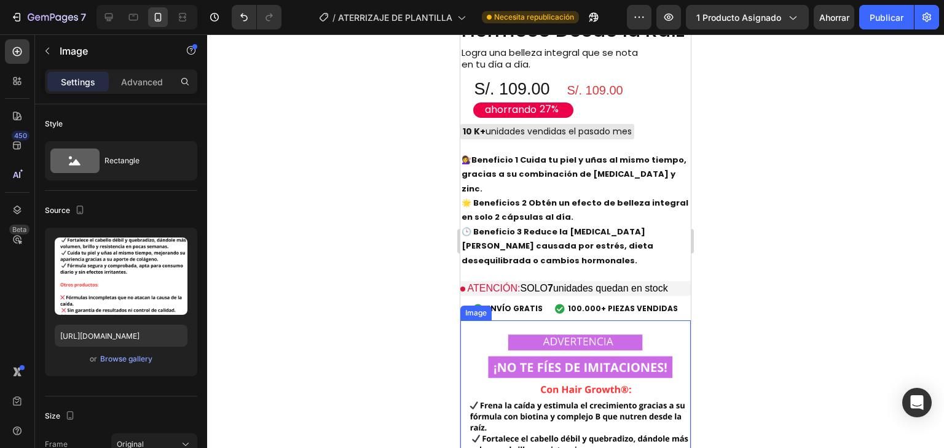
click at [160, 79] on font "Avanzado" at bounding box center [142, 82] width 41 height 10
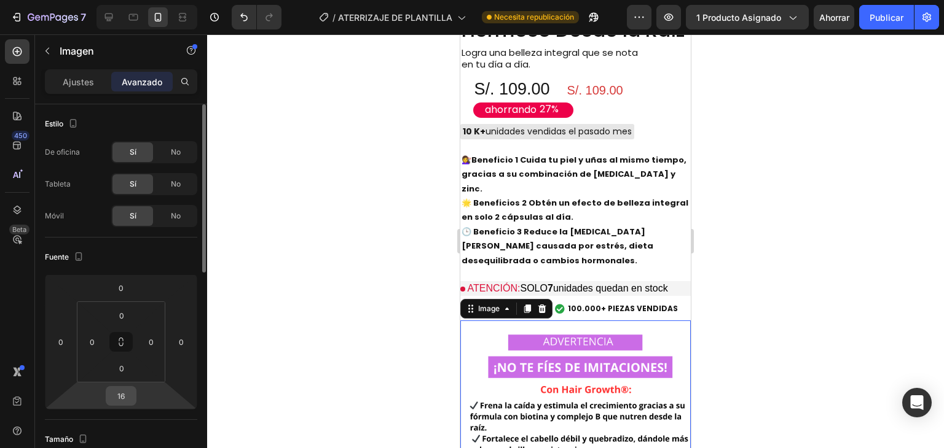
click at [134, 397] on div "16" at bounding box center [121, 396] width 31 height 20
click at [123, 398] on input "16" at bounding box center [121, 396] width 25 height 18
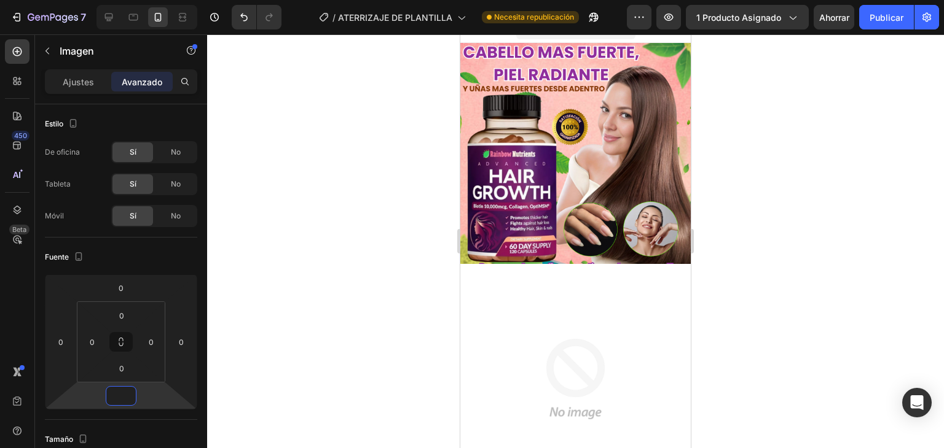
scroll to position [0, 0]
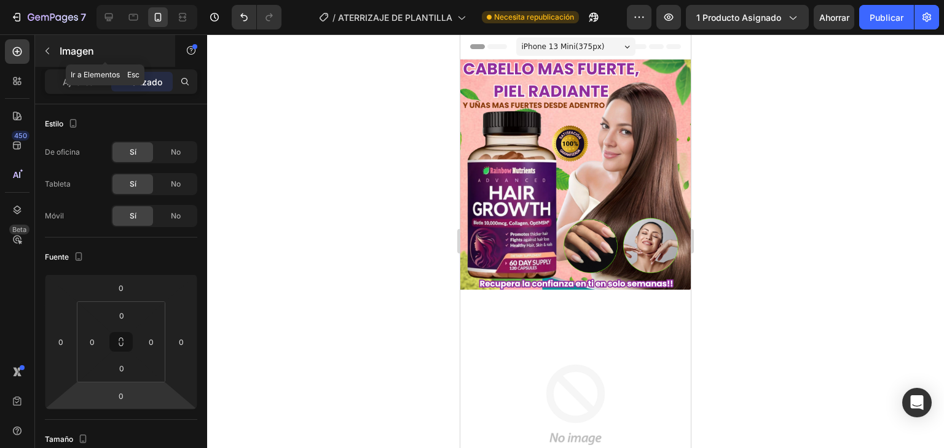
click at [49, 45] on button "button" at bounding box center [47, 51] width 20 height 20
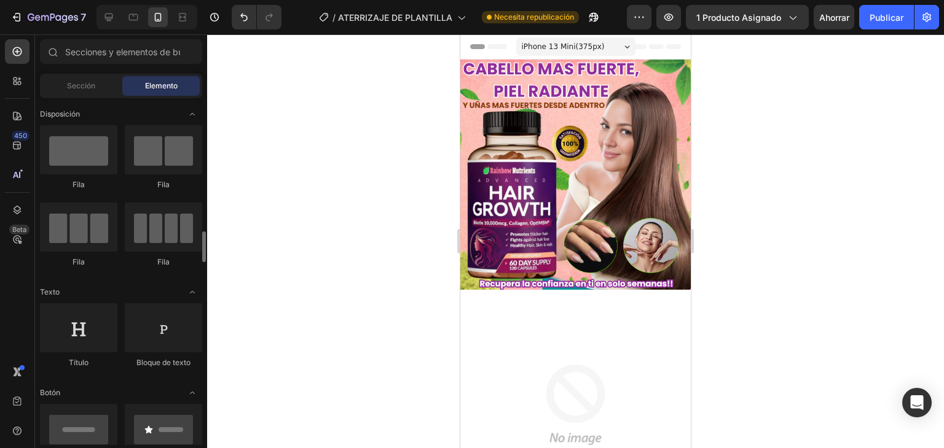
scroll to position [123, 0]
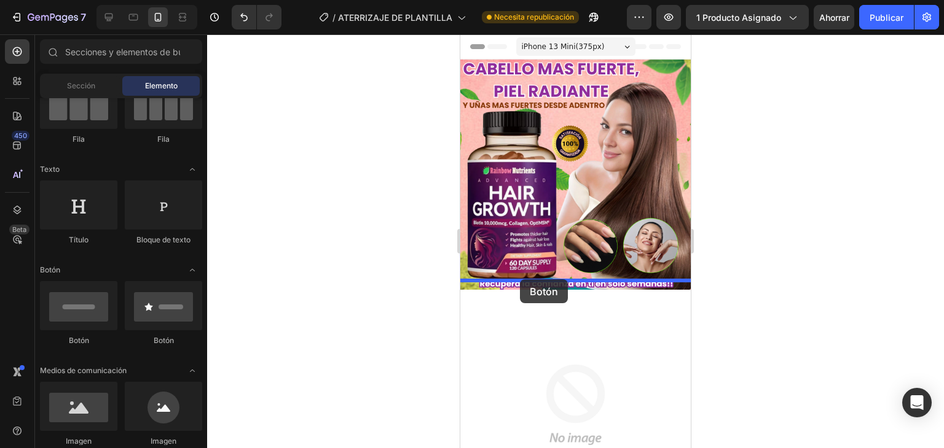
drag, startPoint x: 541, startPoint y: 348, endPoint x: 520, endPoint y: 280, distance: 71.5
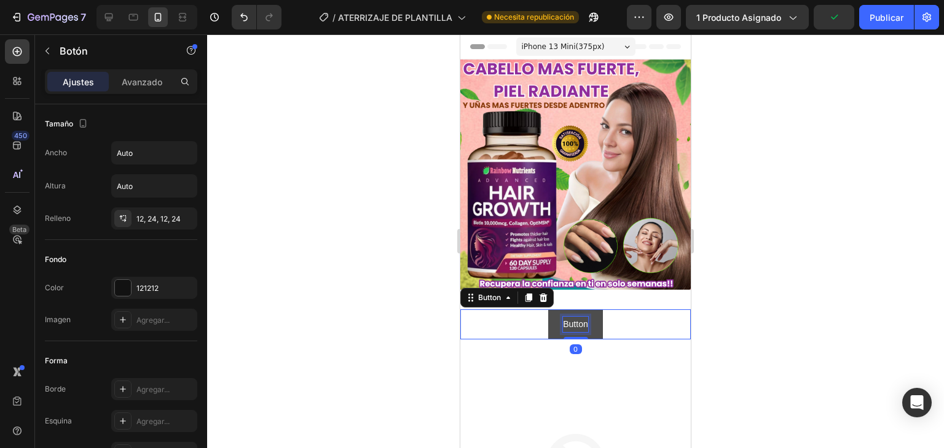
click at [582, 317] on p "Button" at bounding box center [575, 324] width 25 height 15
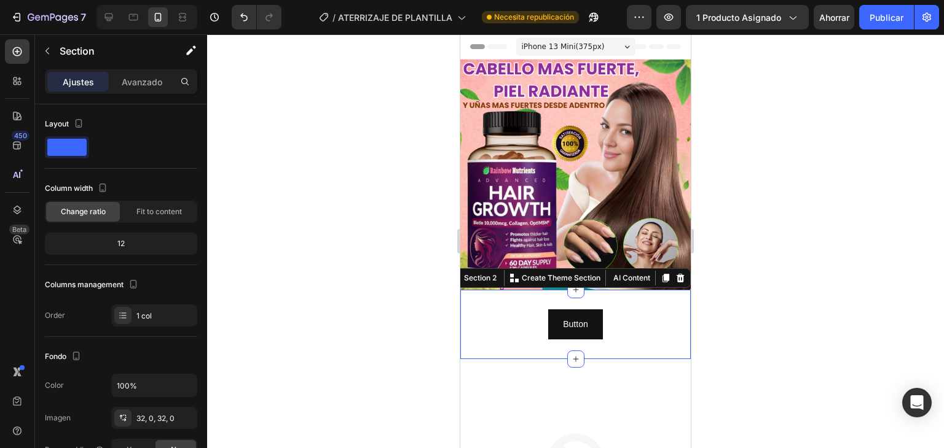
click at [514, 290] on div "Button Button Section 2 You can create reusable sections Create Theme Section A…" at bounding box center [575, 324] width 230 height 69
click at [155, 80] on font "Avanzado" at bounding box center [142, 82] width 41 height 10
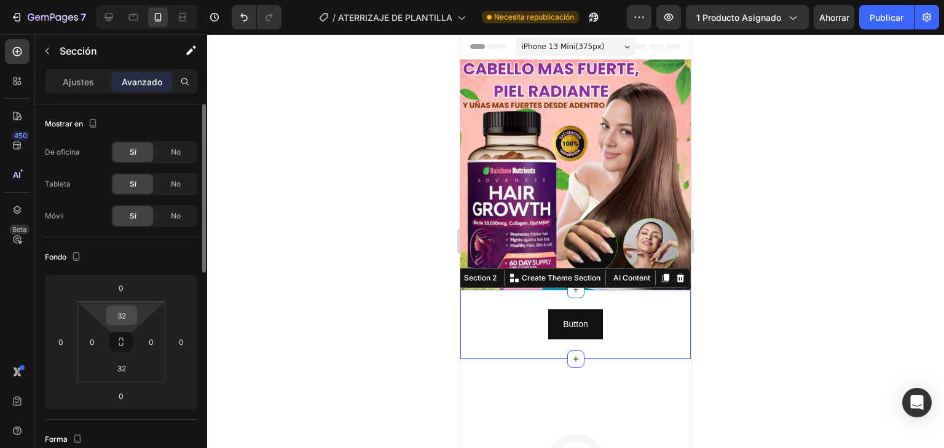
click at [120, 315] on input "32" at bounding box center [121, 316] width 25 height 18
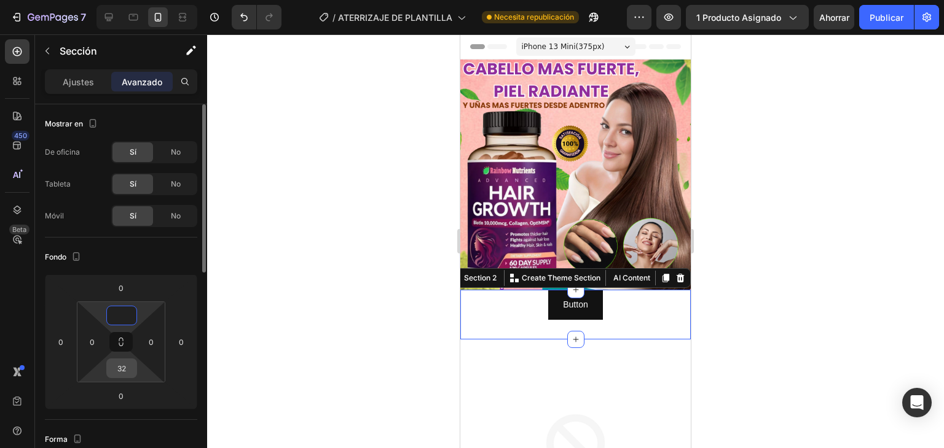
type input "0"
click at [117, 369] on input "32" at bounding box center [121, 368] width 25 height 18
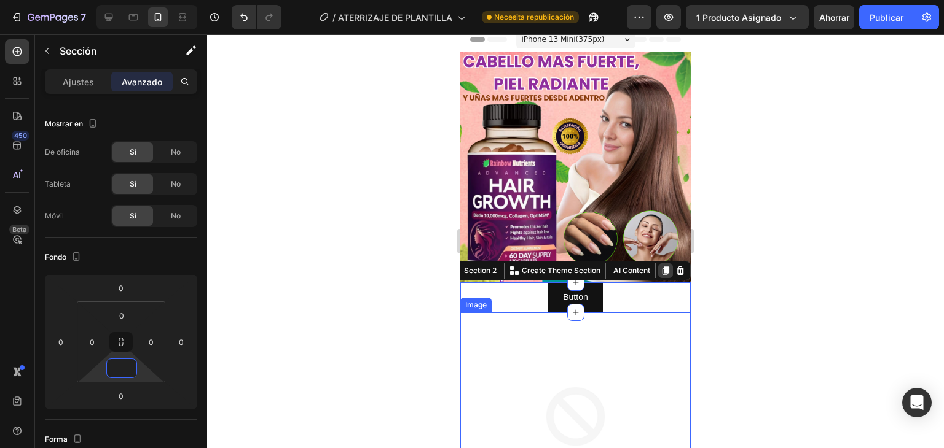
scroll to position [0, 0]
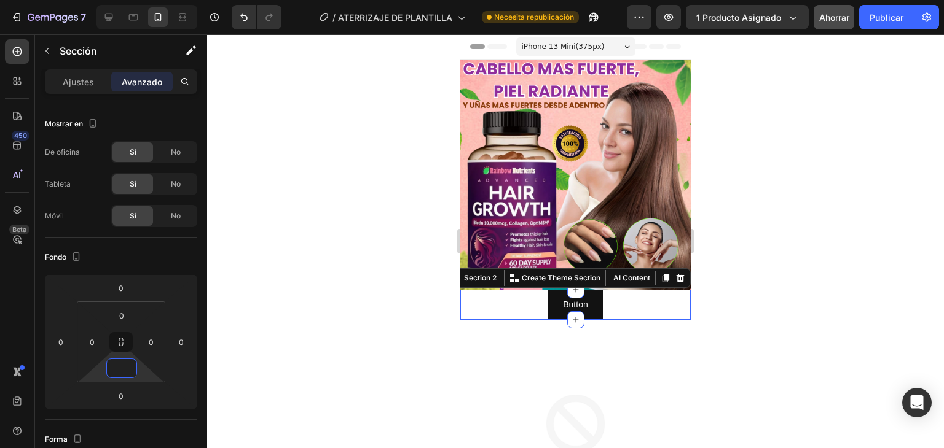
type input "0"
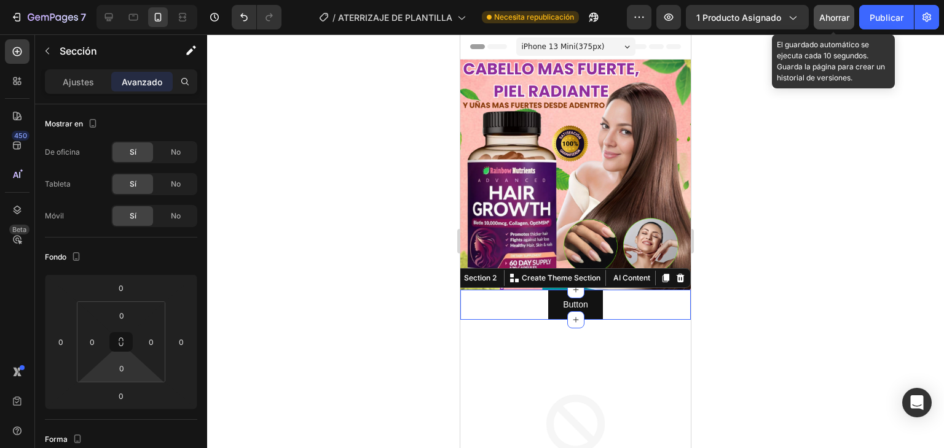
click at [830, 23] on div "Ahorrar" at bounding box center [834, 17] width 30 height 13
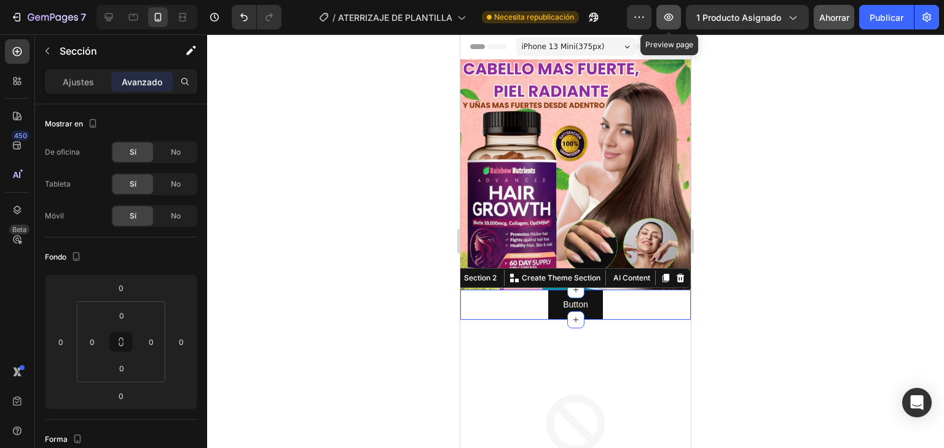
click at [671, 20] on icon "button" at bounding box center [668, 17] width 12 height 12
click at [675, 273] on icon at bounding box center [680, 278] width 10 height 10
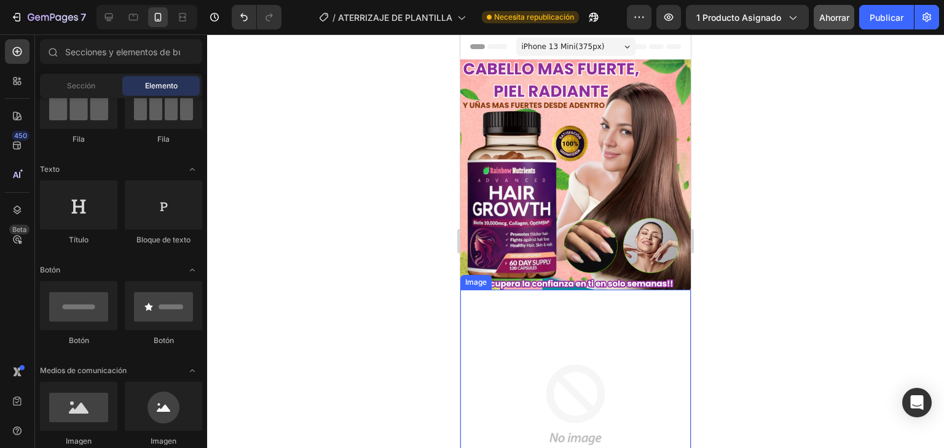
click at [572, 295] on img at bounding box center [575, 405] width 230 height 230
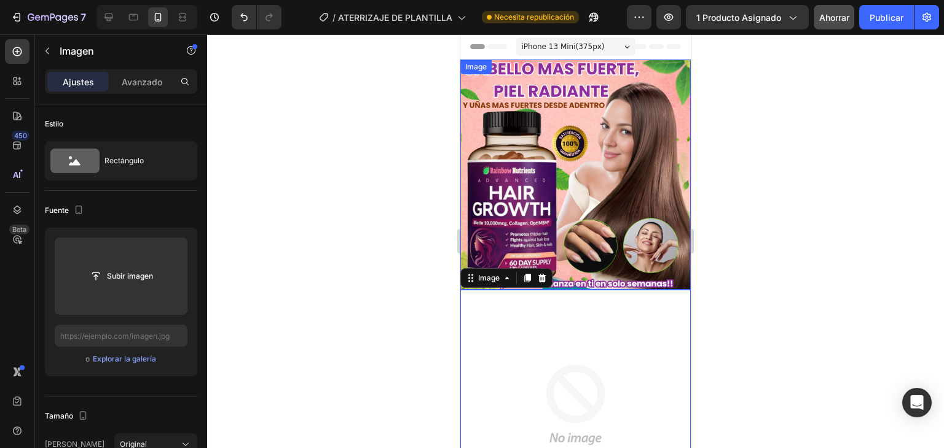
click at [639, 241] on img at bounding box center [575, 175] width 230 height 230
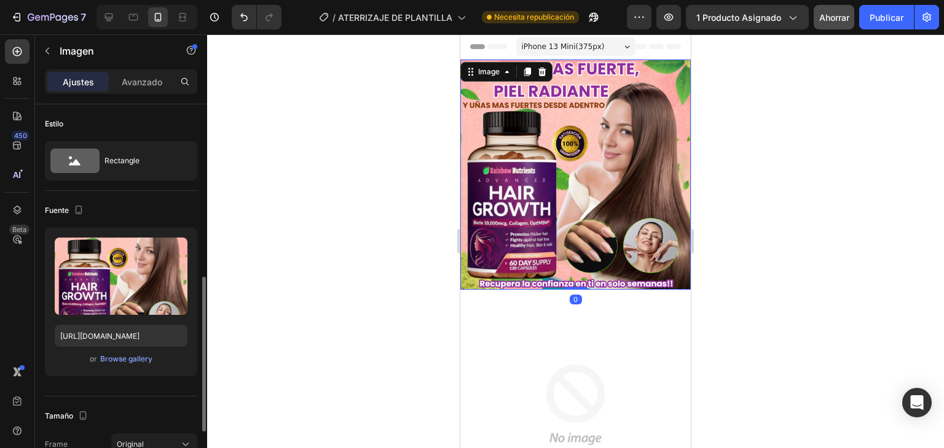
scroll to position [123, 0]
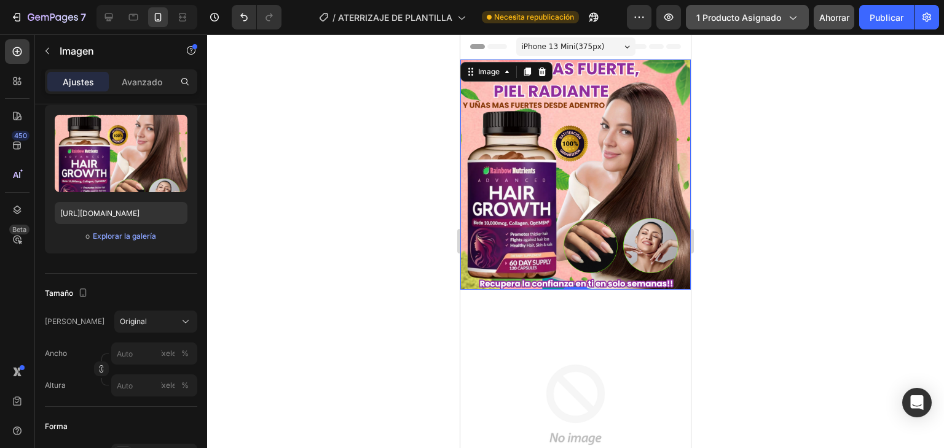
click at [791, 23] on icon "button" at bounding box center [792, 17] width 12 height 12
click at [835, 95] on div at bounding box center [575, 241] width 737 height 414
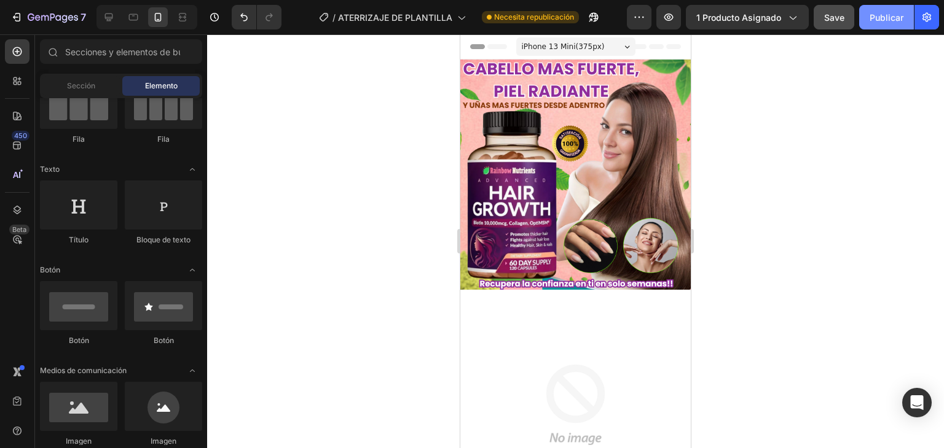
click at [873, 25] on button "Publicar" at bounding box center [886, 17] width 55 height 25
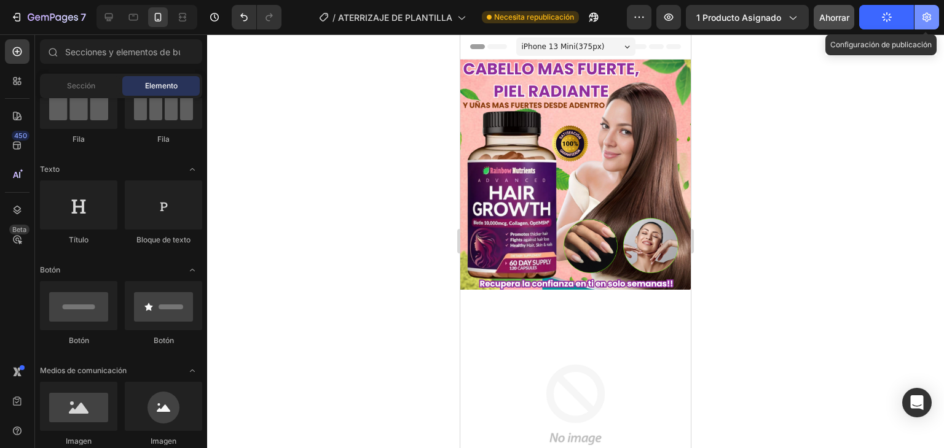
click at [929, 23] on icon "button" at bounding box center [926, 17] width 12 height 12
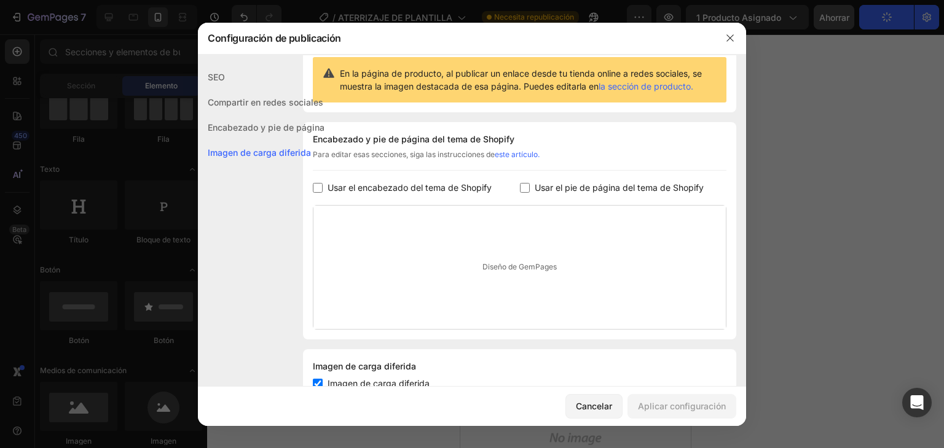
scroll to position [106, 0]
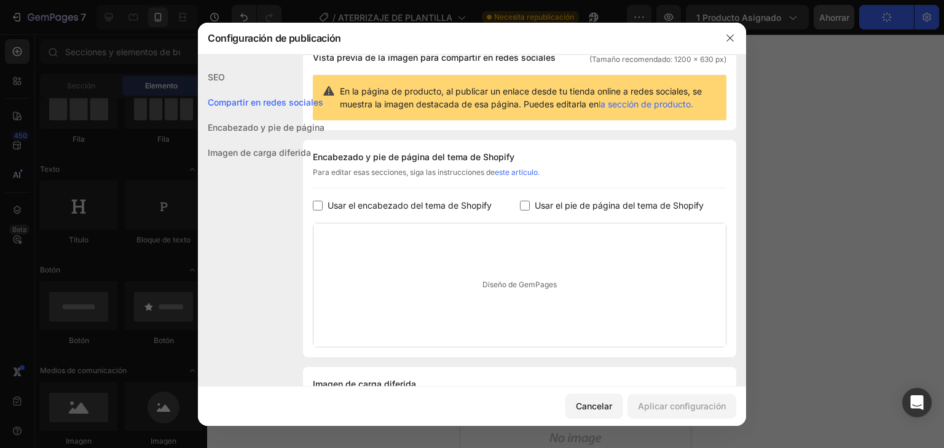
click at [316, 203] on input "checkbox" at bounding box center [318, 206] width 10 height 10
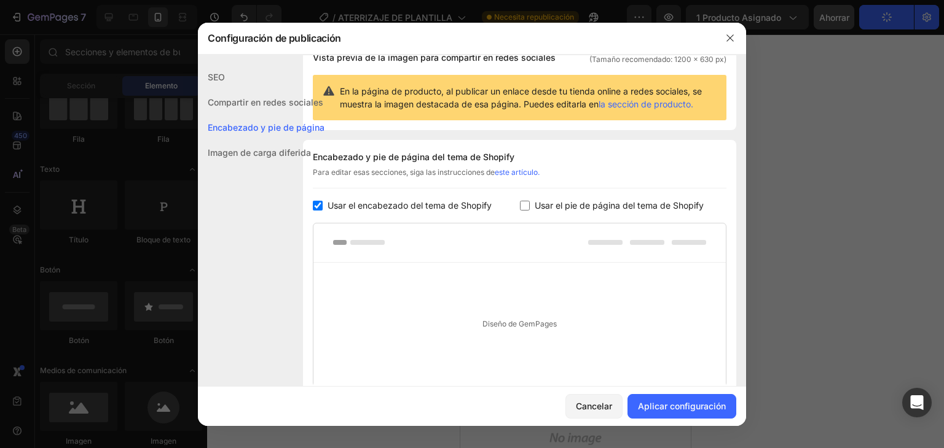
click at [316, 203] on input "checkbox" at bounding box center [318, 206] width 10 height 10
checkbox input "false"
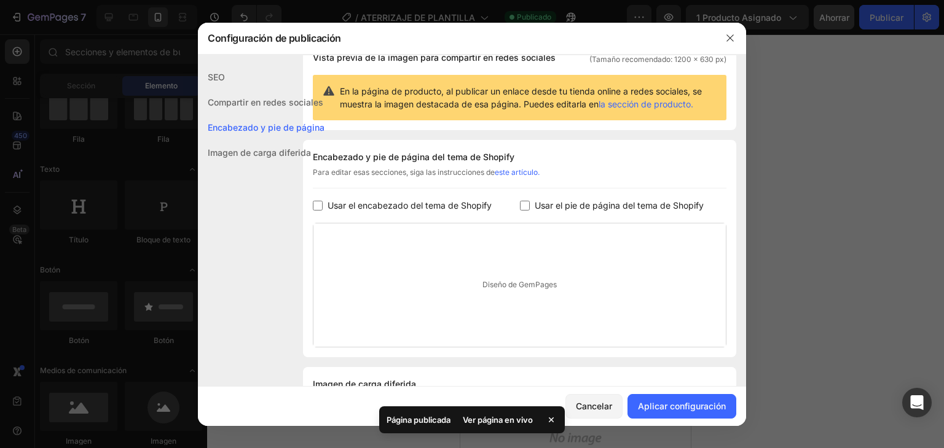
scroll to position [167, 0]
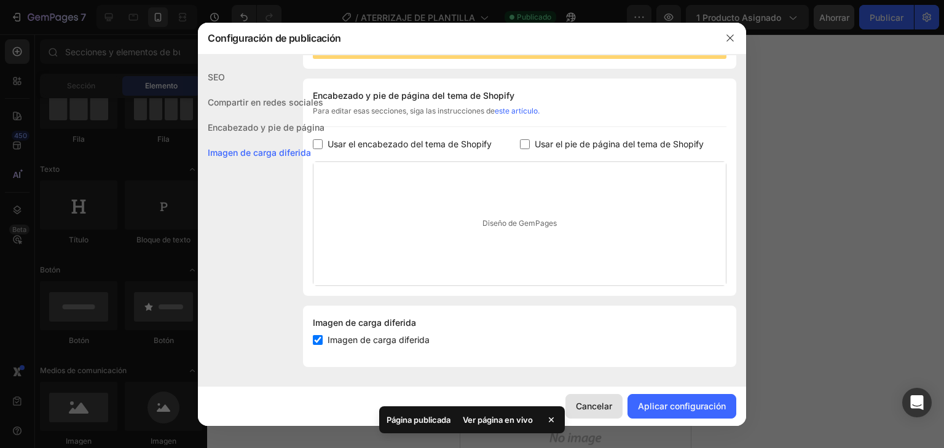
click at [596, 406] on font "Cancelar" at bounding box center [594, 406] width 36 height 10
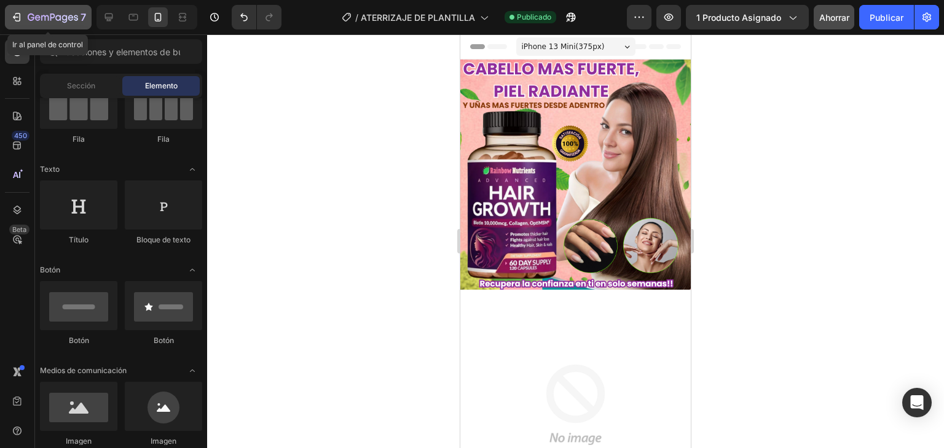
click at [17, 14] on icon "button" at bounding box center [16, 17] width 12 height 12
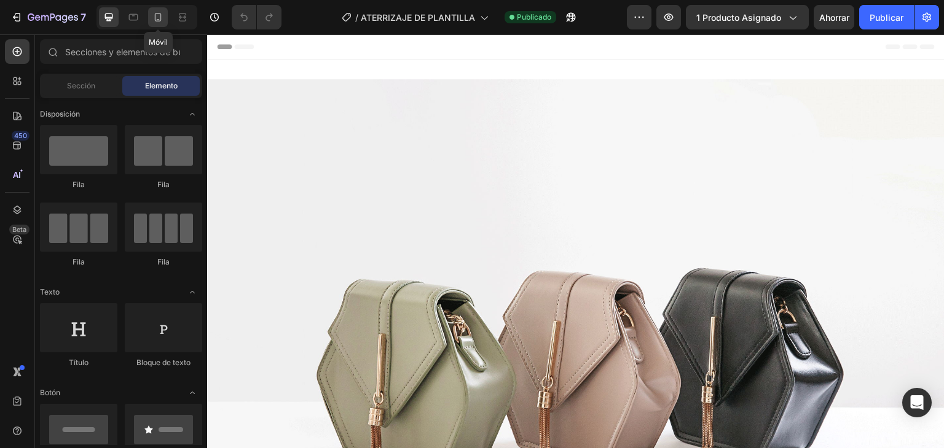
click at [158, 20] on icon at bounding box center [158, 19] width 3 height 1
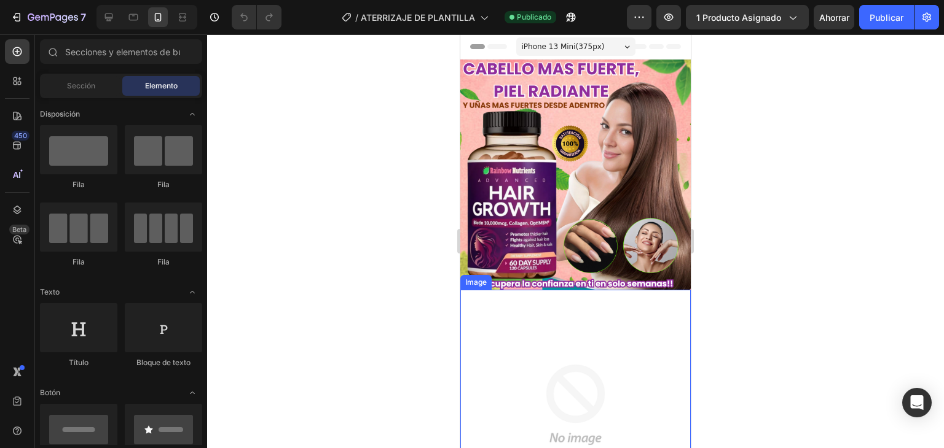
click at [563, 311] on img at bounding box center [575, 405] width 230 height 230
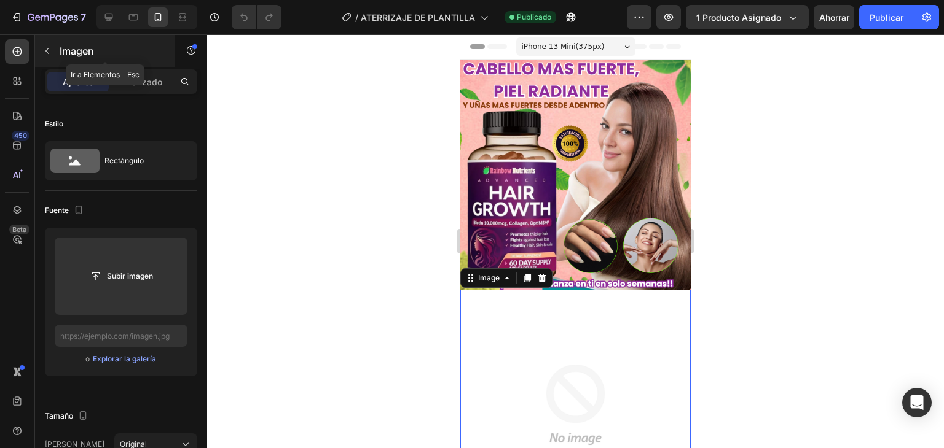
click at [52, 53] on icon "button" at bounding box center [47, 51] width 10 height 10
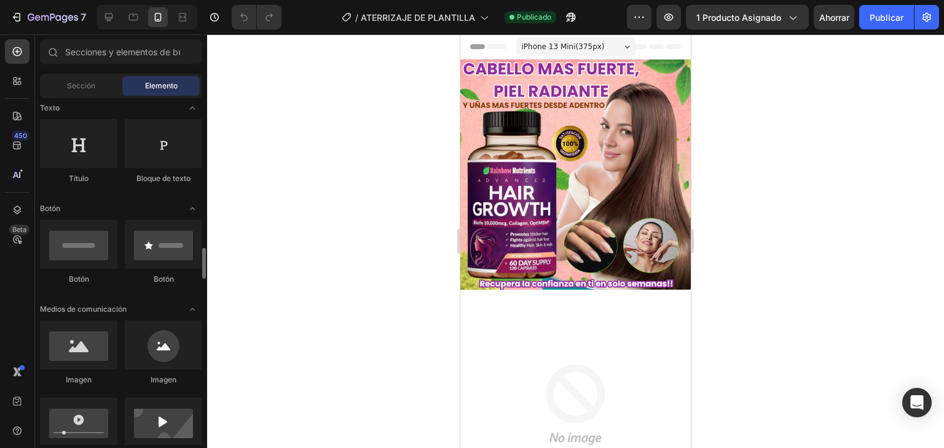
scroll to position [307, 0]
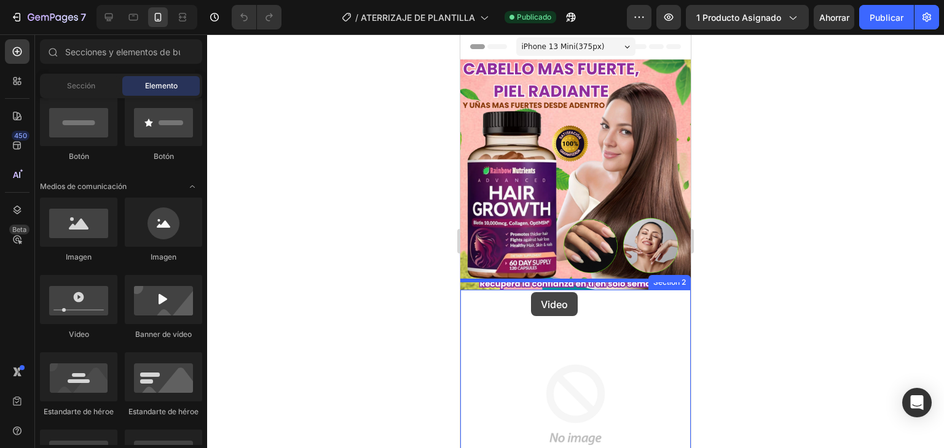
drag, startPoint x: 541, startPoint y: 344, endPoint x: 531, endPoint y: 292, distance: 52.6
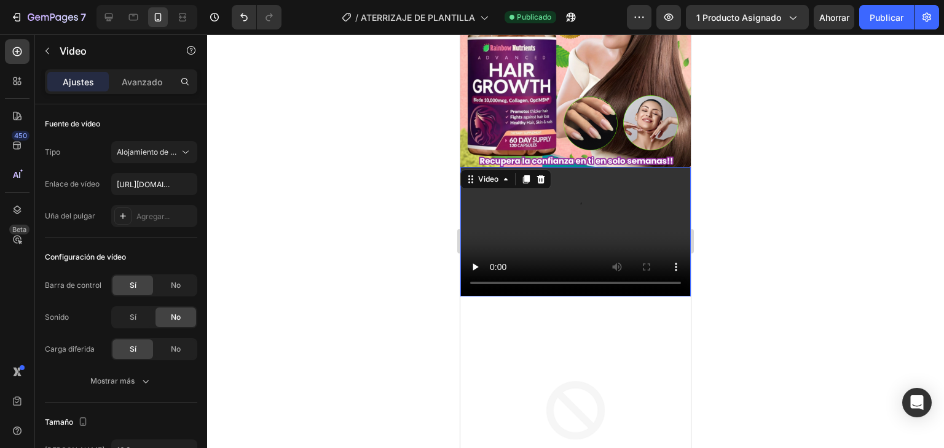
scroll to position [184, 0]
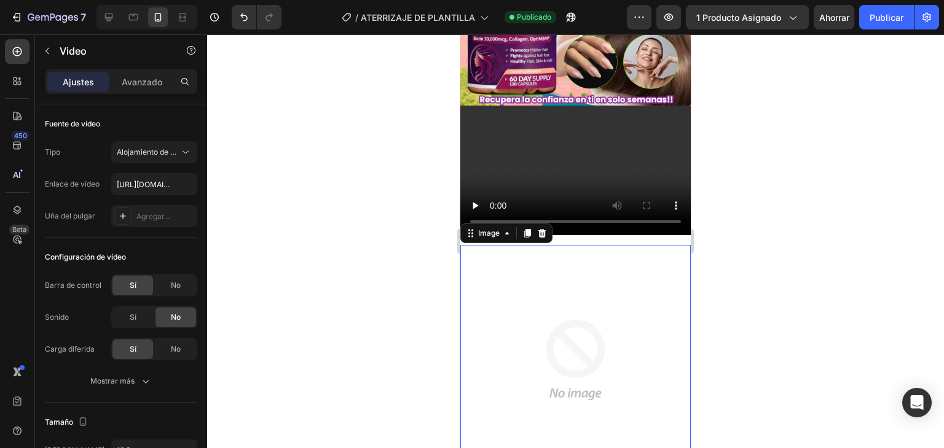
click at [566, 297] on img at bounding box center [575, 360] width 230 height 230
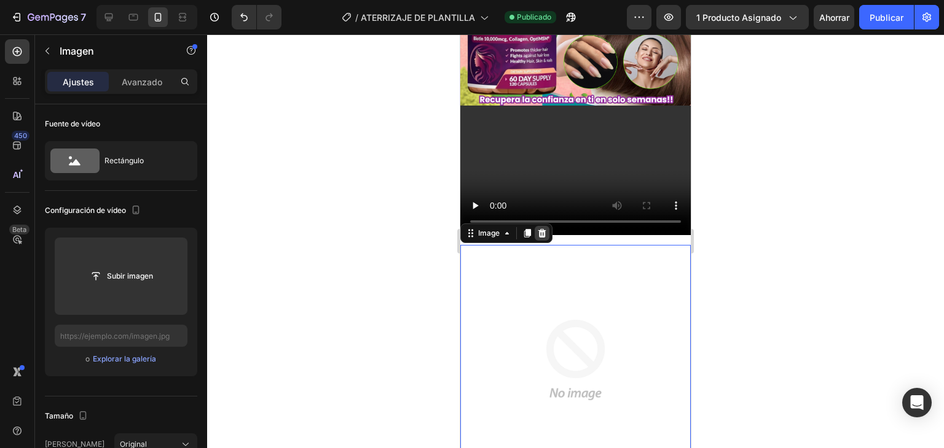
click at [536, 226] on div at bounding box center [541, 233] width 15 height 15
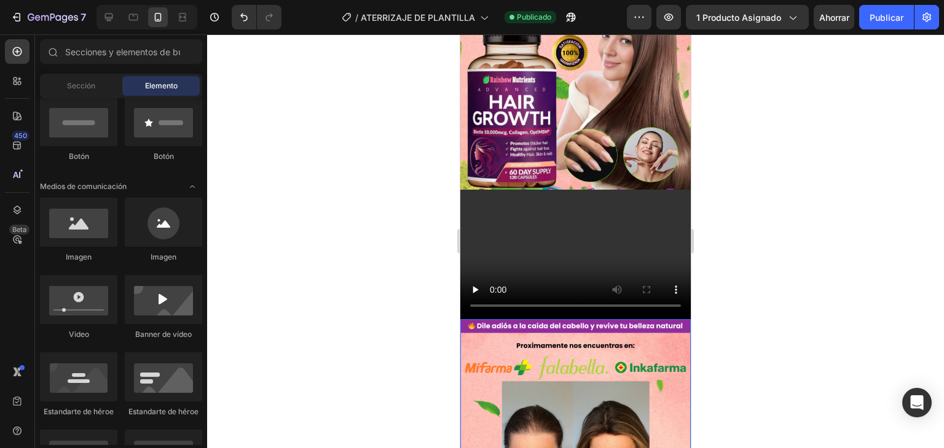
scroll to position [61, 0]
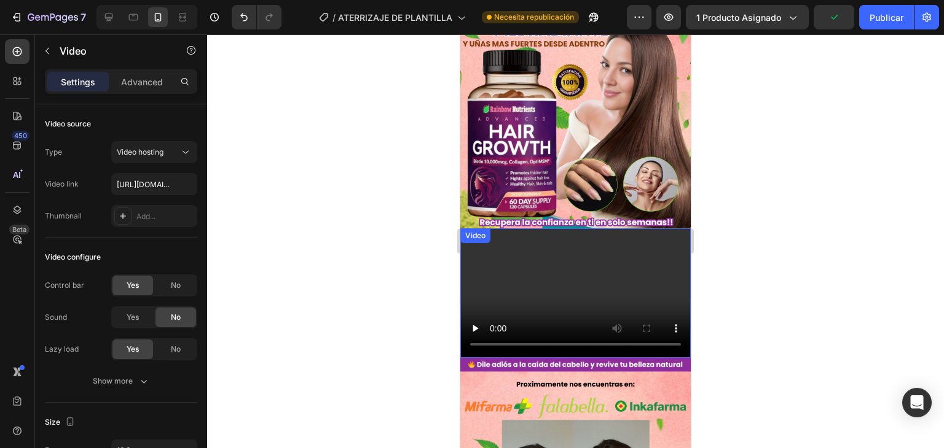
click at [474, 230] on div "Video" at bounding box center [475, 235] width 25 height 11
click at [472, 236] on icon at bounding box center [471, 241] width 10 height 10
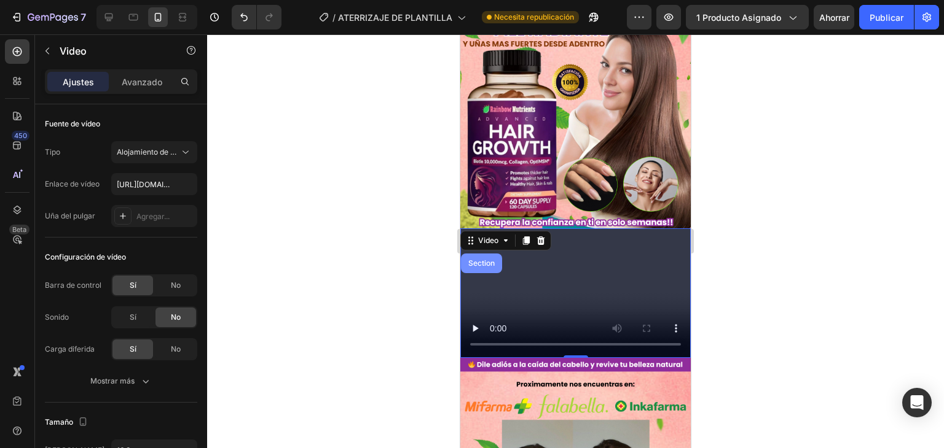
click at [477, 260] on div "Section" at bounding box center [481, 263] width 31 height 7
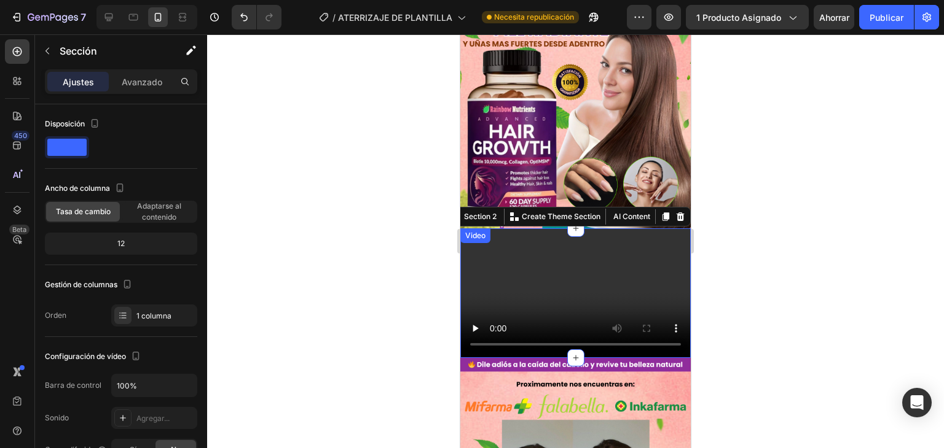
click at [531, 254] on video at bounding box center [575, 294] width 230 height 130
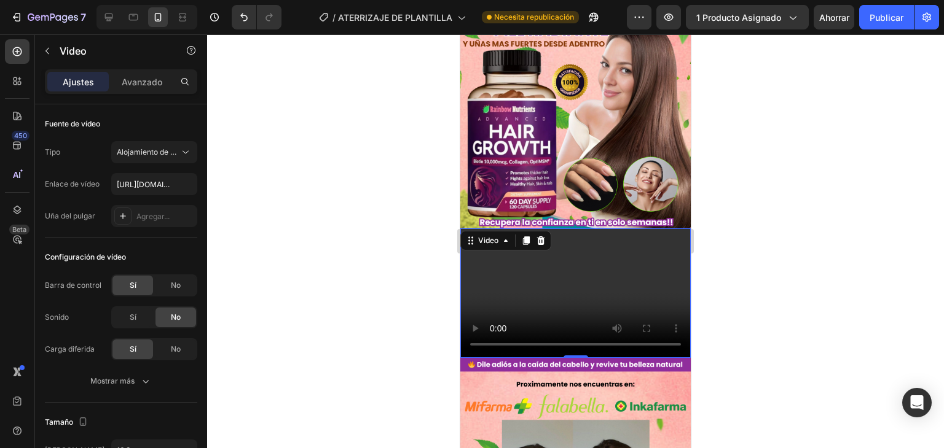
click at [627, 251] on video at bounding box center [575, 294] width 230 height 130
click at [56, 54] on button "button" at bounding box center [47, 51] width 20 height 20
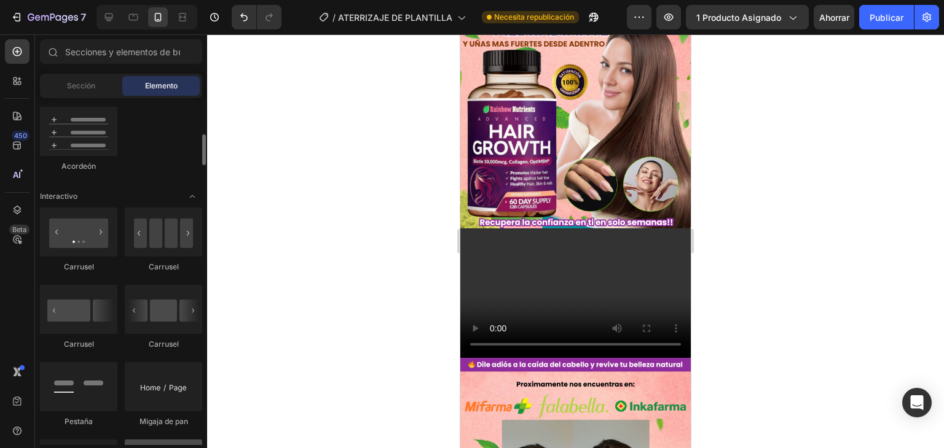
scroll to position [1106, 0]
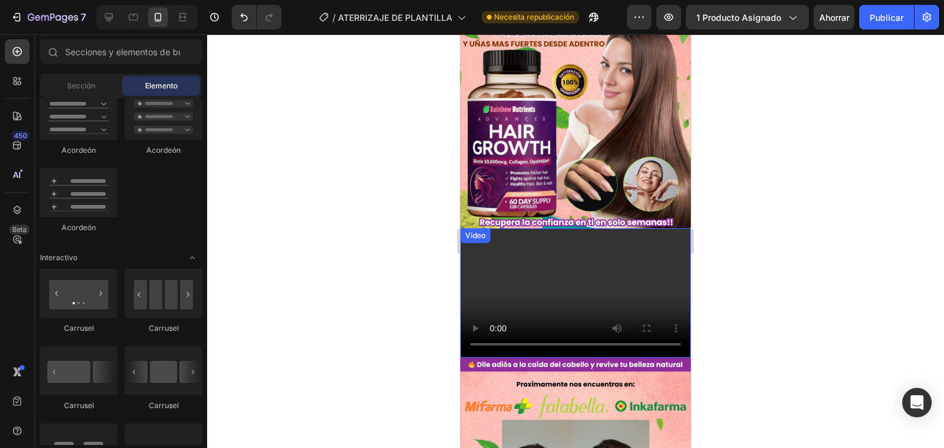
click at [545, 264] on video at bounding box center [575, 294] width 230 height 130
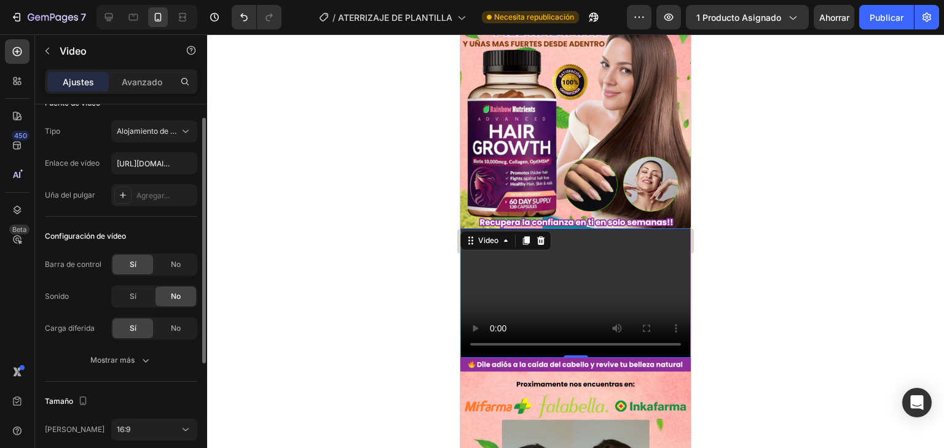
scroll to position [0, 0]
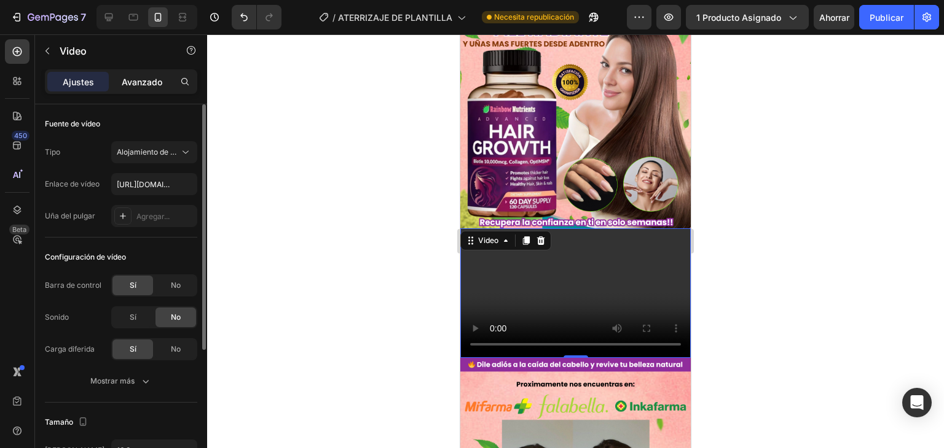
click at [144, 87] on p "Avanzado" at bounding box center [142, 82] width 41 height 13
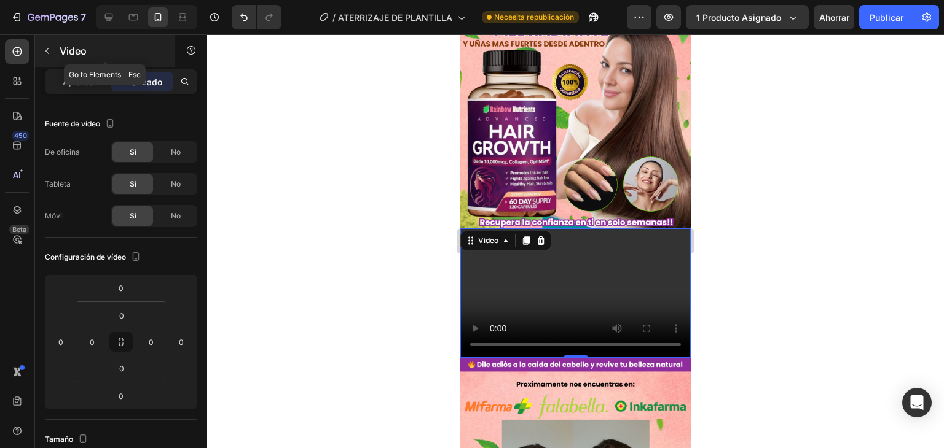
click at [50, 55] on icon "button" at bounding box center [47, 51] width 10 height 10
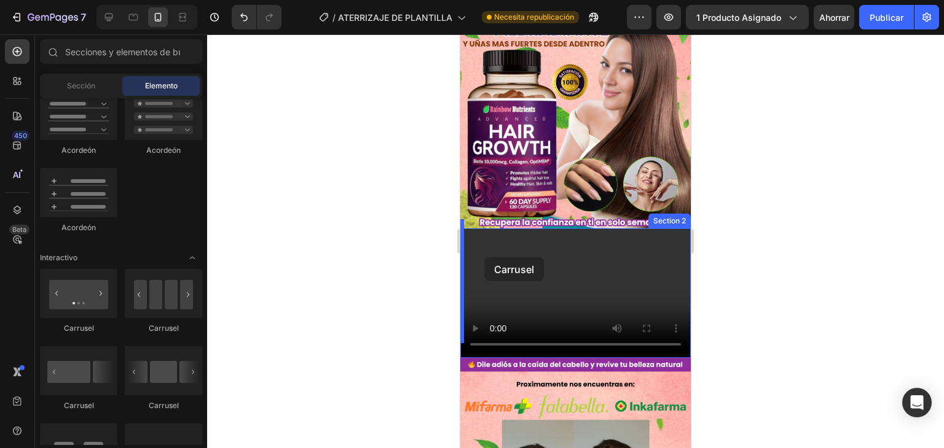
drag, startPoint x: 612, startPoint y: 342, endPoint x: 484, endPoint y: 257, distance: 153.5
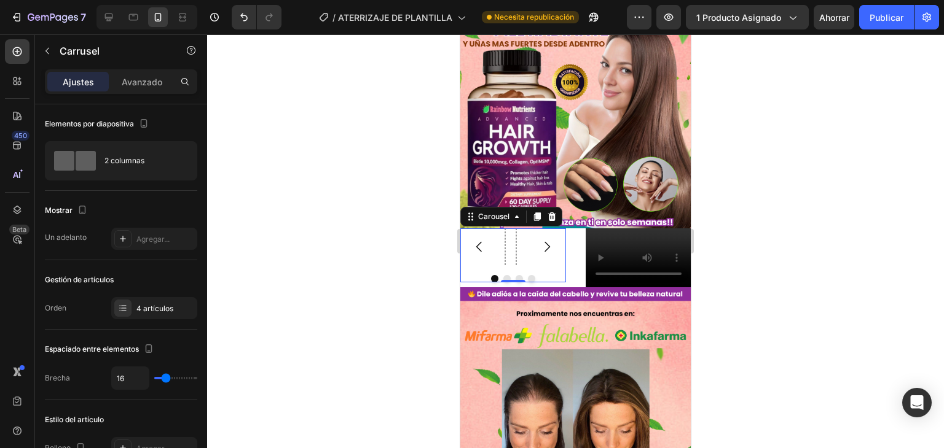
click at [486, 243] on div "Carousel 0 Video Section 2" at bounding box center [575, 258] width 230 height 59
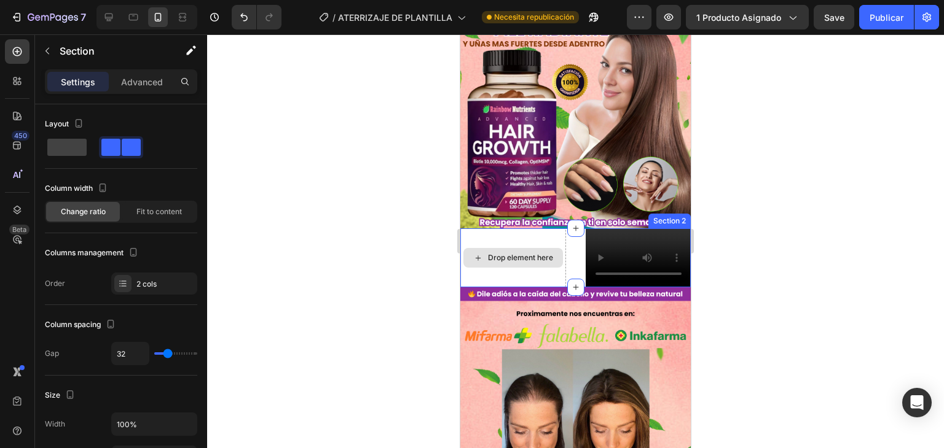
click at [520, 232] on div "Drop element here" at bounding box center [513, 258] width 106 height 59
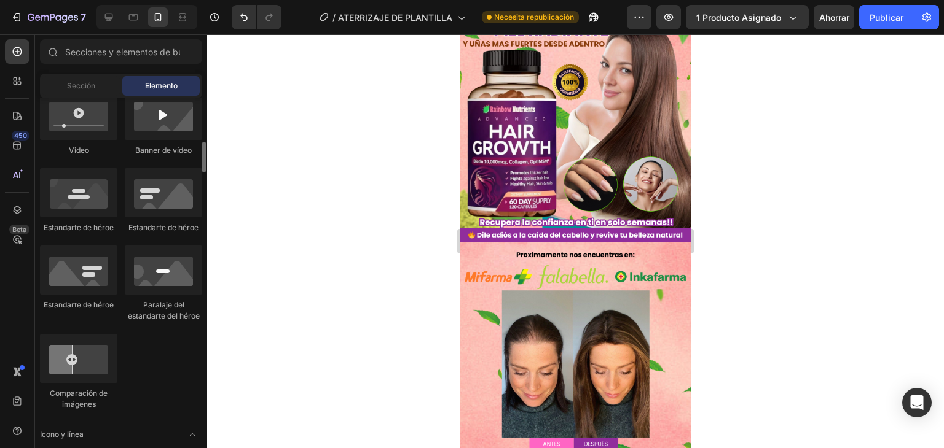
scroll to position [307, 0]
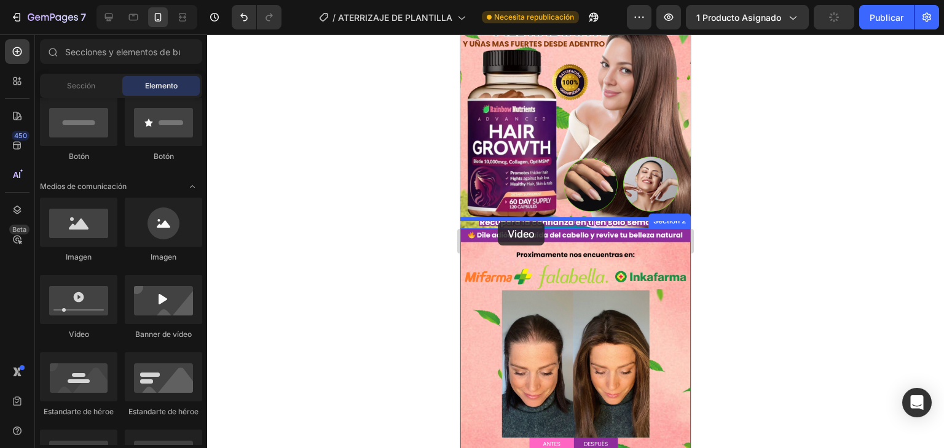
drag, startPoint x: 534, startPoint y: 323, endPoint x: 498, endPoint y: 222, distance: 107.1
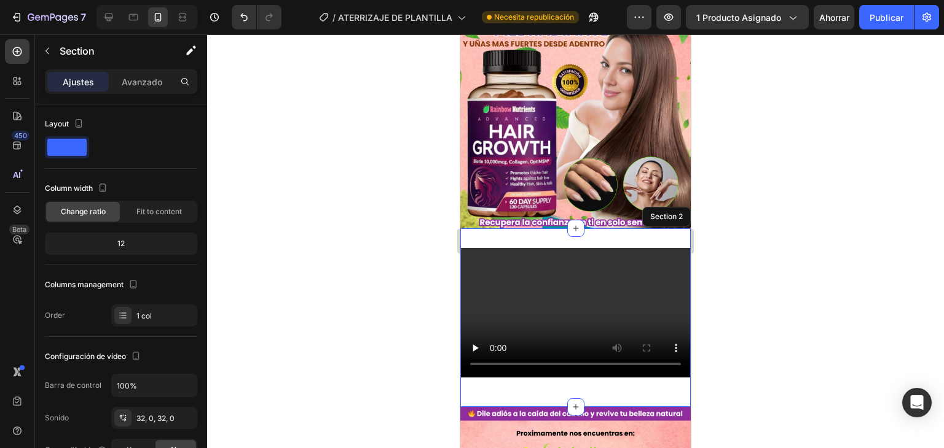
click at [622, 229] on div "Video 16 Section 2" at bounding box center [575, 318] width 230 height 179
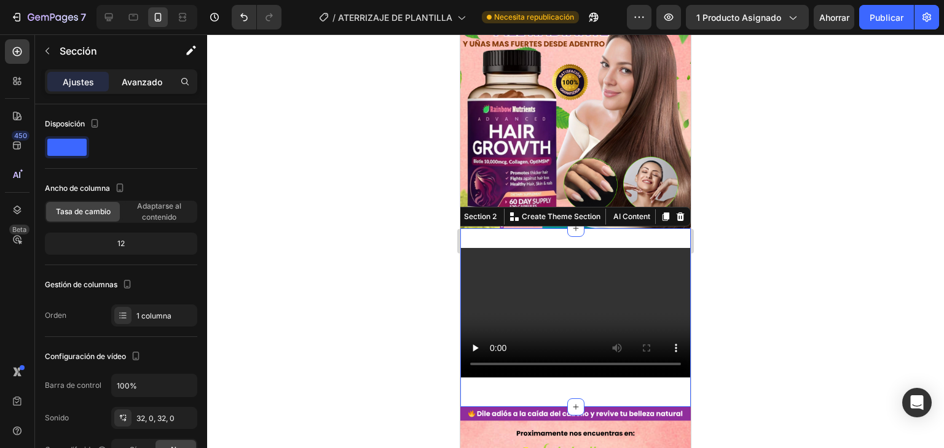
click at [136, 83] on font "Avanzado" at bounding box center [142, 82] width 41 height 10
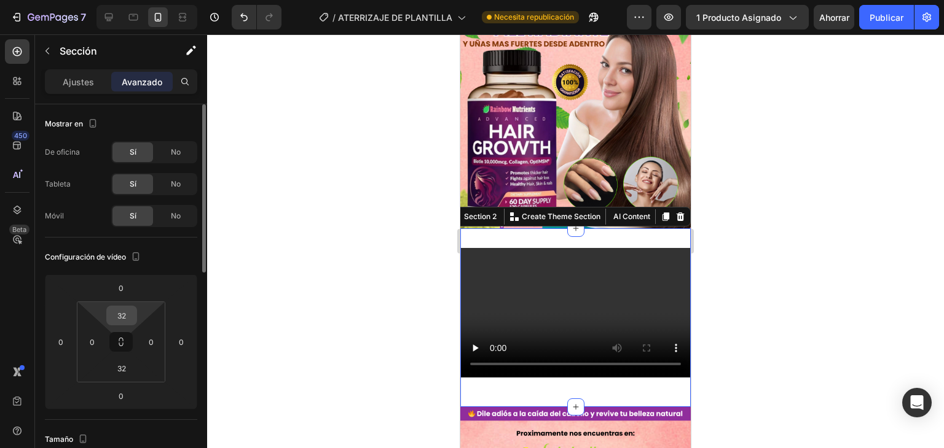
click at [115, 308] on input "32" at bounding box center [121, 316] width 25 height 18
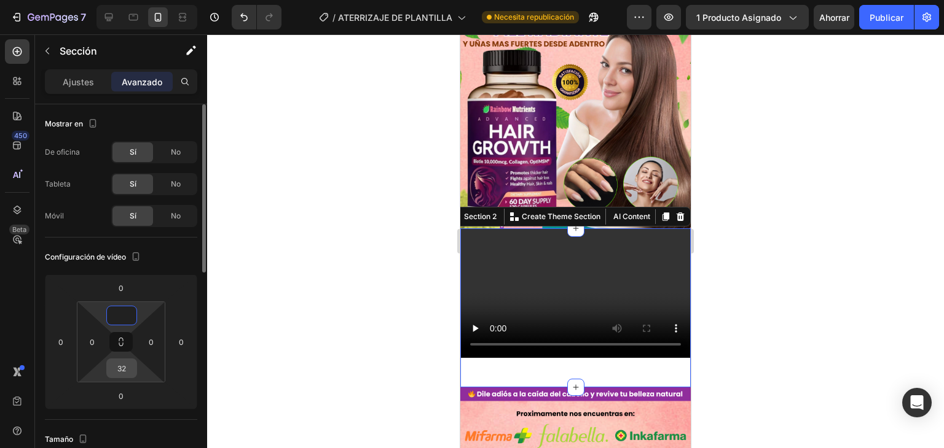
type input "0"
click at [125, 361] on input "32" at bounding box center [121, 368] width 25 height 18
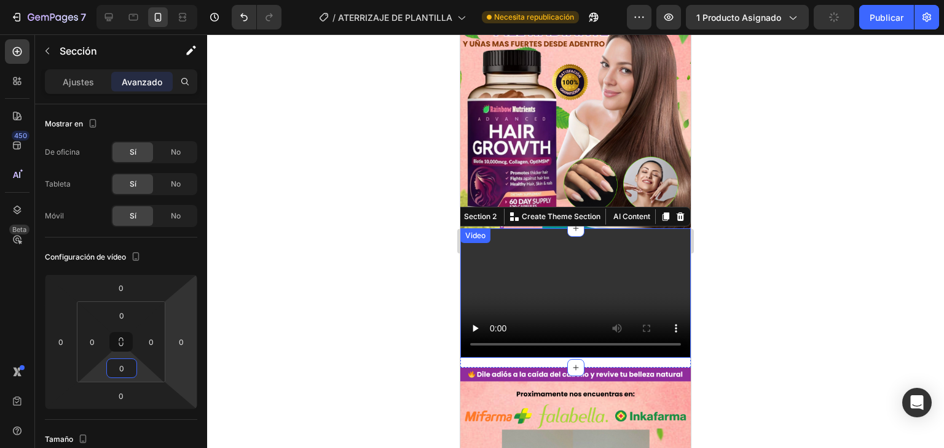
click at [555, 276] on video at bounding box center [575, 294] width 230 height 130
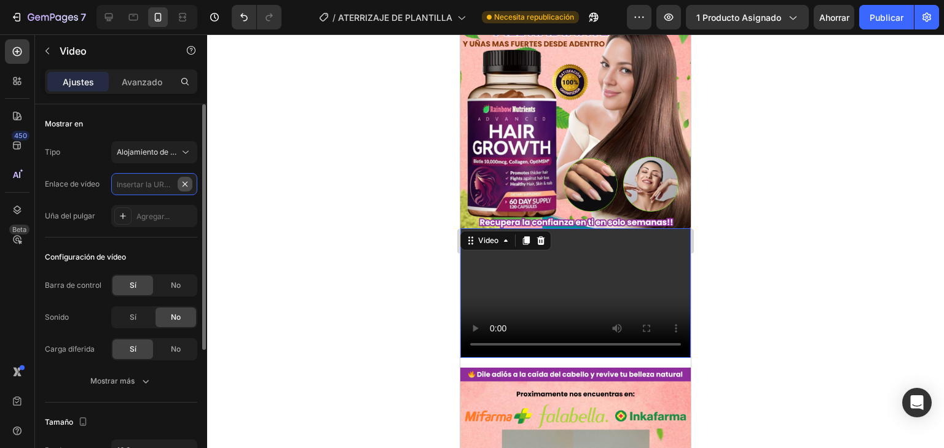
scroll to position [0, 0]
click at [151, 184] on input "text" at bounding box center [154, 184] width 86 height 22
paste input "[URL][DOMAIN_NAME]"
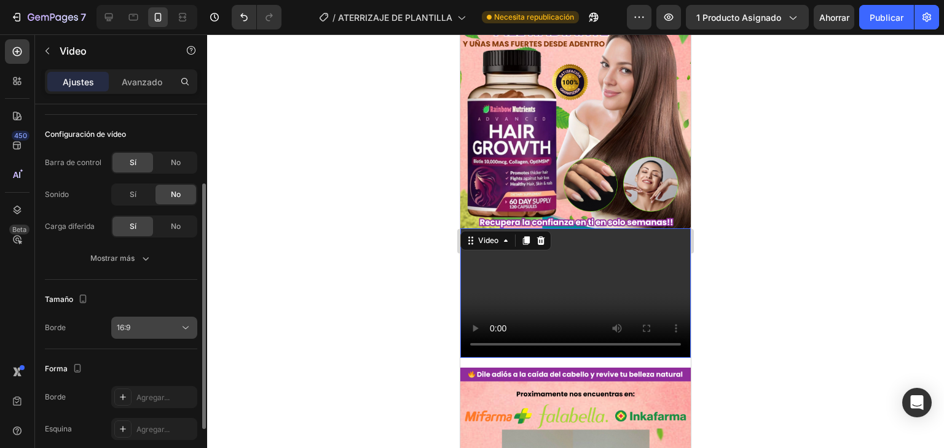
type input "[URL][DOMAIN_NAME]"
click at [164, 334] on button "16:9" at bounding box center [154, 328] width 86 height 22
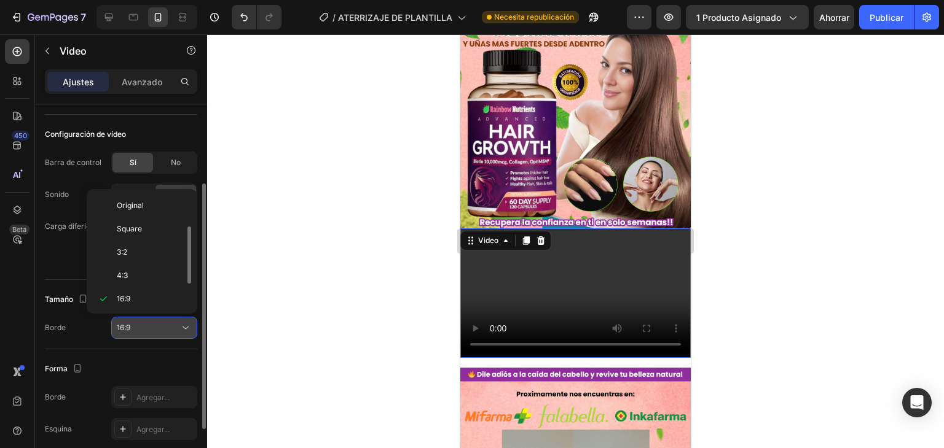
scroll to position [22, 0]
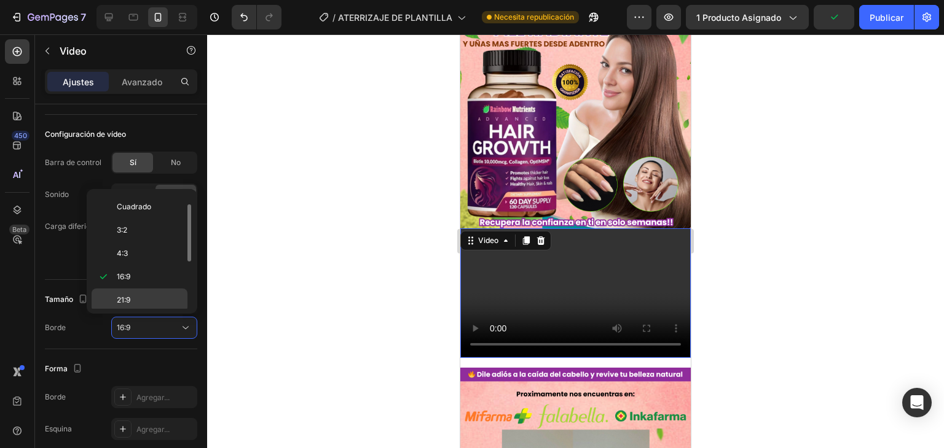
click at [160, 291] on div "21:9" at bounding box center [140, 300] width 96 height 23
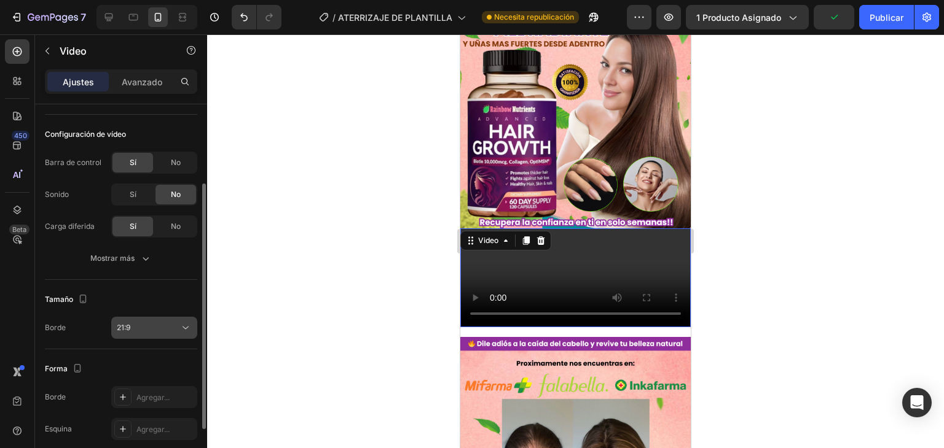
click at [168, 333] on div "21:9" at bounding box center [154, 328] width 75 height 12
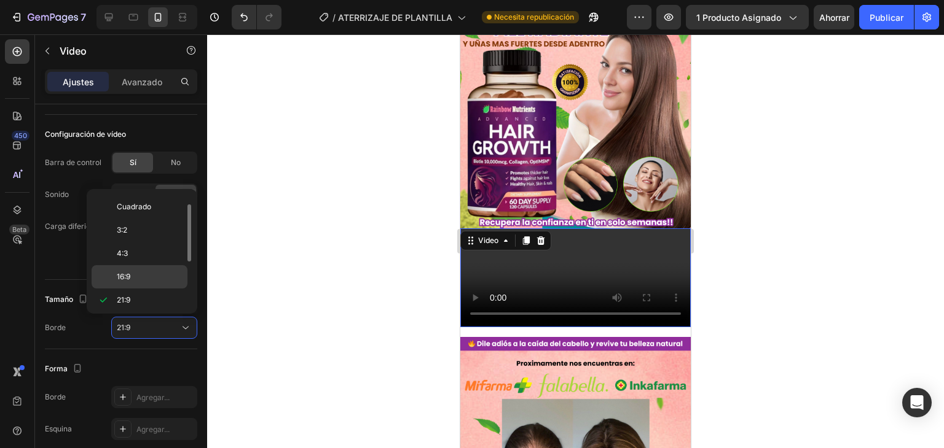
click at [139, 280] on p "16:9" at bounding box center [149, 277] width 65 height 11
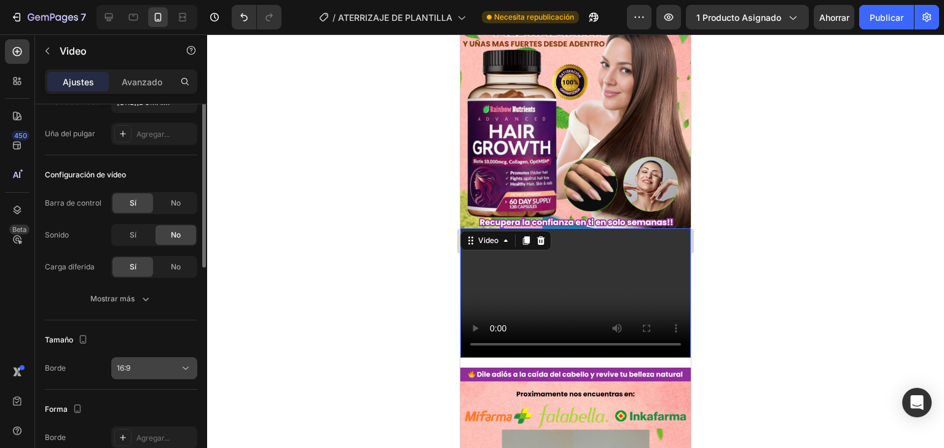
scroll to position [0, 0]
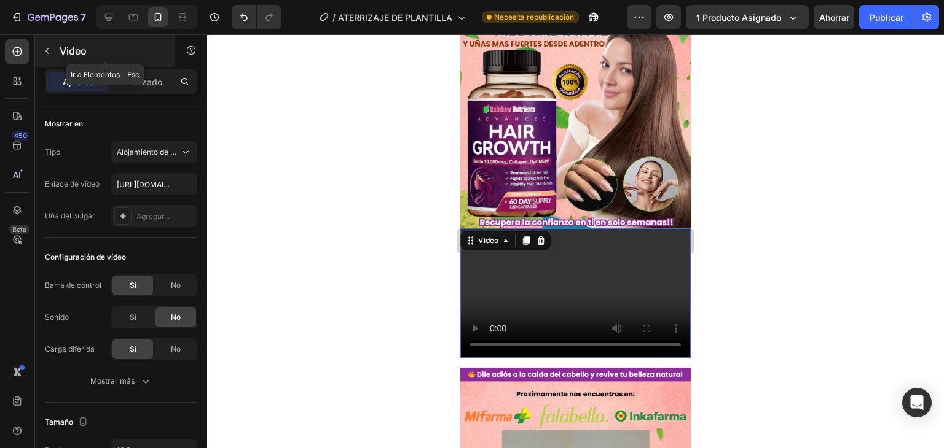
click at [45, 47] on icon "button" at bounding box center [47, 51] width 10 height 10
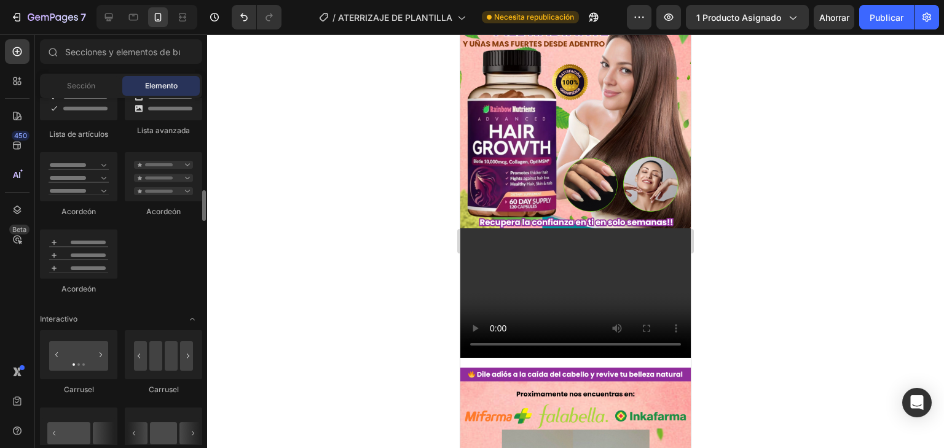
scroll to position [1167, 0]
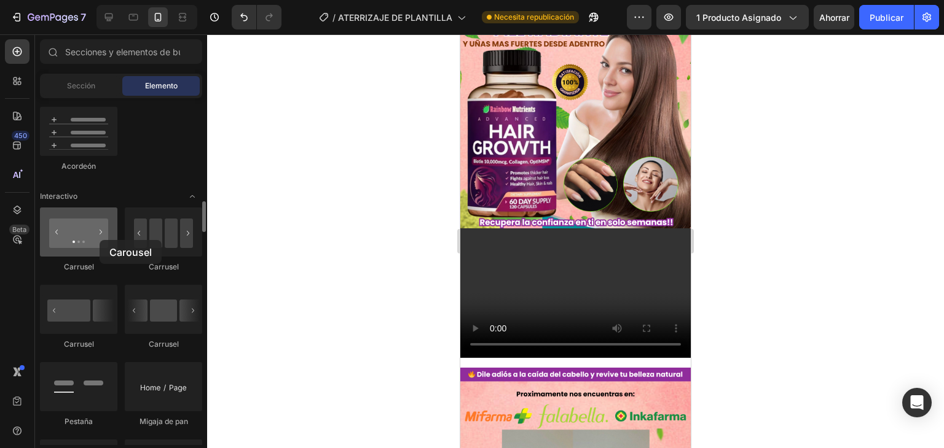
click at [100, 240] on div at bounding box center [78, 232] width 77 height 49
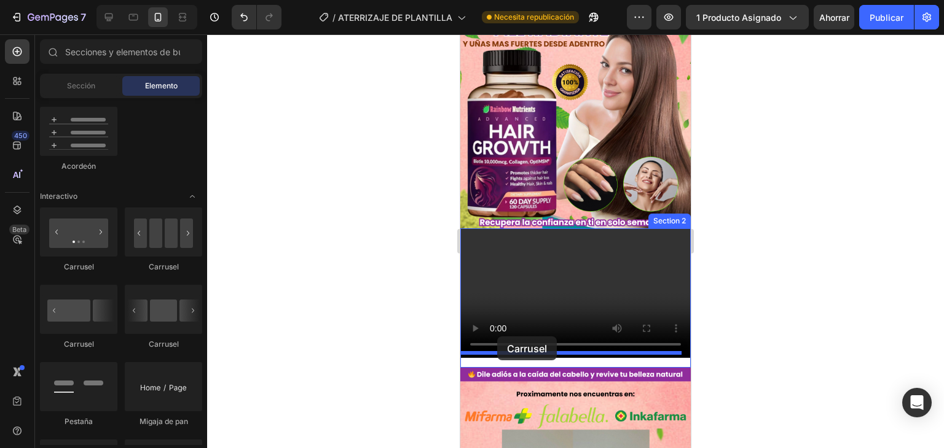
drag, startPoint x: 608, startPoint y: 283, endPoint x: 497, endPoint y: 337, distance: 122.8
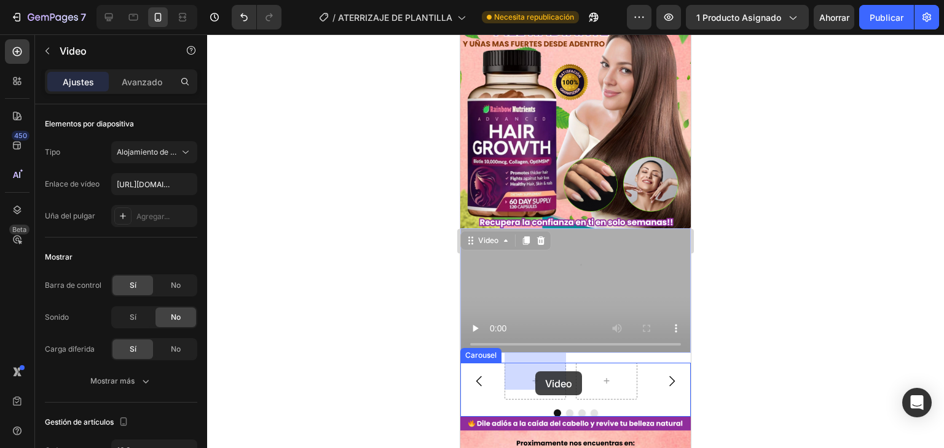
drag, startPoint x: 589, startPoint y: 270, endPoint x: 535, endPoint y: 372, distance: 115.4
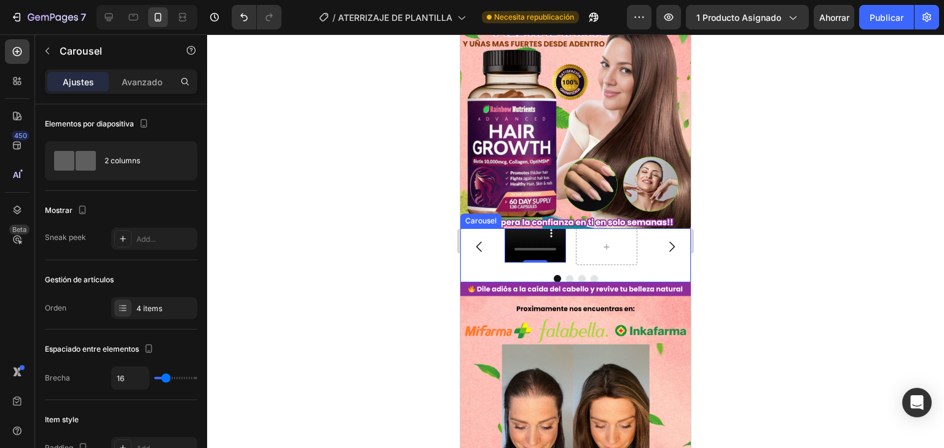
click at [600, 275] on div at bounding box center [575, 278] width 230 height 7
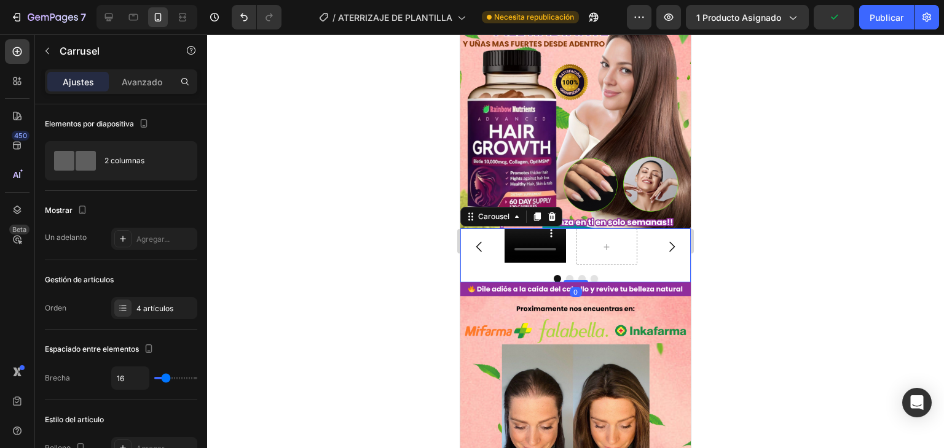
click at [664, 240] on icon "Carousel Next Arrow" at bounding box center [671, 247] width 15 height 15
click at [550, 212] on icon at bounding box center [552, 217] width 10 height 10
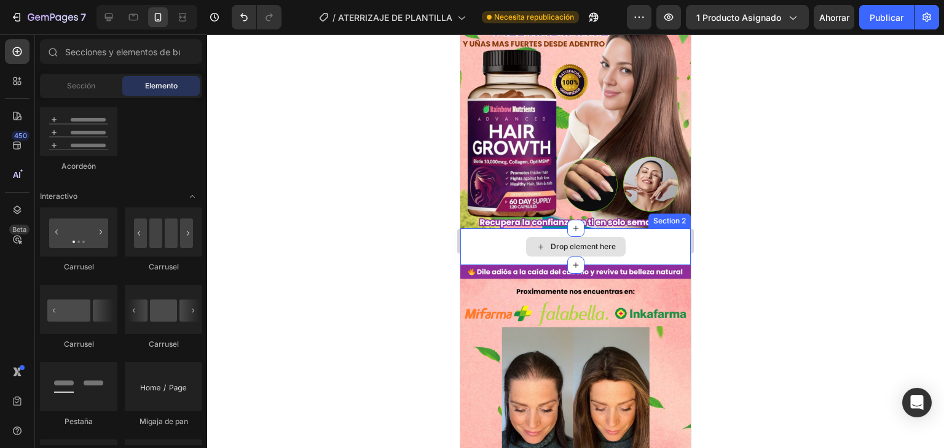
click at [545, 241] on div "Drop element here" at bounding box center [576, 247] width 100 height 20
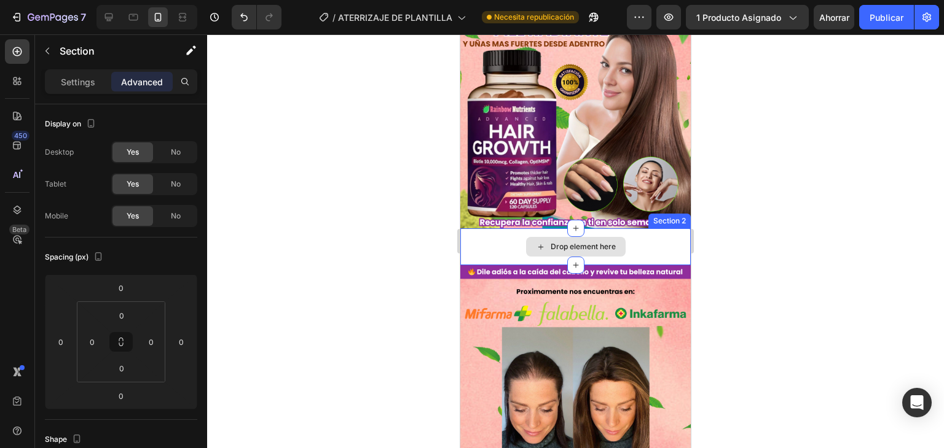
click at [481, 237] on div "Drop element here" at bounding box center [575, 247] width 230 height 37
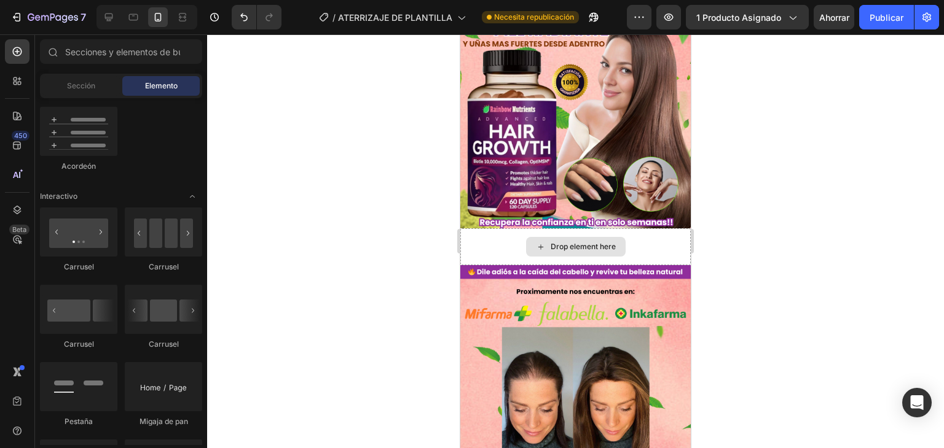
click at [573, 242] on div "Drop element here" at bounding box center [582, 247] width 65 height 10
drag, startPoint x: 573, startPoint y: 239, endPoint x: 544, endPoint y: 235, distance: 28.6
click at [571, 242] on div "Drop element here" at bounding box center [582, 247] width 65 height 10
click at [66, 79] on div "Sección" at bounding box center [80, 86] width 77 height 20
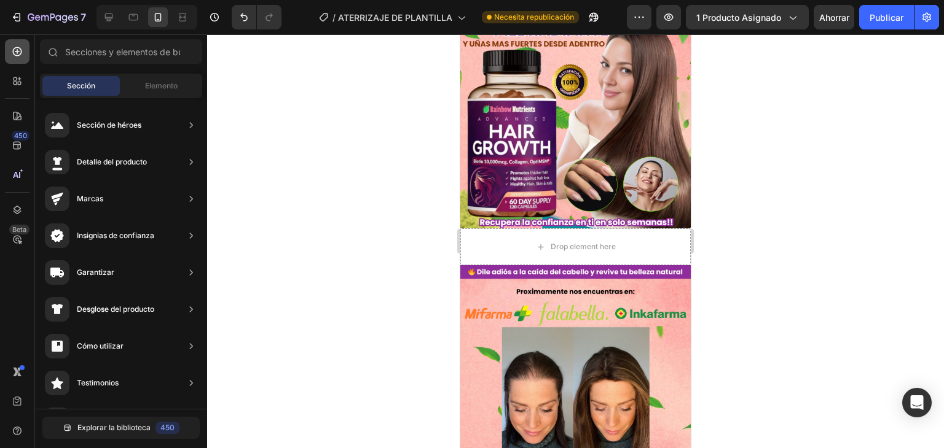
click at [20, 59] on div at bounding box center [17, 51] width 25 height 25
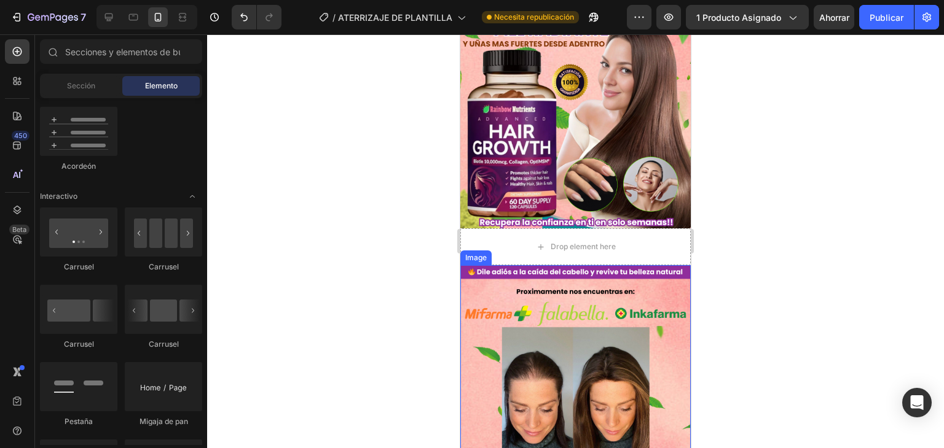
click at [607, 254] on div "Drop element here" at bounding box center [575, 247] width 230 height 37
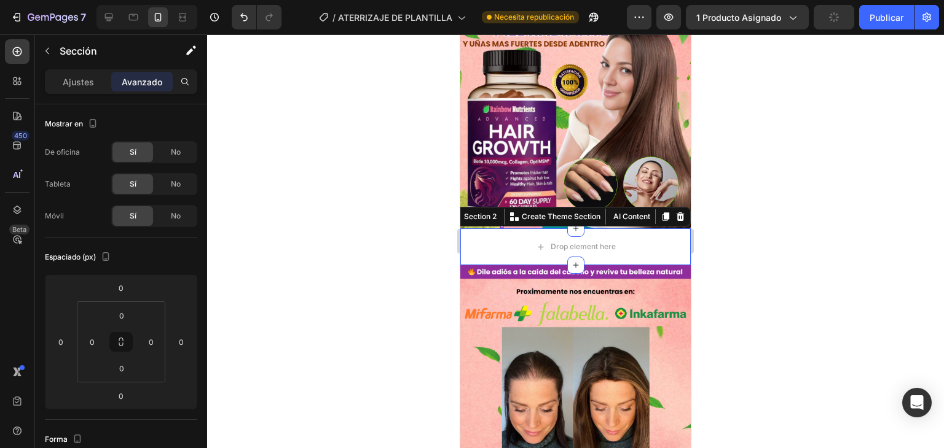
click at [745, 277] on div at bounding box center [575, 241] width 737 height 414
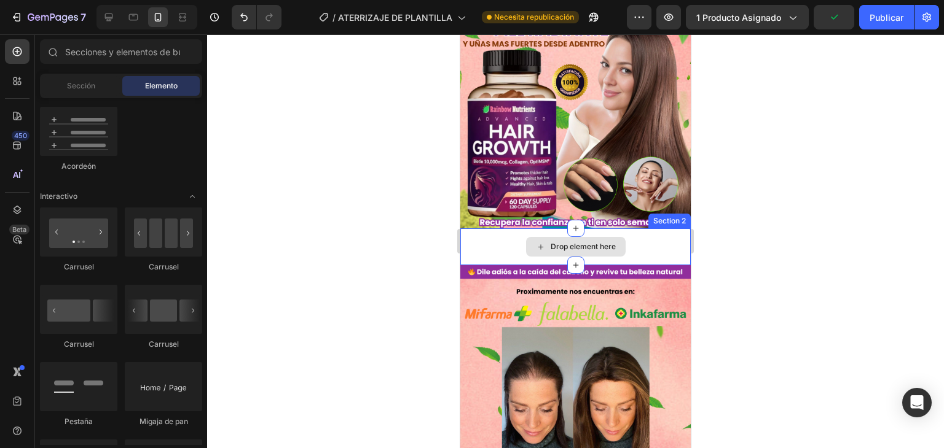
click at [665, 229] on div "Drop element here" at bounding box center [575, 247] width 230 height 37
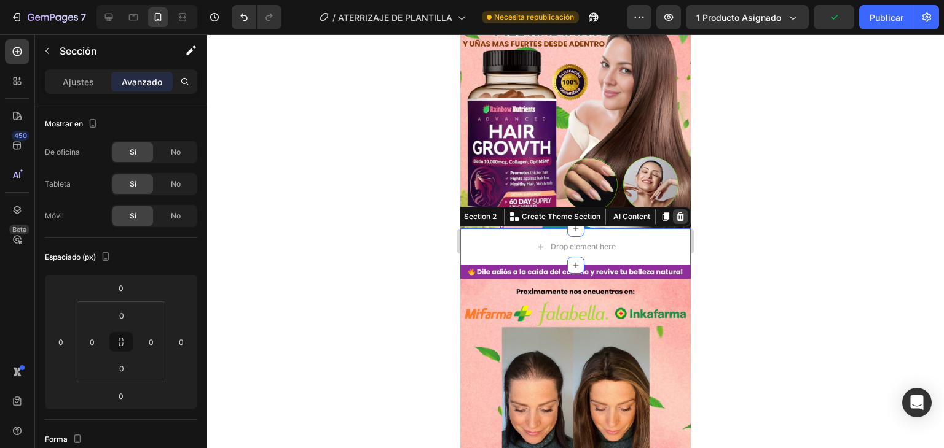
click at [676, 213] on icon at bounding box center [680, 217] width 8 height 9
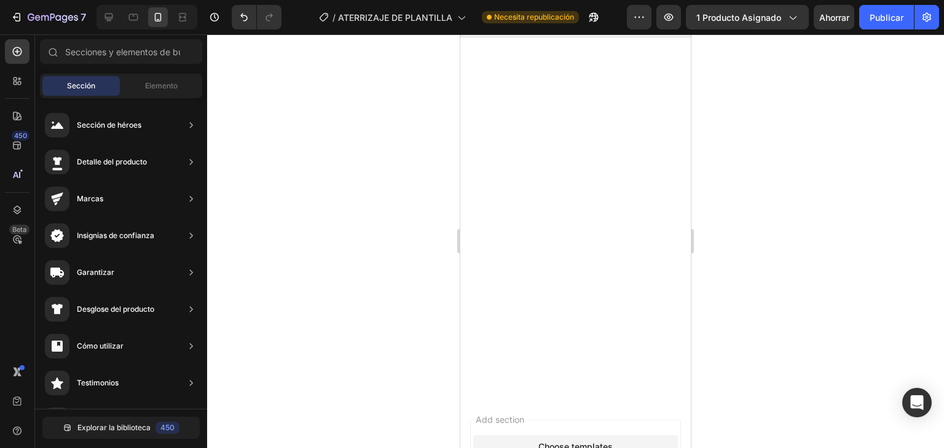
scroll to position [3908, 0]
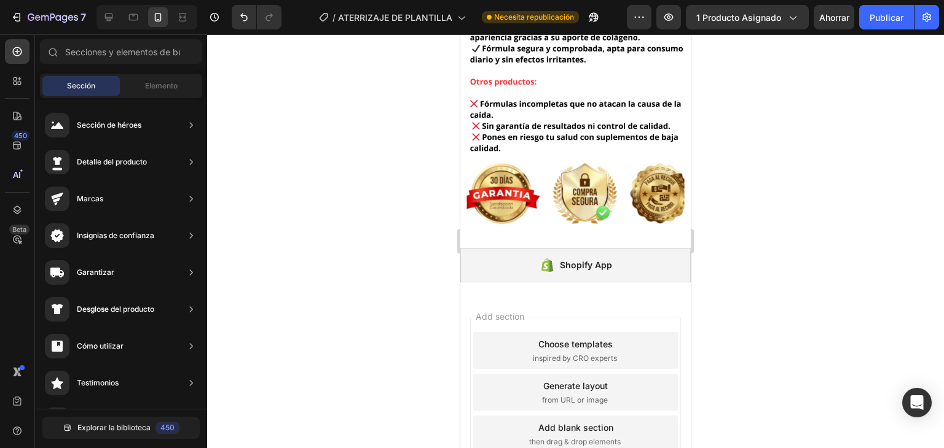
click at [632, 269] on div "Image Shopify App Shopify App" at bounding box center [575, 89] width 230 height 407
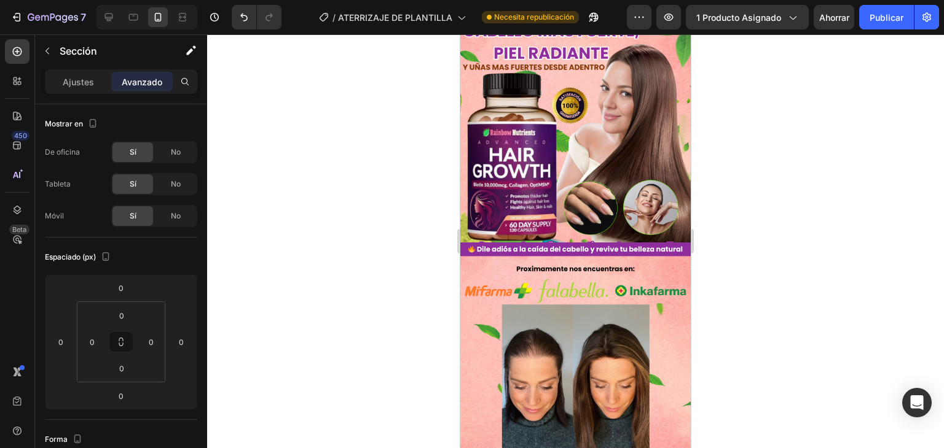
scroll to position [0, 0]
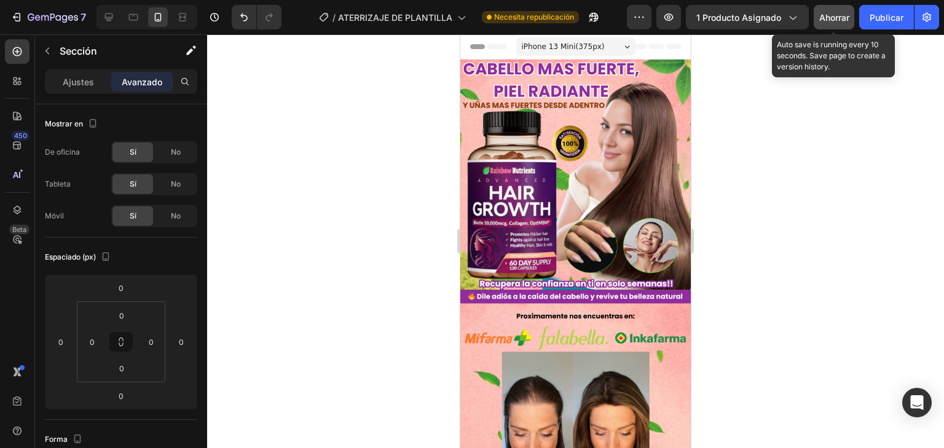
click at [848, 12] on font "Ahorrar" at bounding box center [834, 17] width 30 height 10
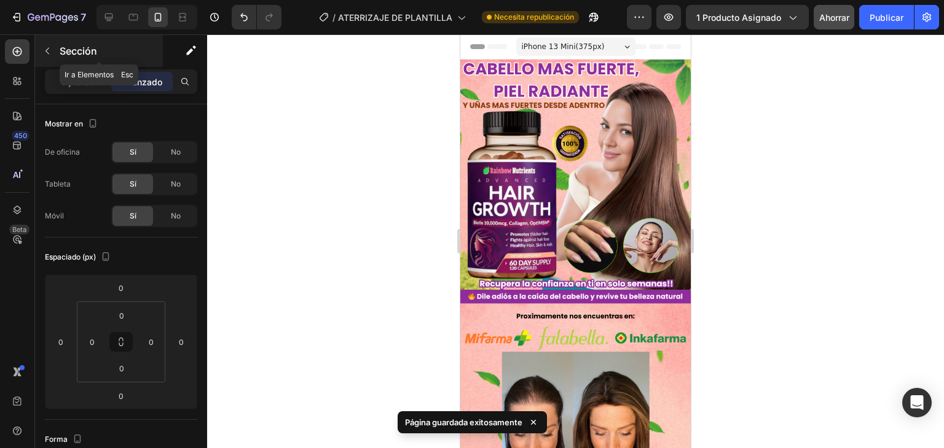
click at [50, 45] on button "button" at bounding box center [47, 51] width 20 height 20
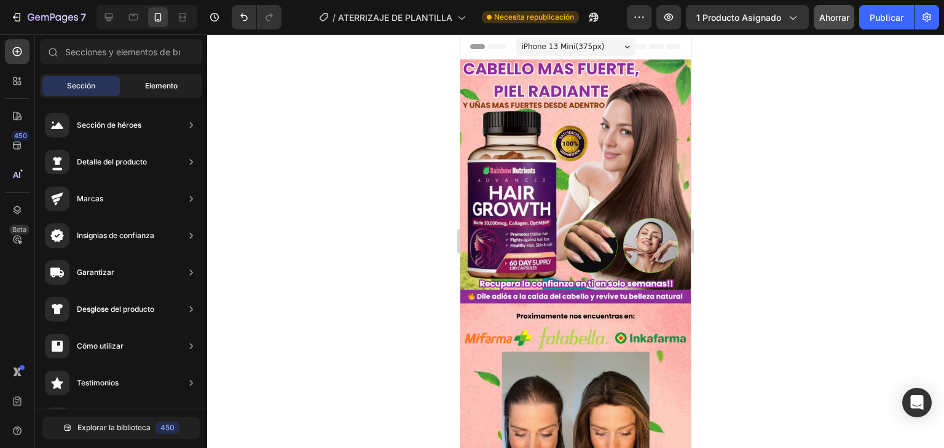
click at [147, 85] on font "Elemento" at bounding box center [161, 85] width 33 height 9
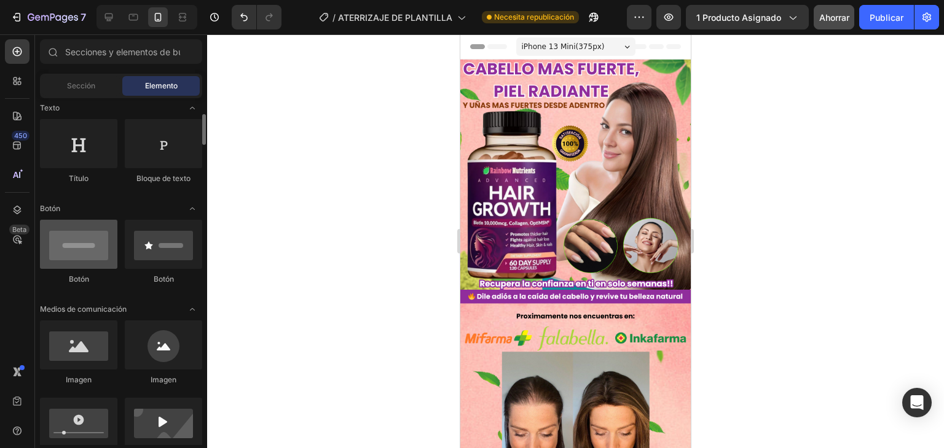
scroll to position [246, 0]
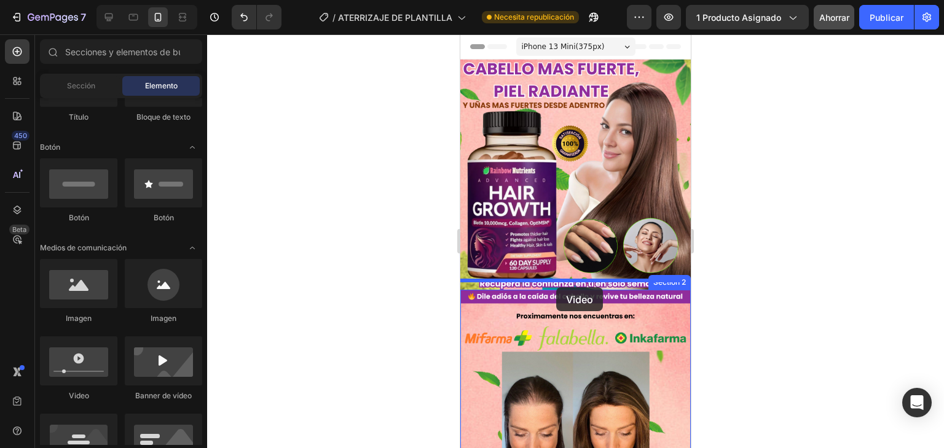
drag, startPoint x: 536, startPoint y: 394, endPoint x: 556, endPoint y: 287, distance: 108.1
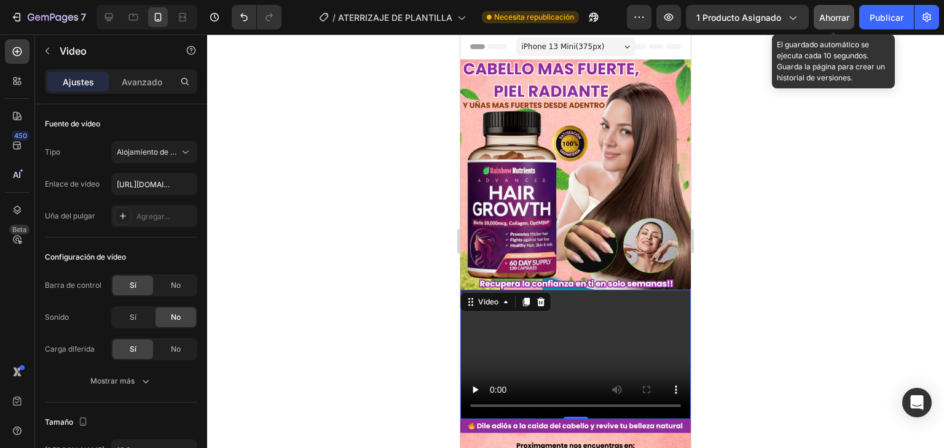
click at [830, 9] on button "Ahorrar" at bounding box center [833, 17] width 41 height 25
